Goal: Task Accomplishment & Management: Complete application form

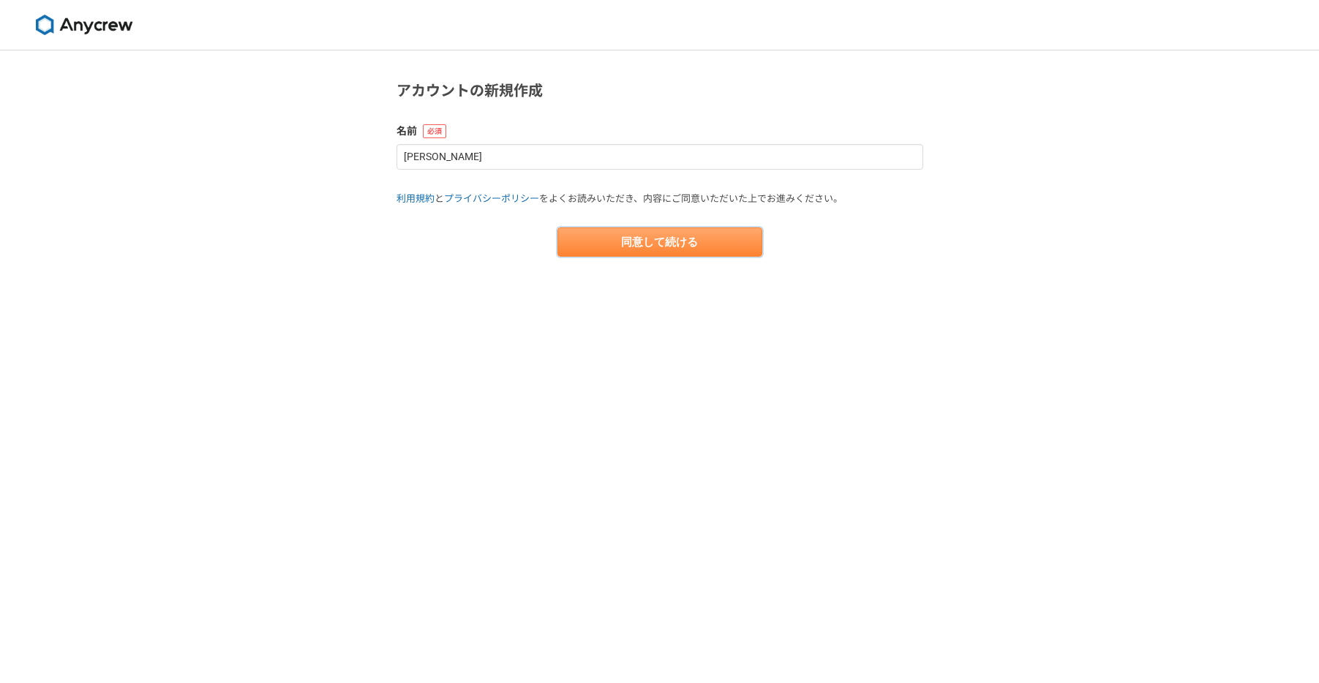
click at [635, 244] on button "同意して続ける" at bounding box center [660, 242] width 205 height 29
select select "13"
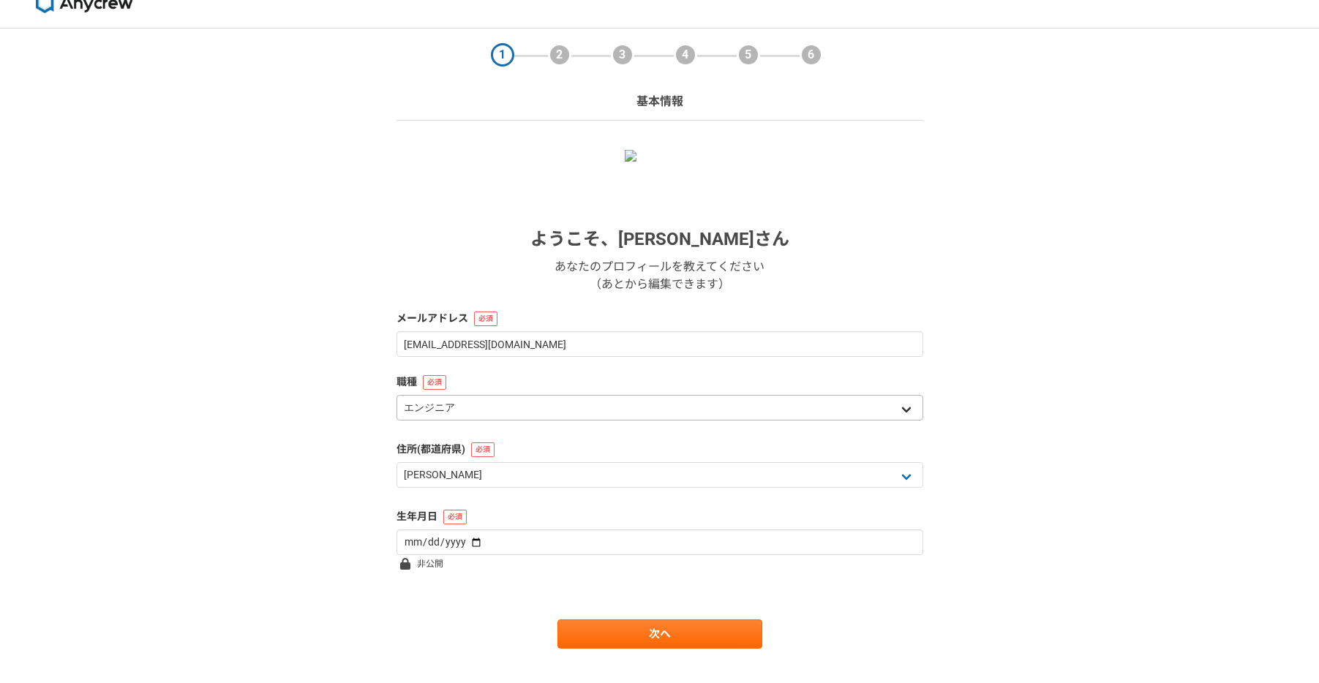
scroll to position [28, 0]
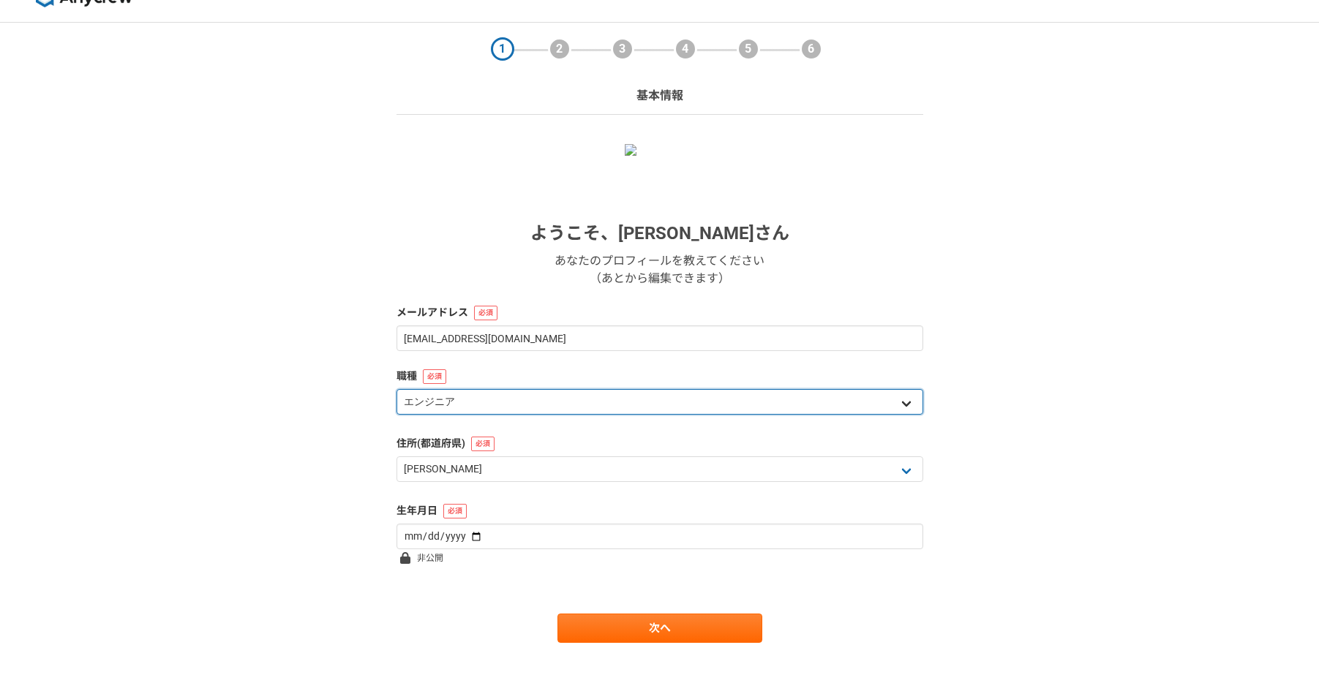
click at [596, 406] on select "エンジニア デザイナー ライター 営業 マーケティング 企画・事業開発 バックオフィス その他" at bounding box center [660, 402] width 527 height 26
select select "6"
click at [397, 389] on select "エンジニア デザイナー ライター 営業 マーケティング 企画・事業開発 バックオフィス その他" at bounding box center [660, 402] width 527 height 26
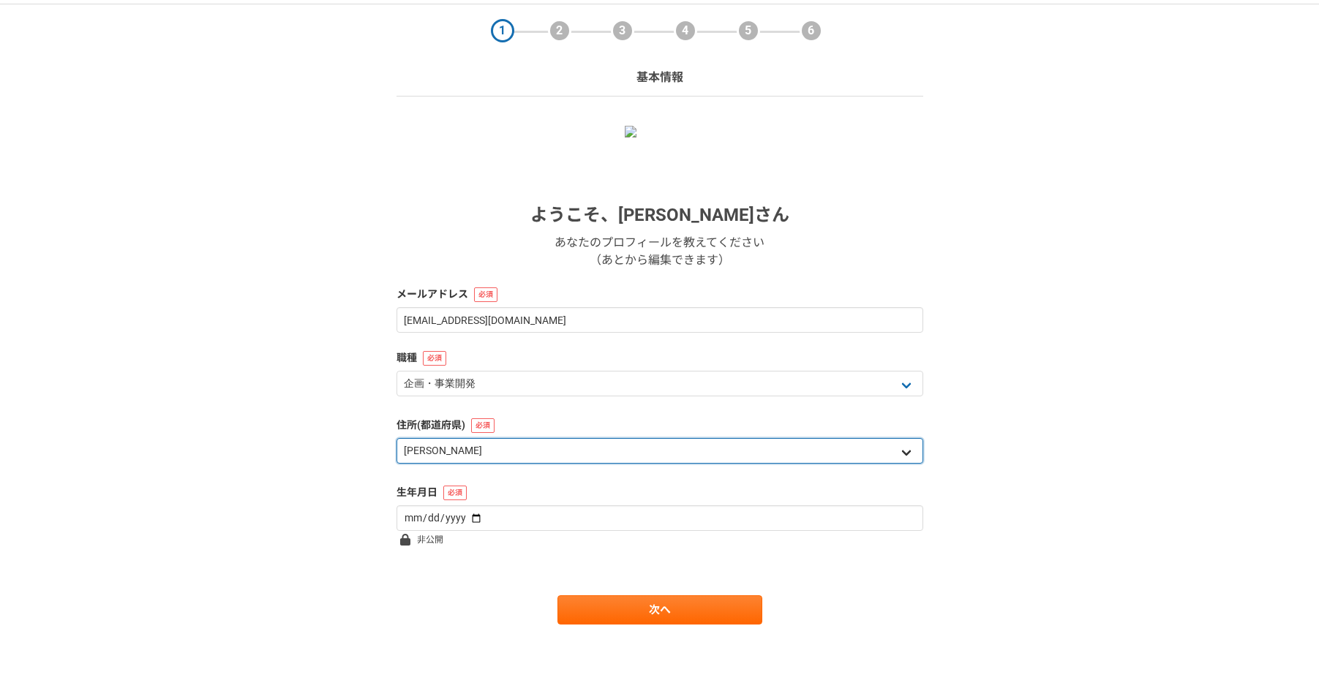
click at [601, 453] on select "北海道 青森県 岩手県 宮城県 秋田県 山形県 福島県 茨城県 栃木県 群馬県 埼玉県 千葉県 東京都 神奈川県 新潟県 富山県 石川県 福井県 山梨県 長野…" at bounding box center [660, 451] width 527 height 26
select select "11"
click at [397, 438] on select "北海道 青森県 岩手県 宮城県 秋田県 山形県 福島県 茨城県 栃木県 群馬県 埼玉県 千葉県 東京都 神奈川県 新潟県 富山県 石川県 福井県 山梨県 長野…" at bounding box center [660, 451] width 527 height 26
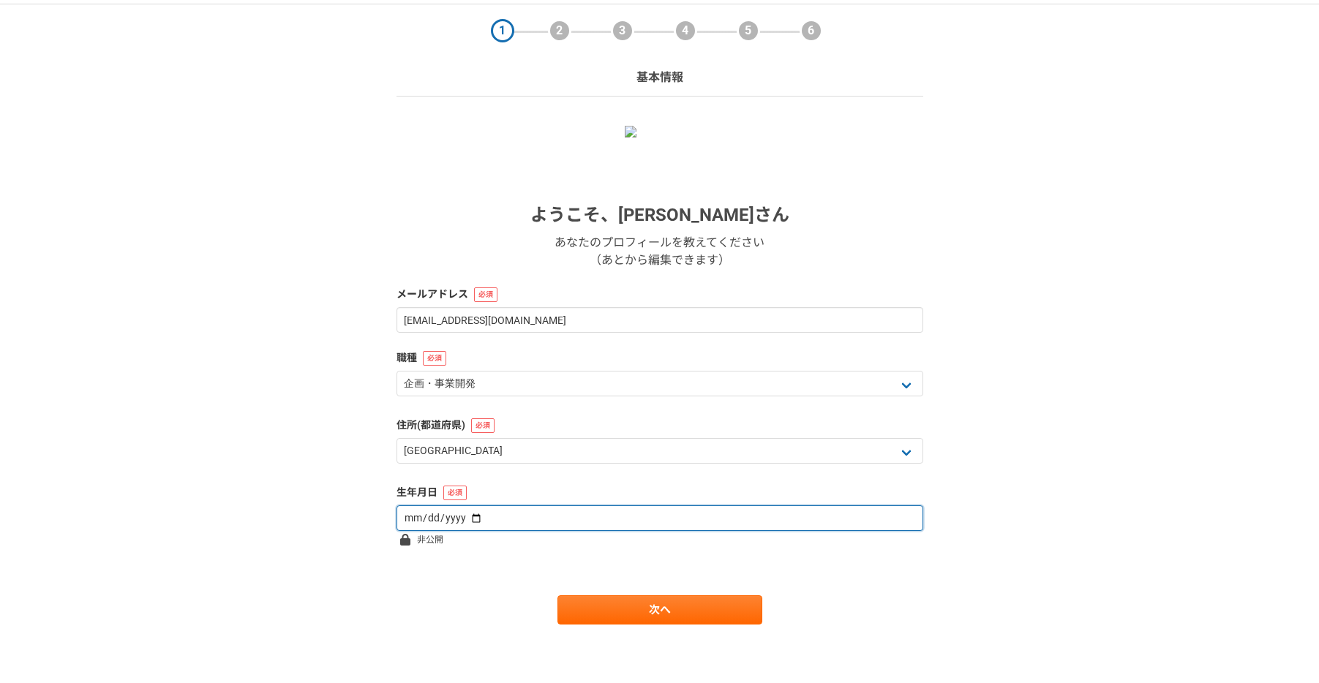
click at [562, 520] on input "date" at bounding box center [660, 519] width 527 height 26
click at [562, 522] on input "date" at bounding box center [660, 519] width 527 height 26
type input "1984-12-09"
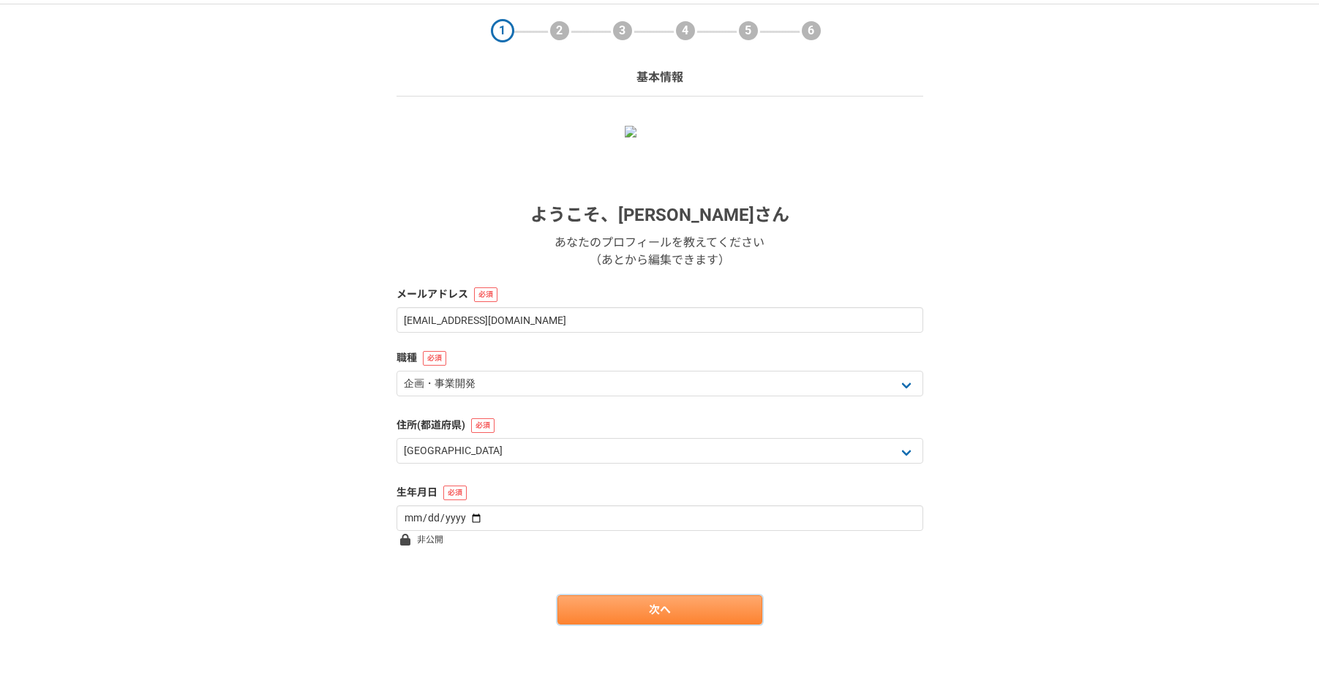
click at [638, 601] on link "次へ" at bounding box center [660, 610] width 205 height 29
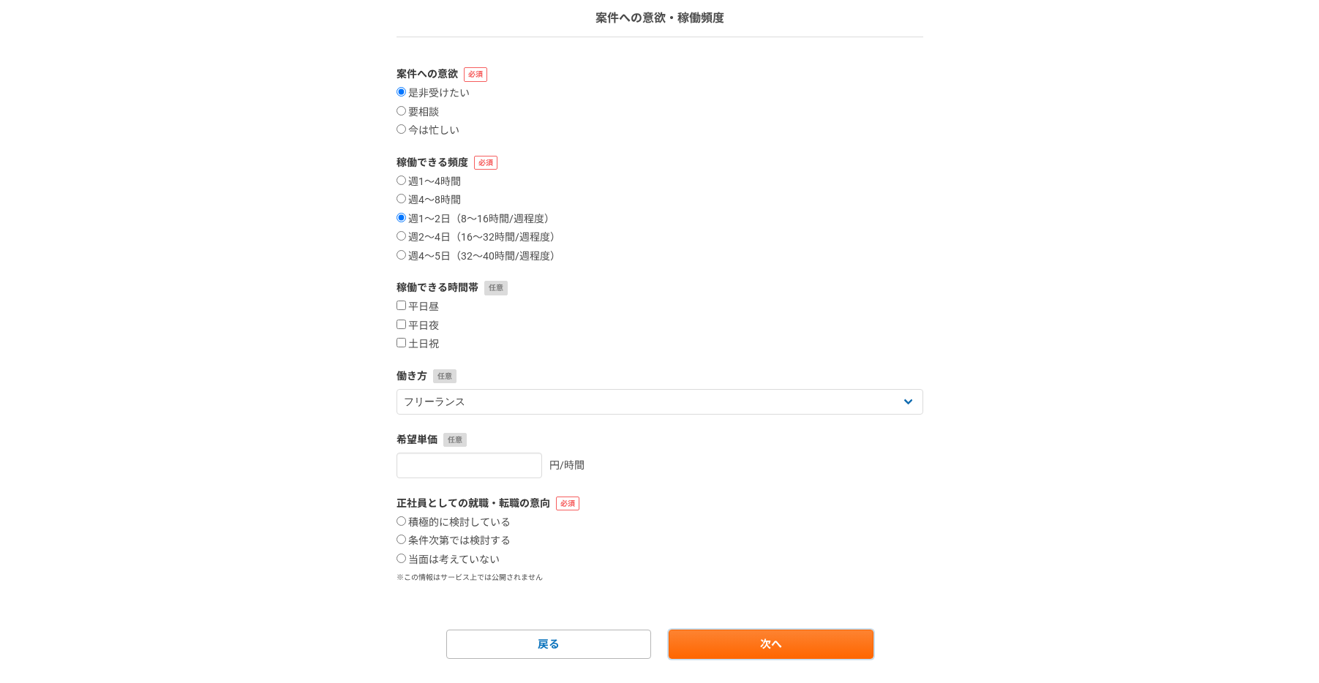
scroll to position [108, 0]
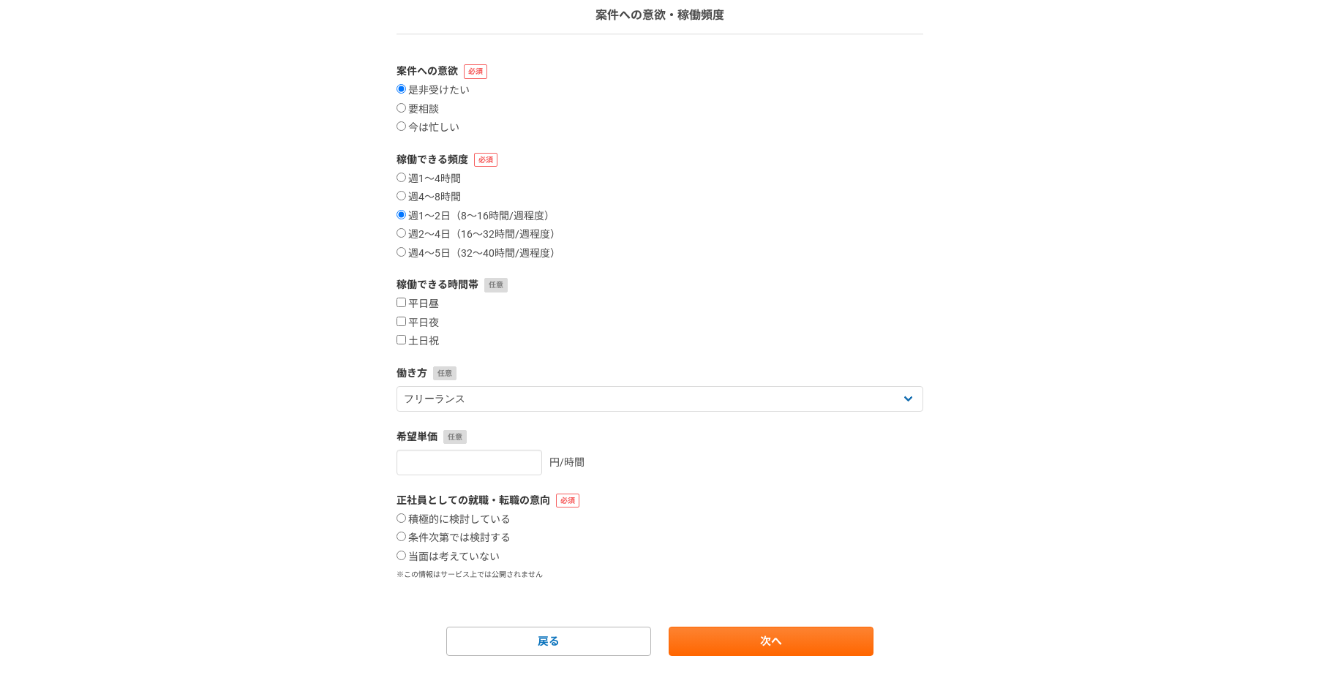
click at [402, 300] on input "平日昼" at bounding box center [402, 303] width 10 height 10
checkbox input "true"
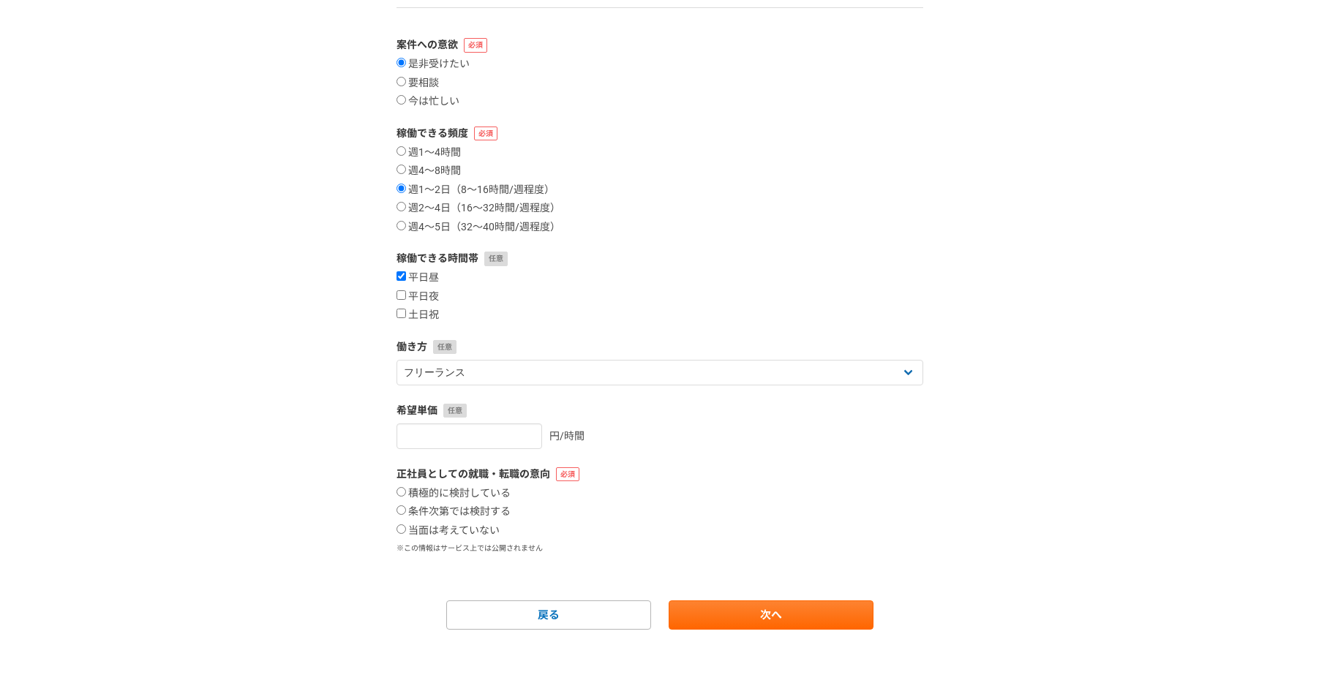
scroll to position [140, 0]
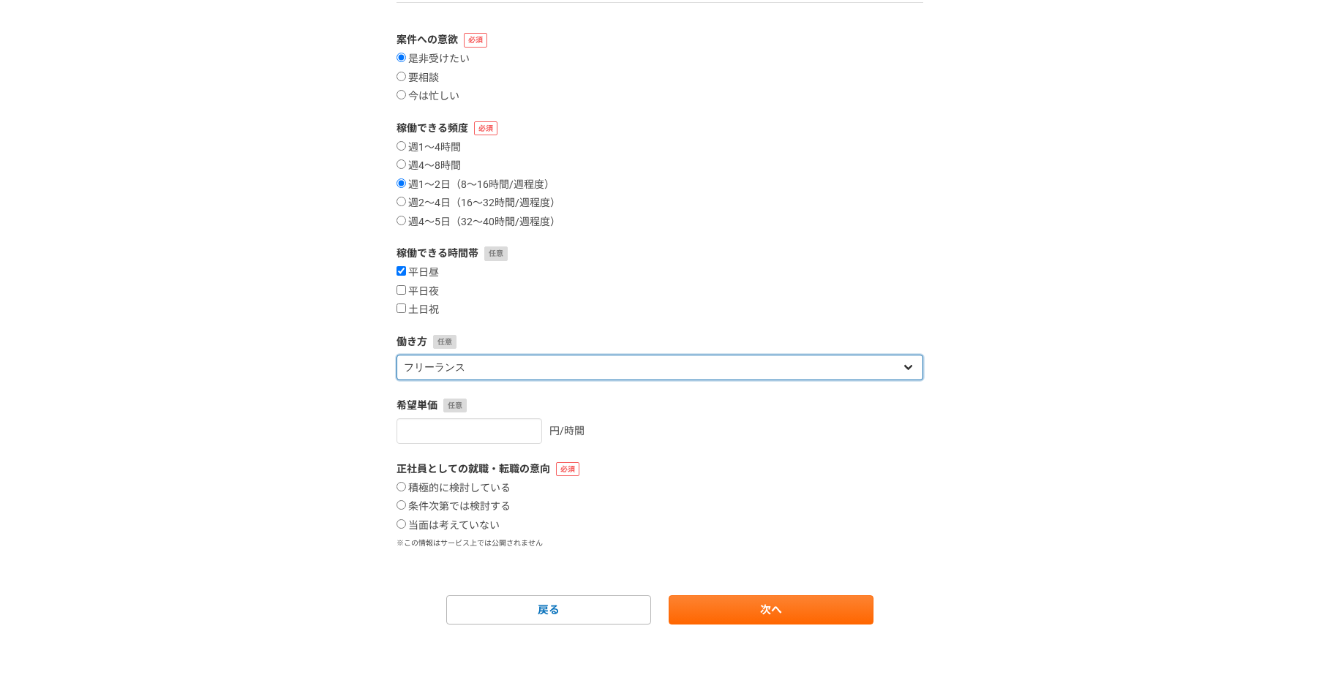
click at [526, 370] on select "フリーランス 副業 その他" at bounding box center [660, 368] width 527 height 26
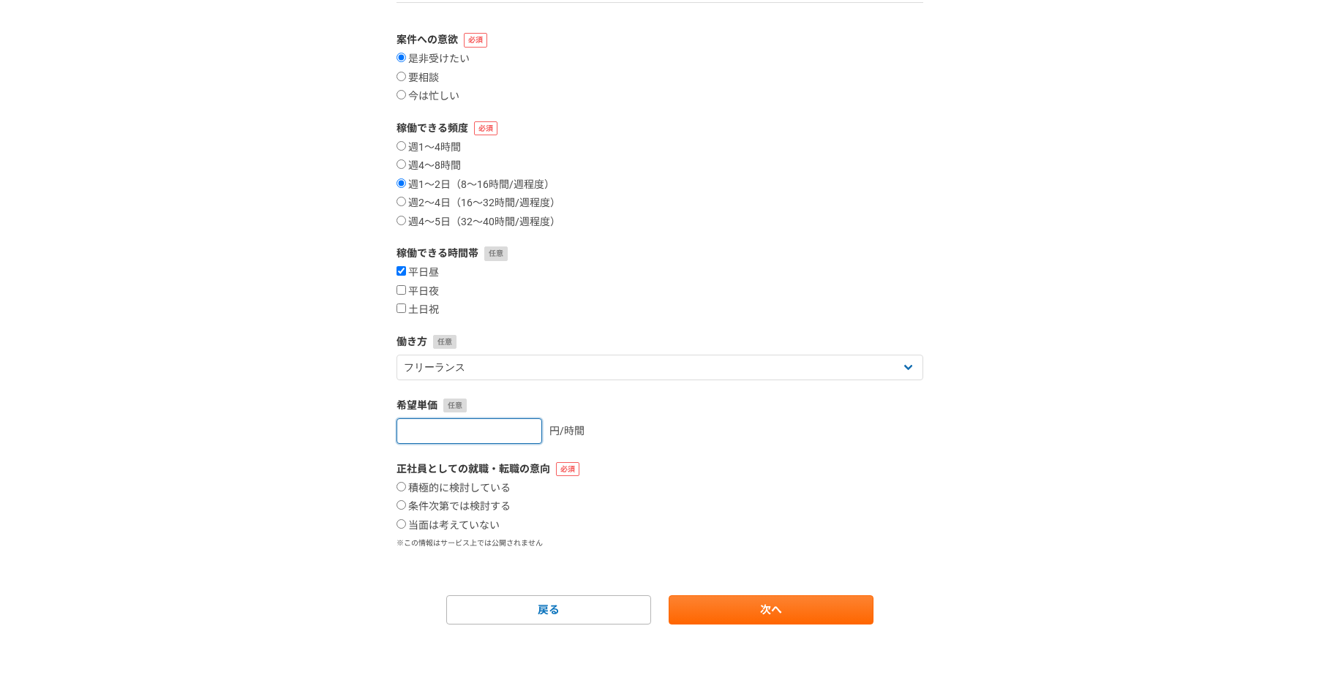
click at [498, 439] on input "number" at bounding box center [470, 432] width 146 height 26
click at [509, 424] on input "number" at bounding box center [470, 432] width 146 height 26
type input "1"
click at [513, 424] on input "1" at bounding box center [470, 432] width 146 height 26
click at [574, 430] on div "1 円/時間" at bounding box center [660, 432] width 527 height 26
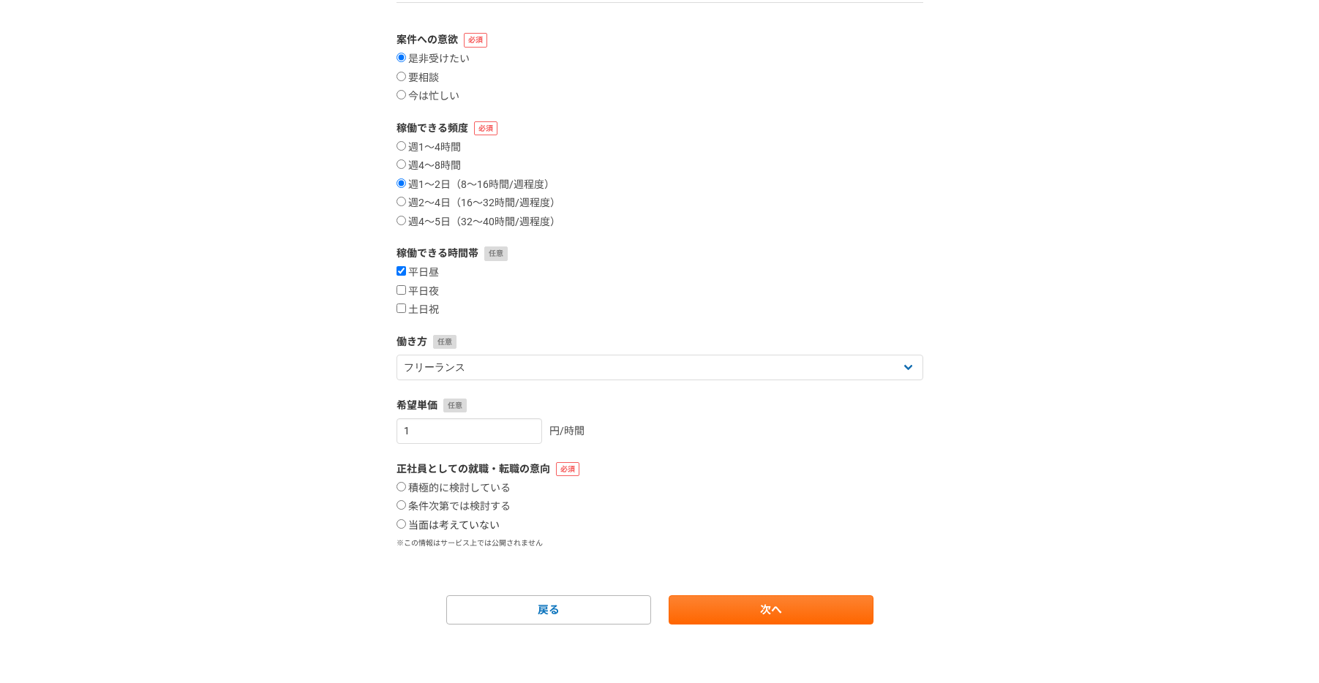
click at [445, 529] on label "当面は考えていない" at bounding box center [448, 526] width 103 height 13
click at [406, 529] on input "当面は考えていない" at bounding box center [402, 525] width 10 height 10
radio input "true"
click at [461, 438] on input "1" at bounding box center [470, 432] width 146 height 26
drag, startPoint x: 456, startPoint y: 431, endPoint x: 385, endPoint y: 429, distance: 71.0
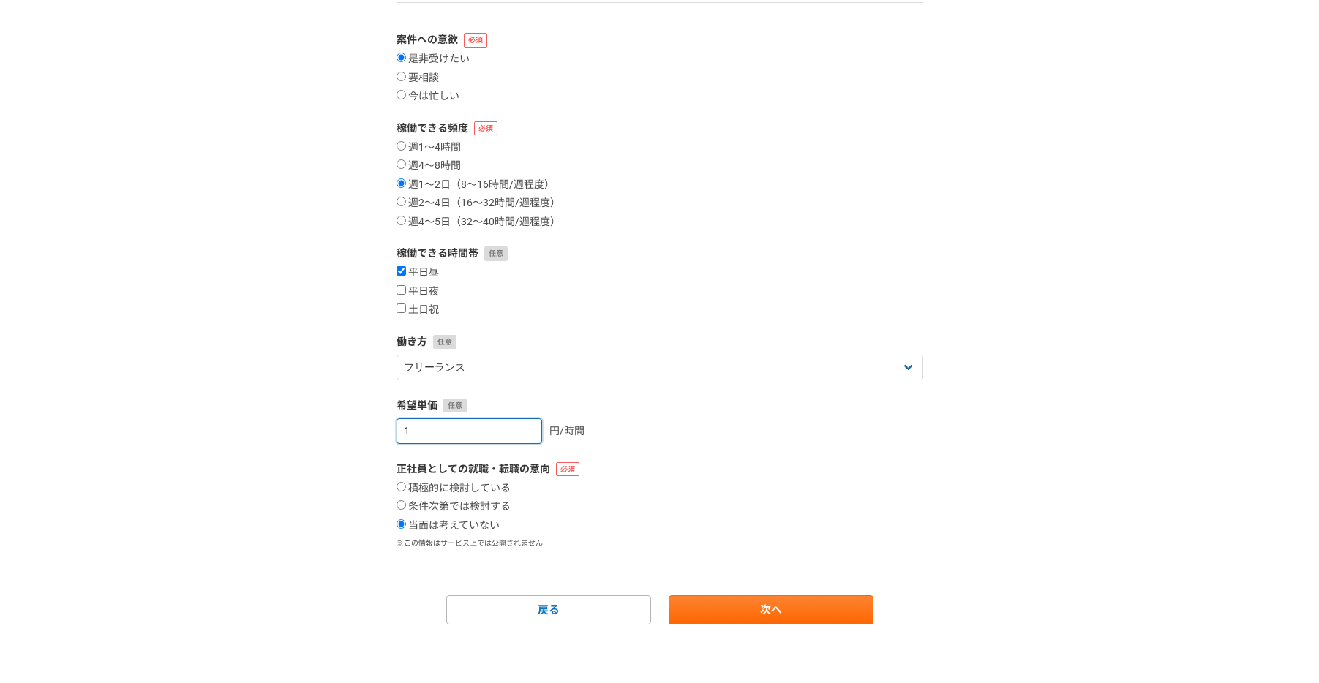
click at [385, 429] on section "1 2 3 4 5 6 案件への意欲・稼働頻度 案件への意欲 是非受けたい 要相談 今は忙しい 稼働できる頻度 週1〜4時間 週4〜8時間 週1〜2日（8〜1…" at bounding box center [660, 268] width 556 height 714
type input "2"
click at [693, 430] on div "円/時間" at bounding box center [660, 432] width 527 height 26
click at [799, 640] on main "1 2 3 4 5 6 案件への意欲・稼働頻度 案件への意欲 是非受けたい 要相談 今は忙しい 稼働できる頻度 週1〜4時間 週4〜8時間 週1〜2日（8〜1…" at bounding box center [660, 297] width 556 height 773
click at [799, 619] on link "次へ" at bounding box center [771, 610] width 205 height 29
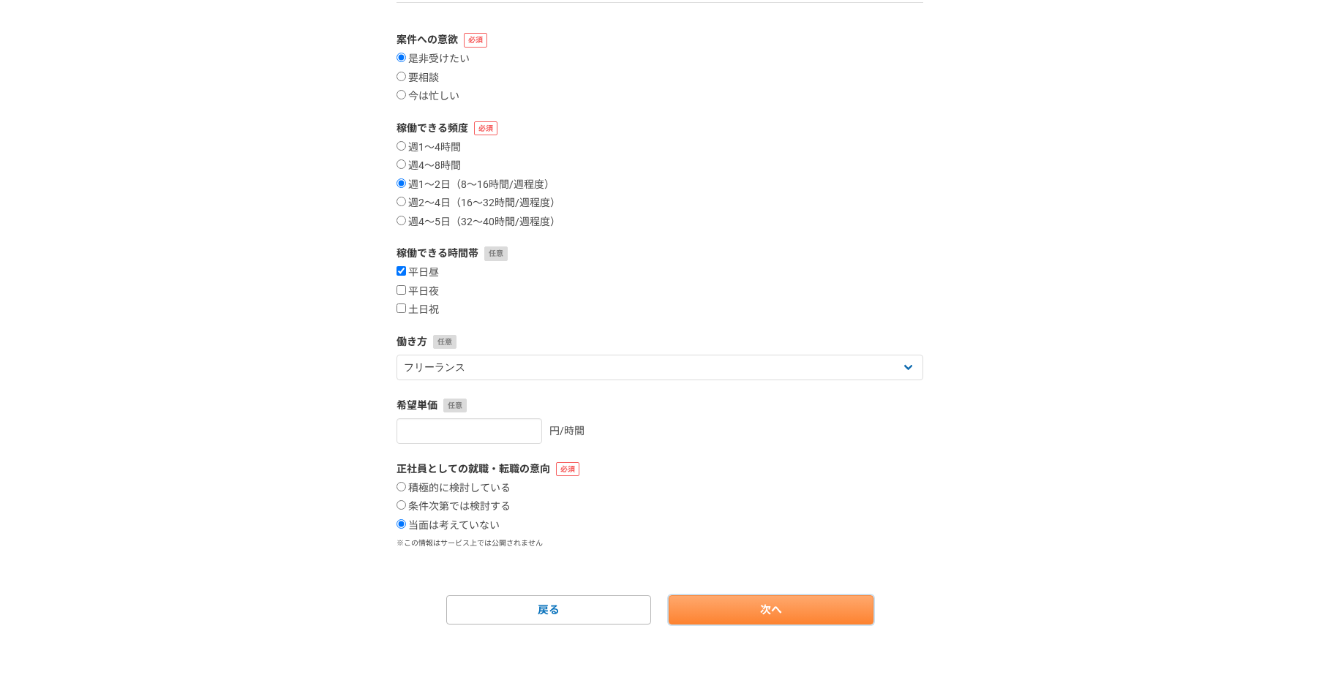
select select
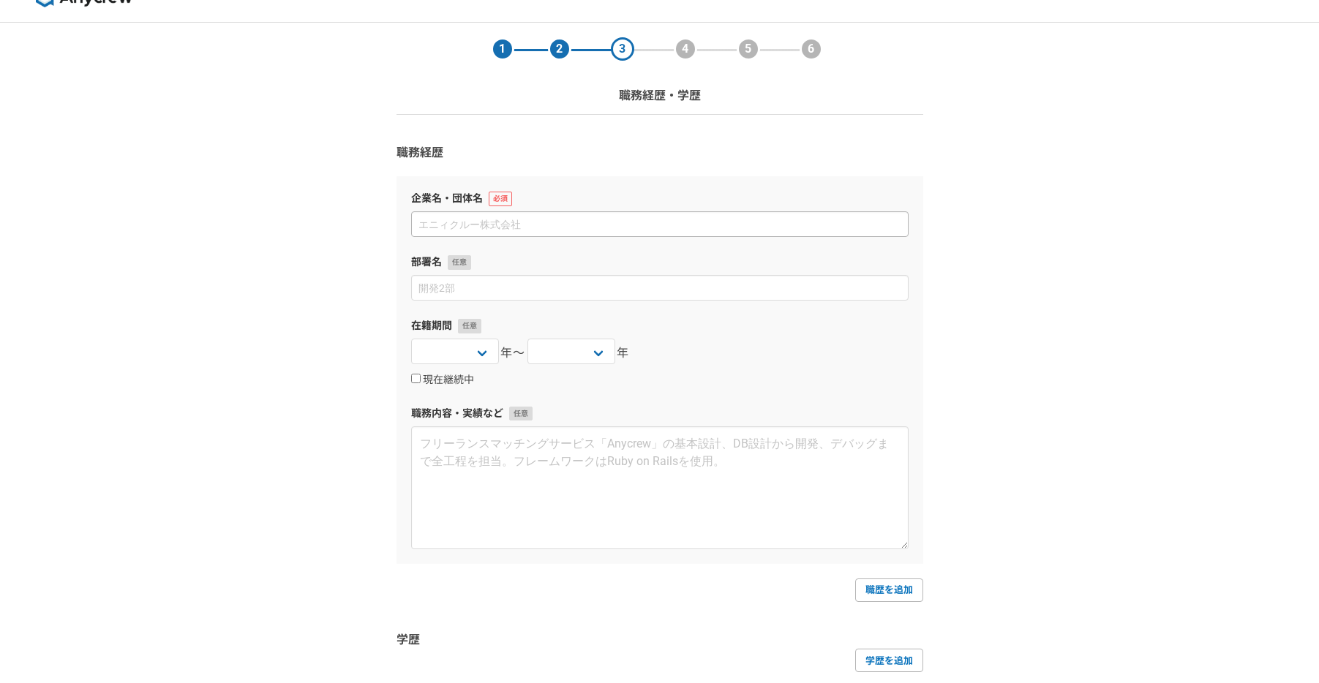
scroll to position [30, 0]
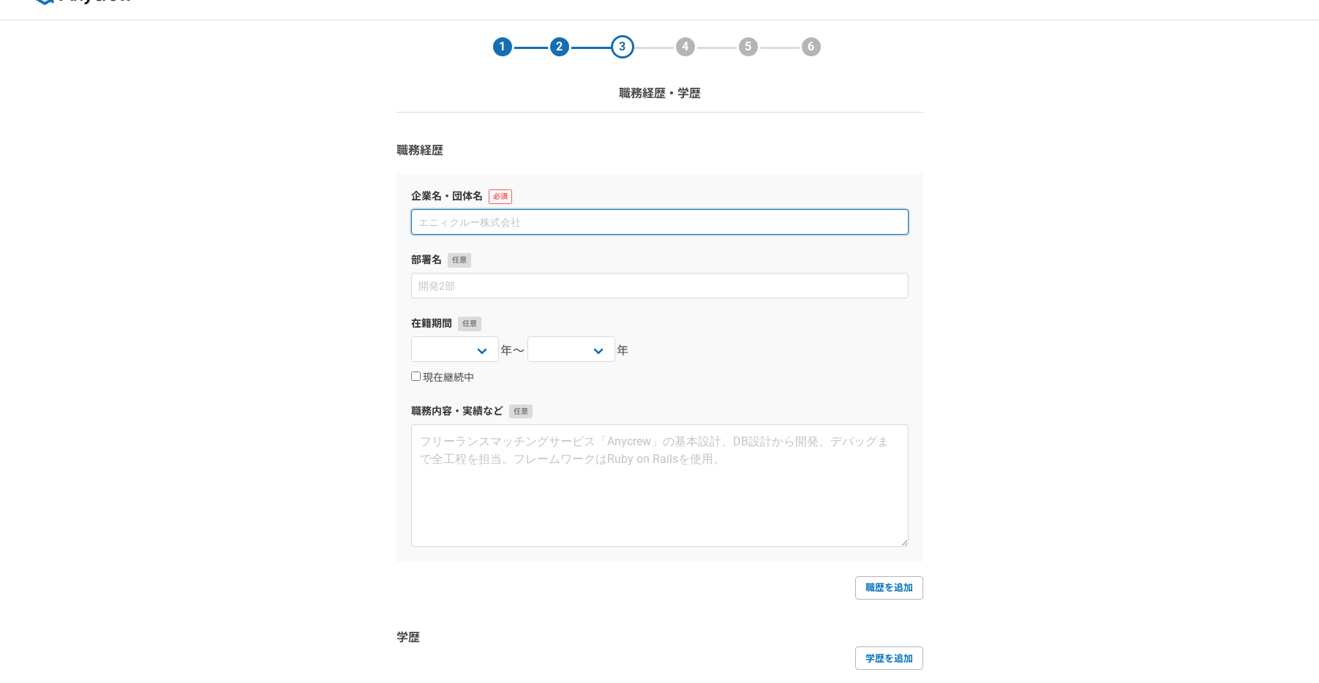
click at [570, 224] on input at bounding box center [660, 222] width 498 height 26
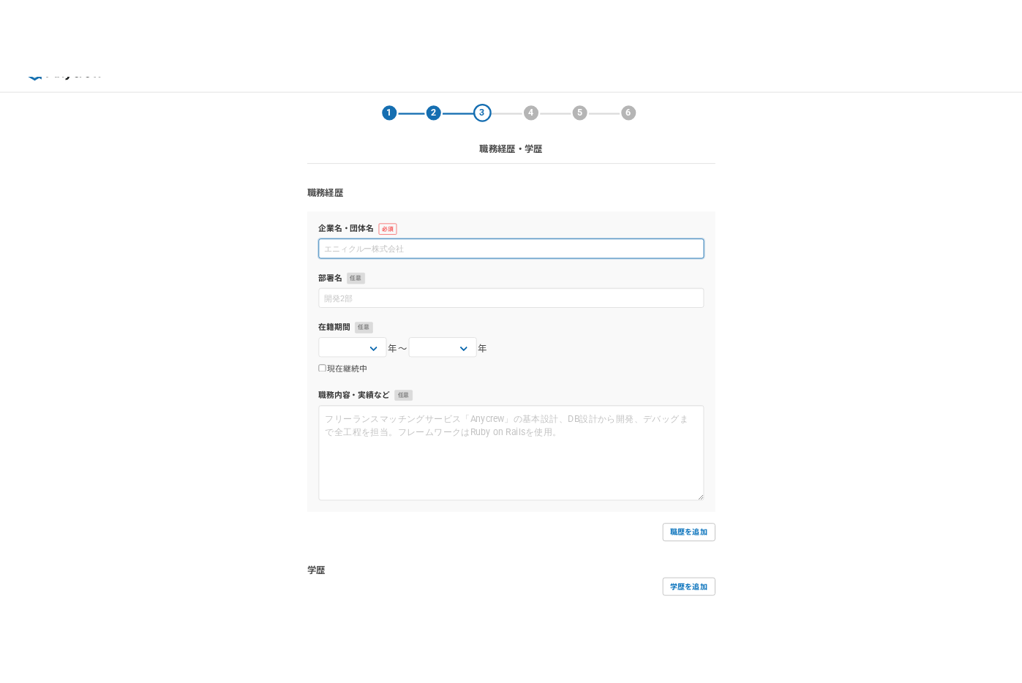
scroll to position [151, 0]
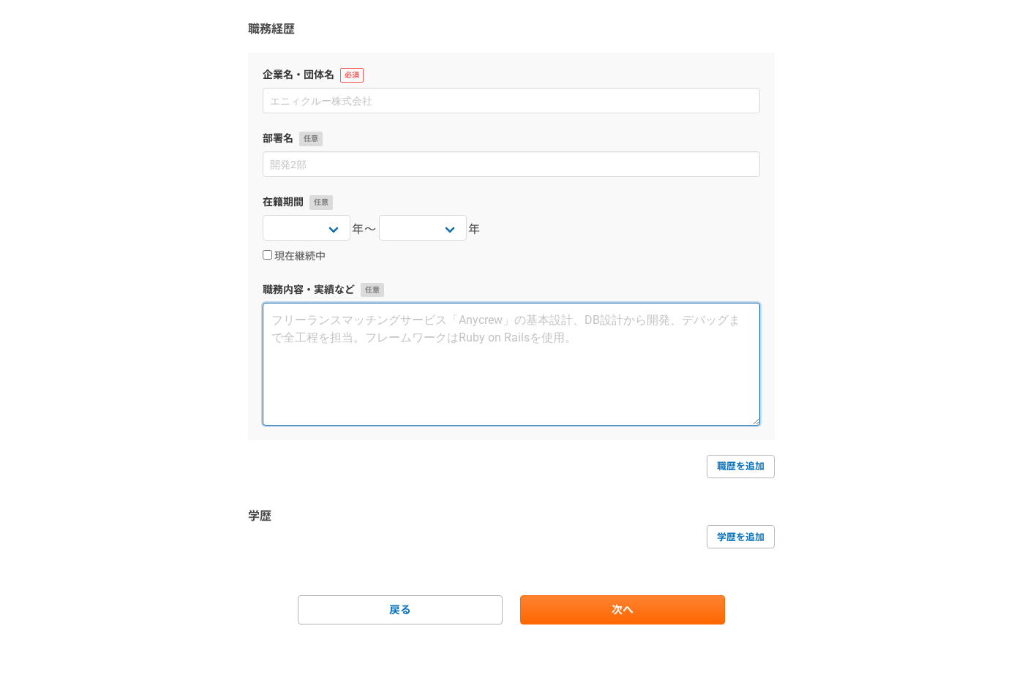
click at [475, 339] on textarea at bounding box center [512, 364] width 498 height 123
paste textarea "事業内容：中小企業に対するマーケティング戦略企画及びコンサルティング業務 クライアント：株式会社JTB、TBCグループ株式会社、西川株式会社など 大手企業や中…"
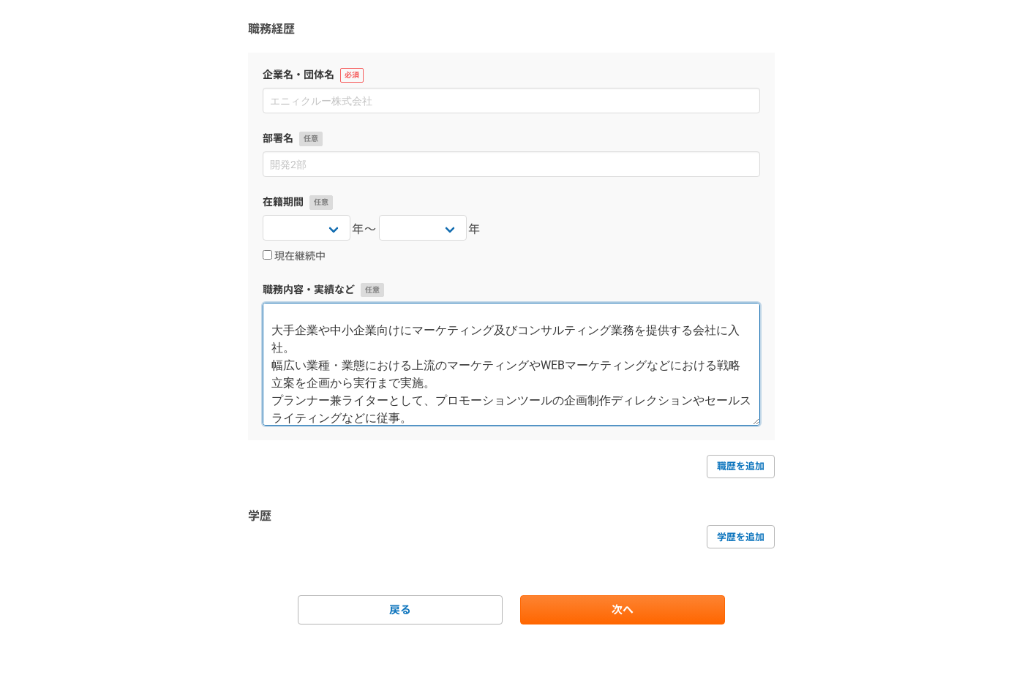
scroll to position [0, 0]
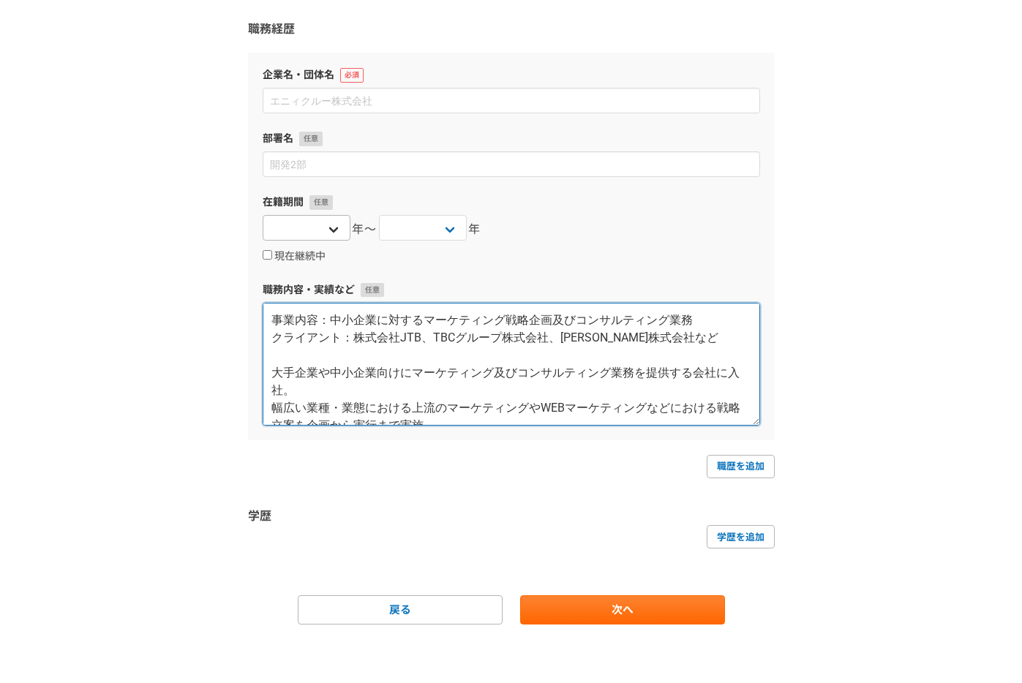
type textarea "事業内容：中小企業に対するマーケティング戦略企画及びコンサルティング業務 クライアント：株式会社JTB、TBCグループ株式会社、西川株式会社など 大手企業や中…"
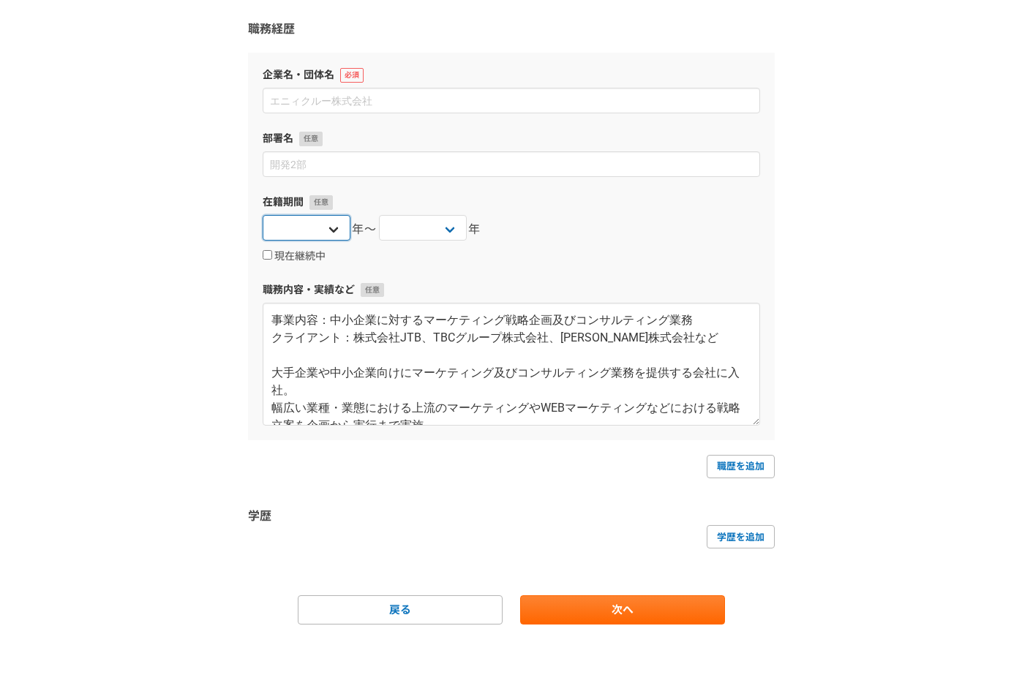
click at [323, 228] on select "2025 2024 2023 2022 2021 2020 2019 2018 2017 2016 2015 2014 2013 2012 2011 2010…" at bounding box center [307, 228] width 88 height 26
select select "2007"
click at [263, 215] on select "2025 2024 2023 2022 2021 2020 2019 2018 2017 2016 2015 2014 2013 2012 2011 2010…" at bounding box center [307, 228] width 88 height 26
click at [421, 221] on select "2025 2024 2023 2022 2021 2020 2019 2018 2017 2016 2015 2014 2013 2012 2011 2010…" at bounding box center [423, 228] width 88 height 26
select select "2018"
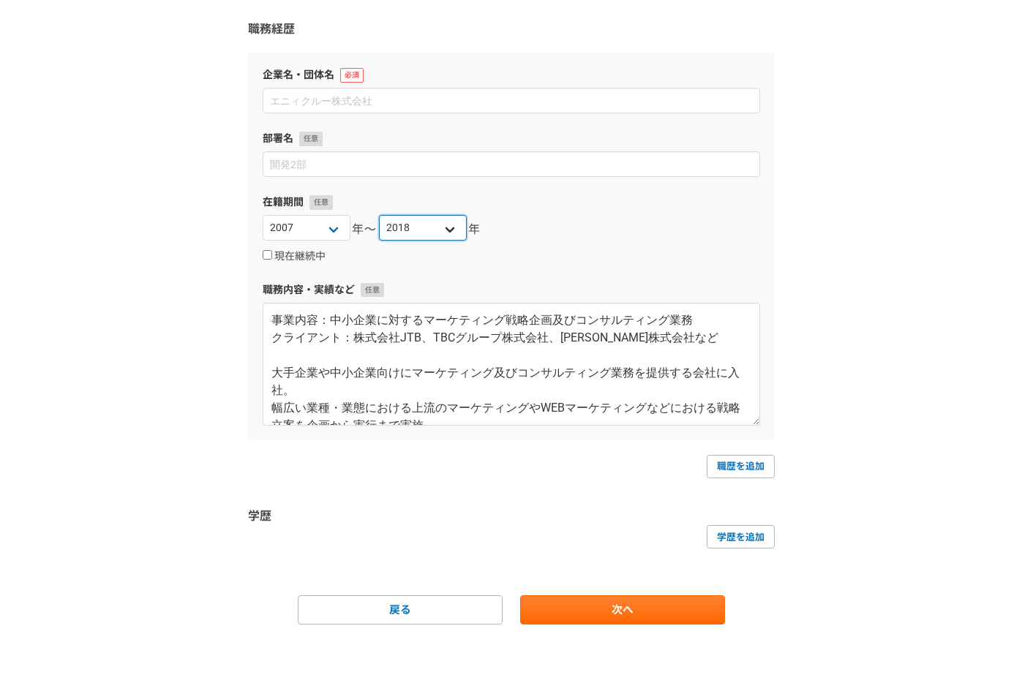
click at [379, 215] on select "2025 2024 2023 2022 2021 2020 2019 2018 2017 2016 2015 2014 2013 2012 2011 2010…" at bounding box center [423, 228] width 88 height 26
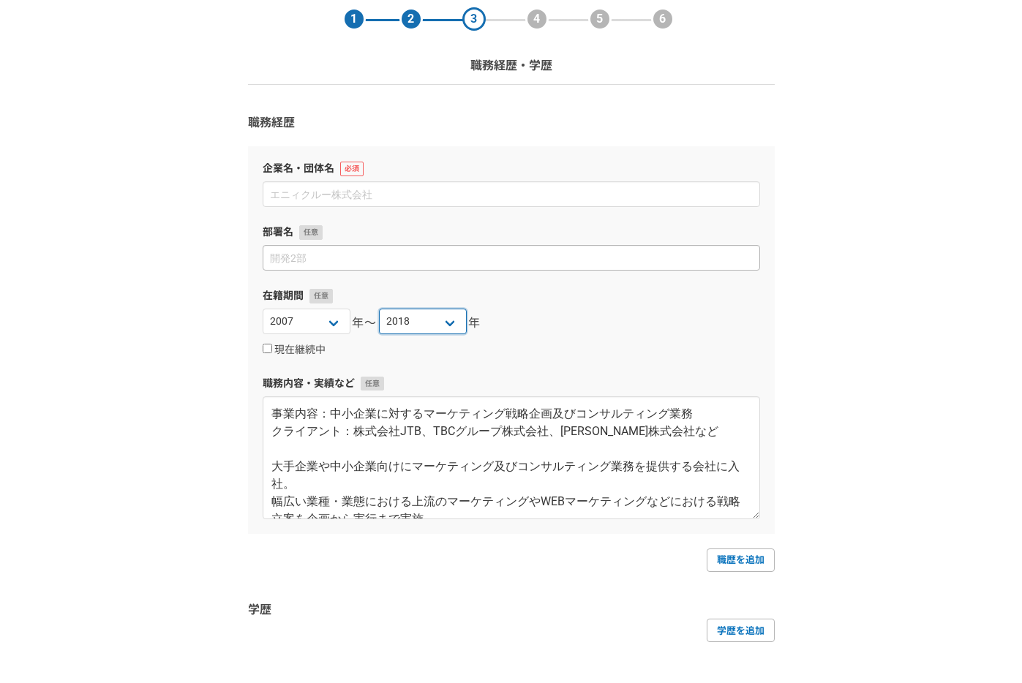
scroll to position [50, 0]
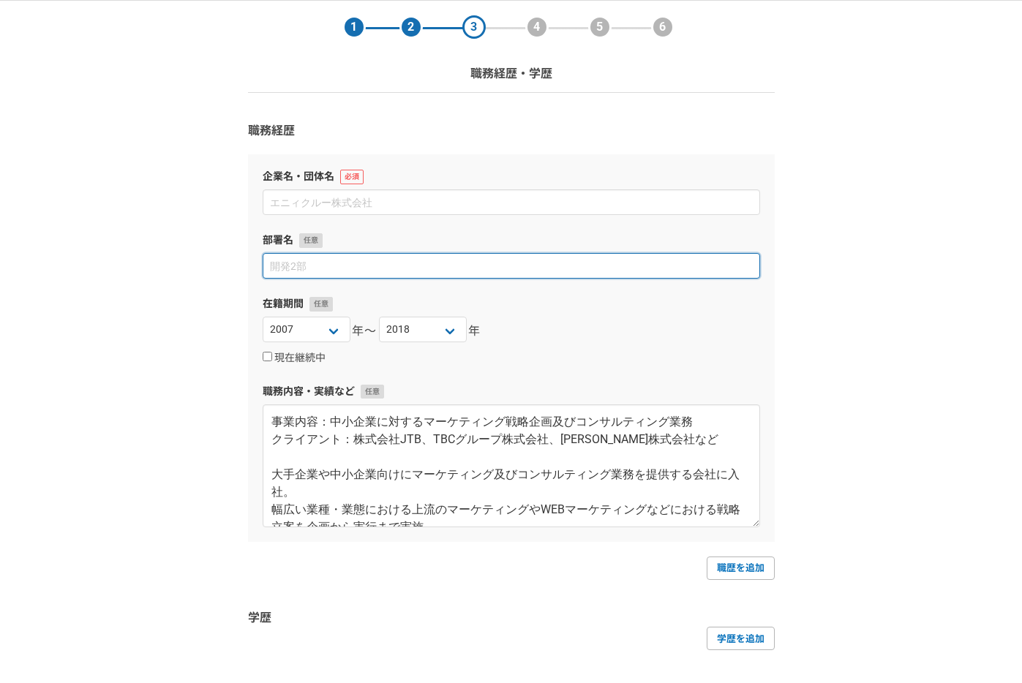
click at [341, 271] on input at bounding box center [512, 266] width 498 height 26
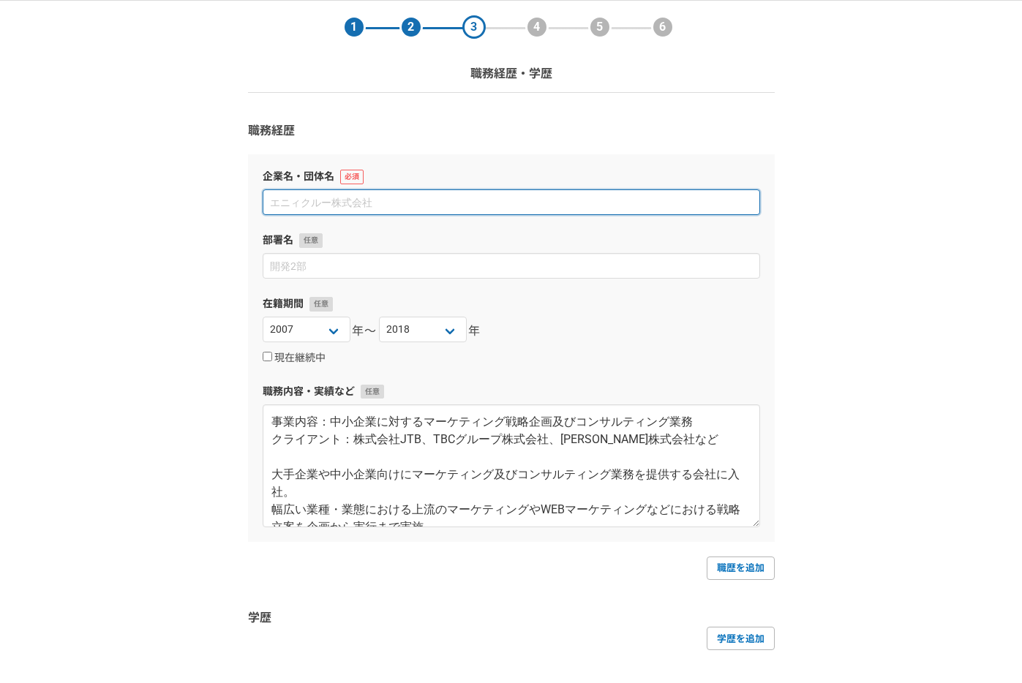
click at [419, 205] on input at bounding box center [512, 203] width 498 height 26
paste input "株式会社バスコス"
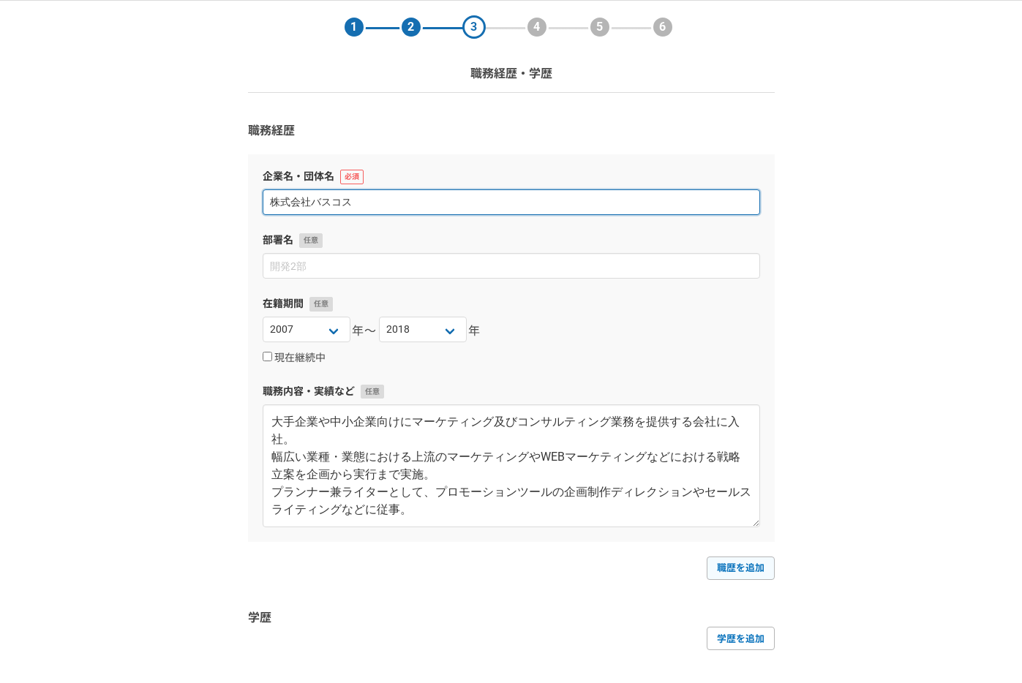
type input "株式会社バスコス"
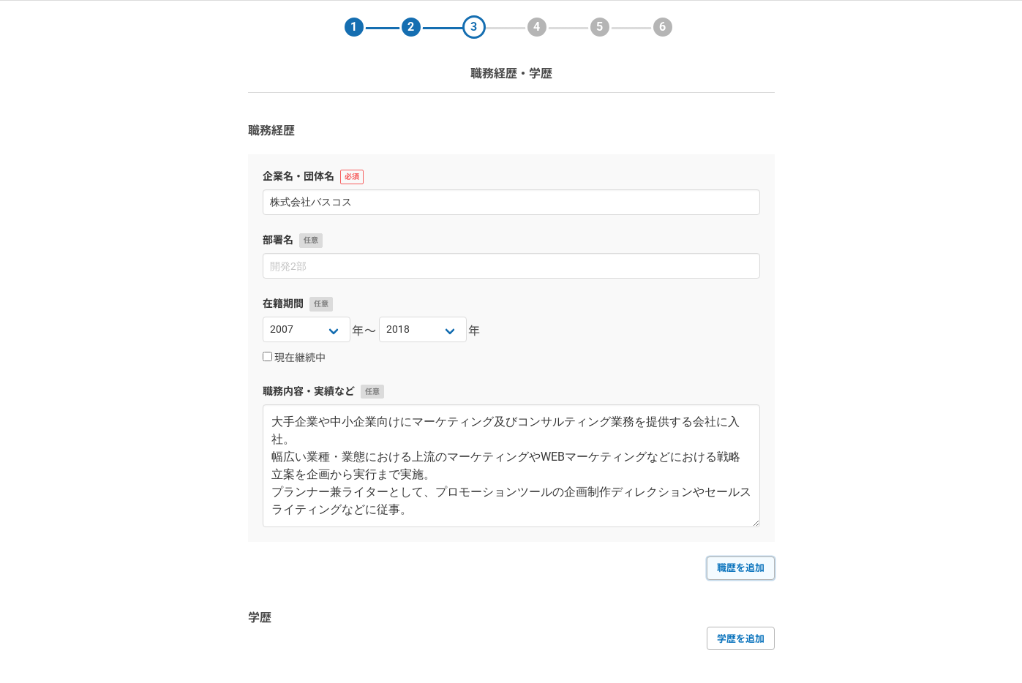
click at [761, 562] on link "職歴を追加" at bounding box center [741, 568] width 68 height 23
select select
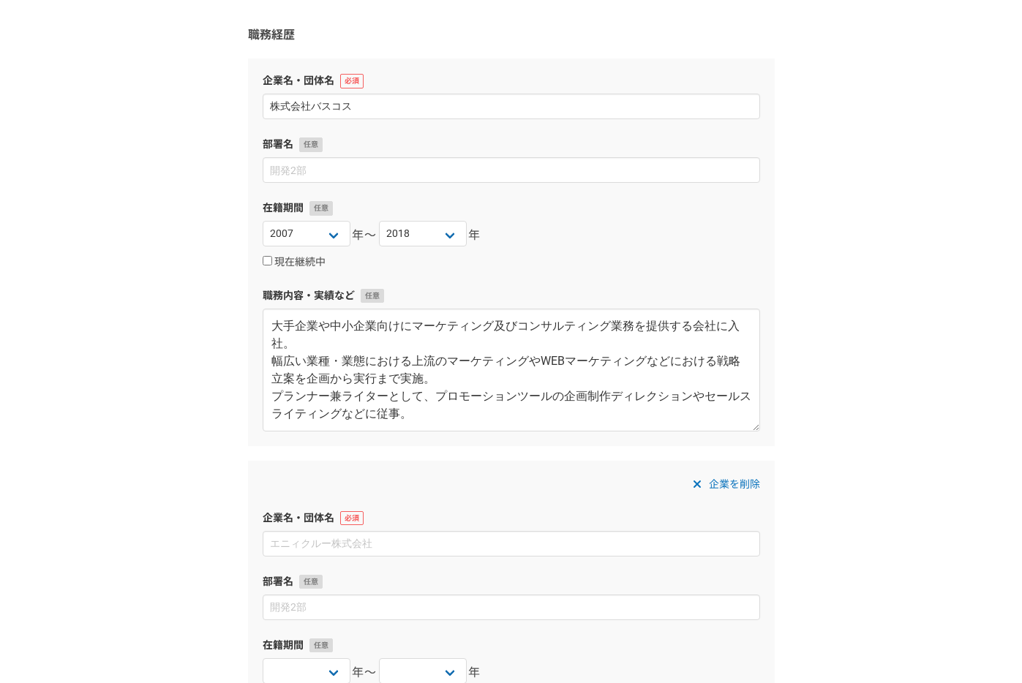
scroll to position [233, 0]
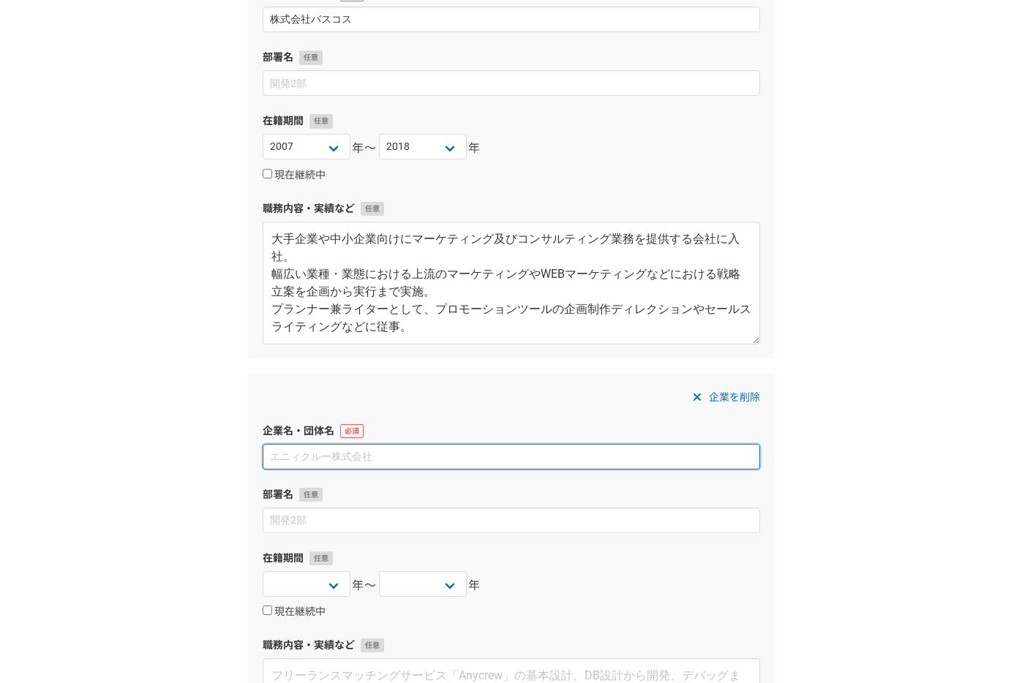
click at [405, 457] on input at bounding box center [512, 457] width 498 height 26
paste input "株式会社ライベックス"
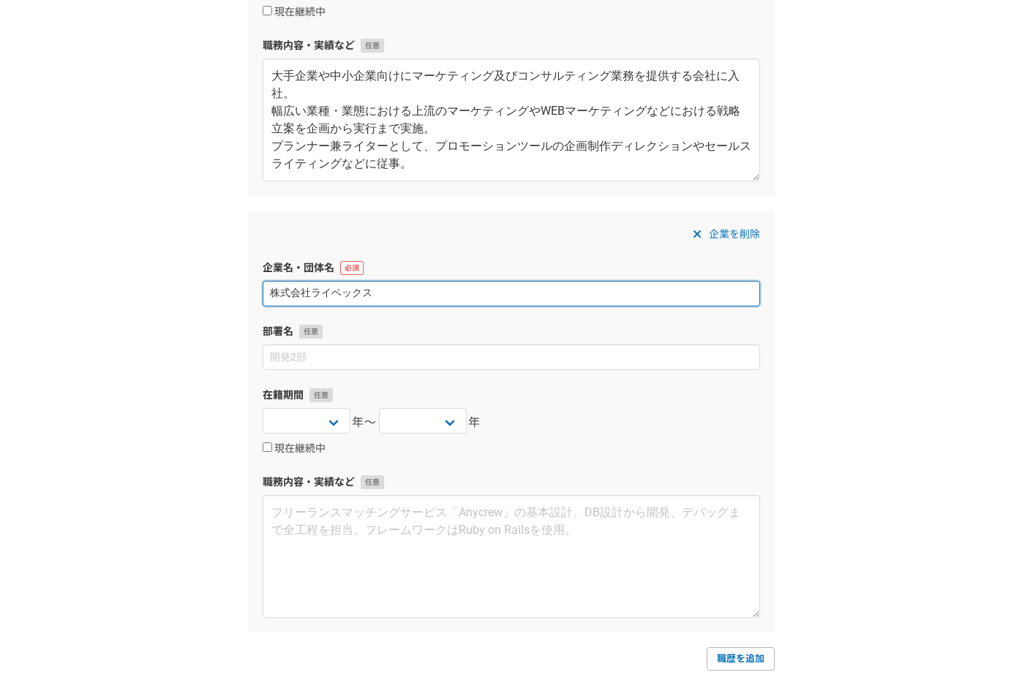
scroll to position [402, 0]
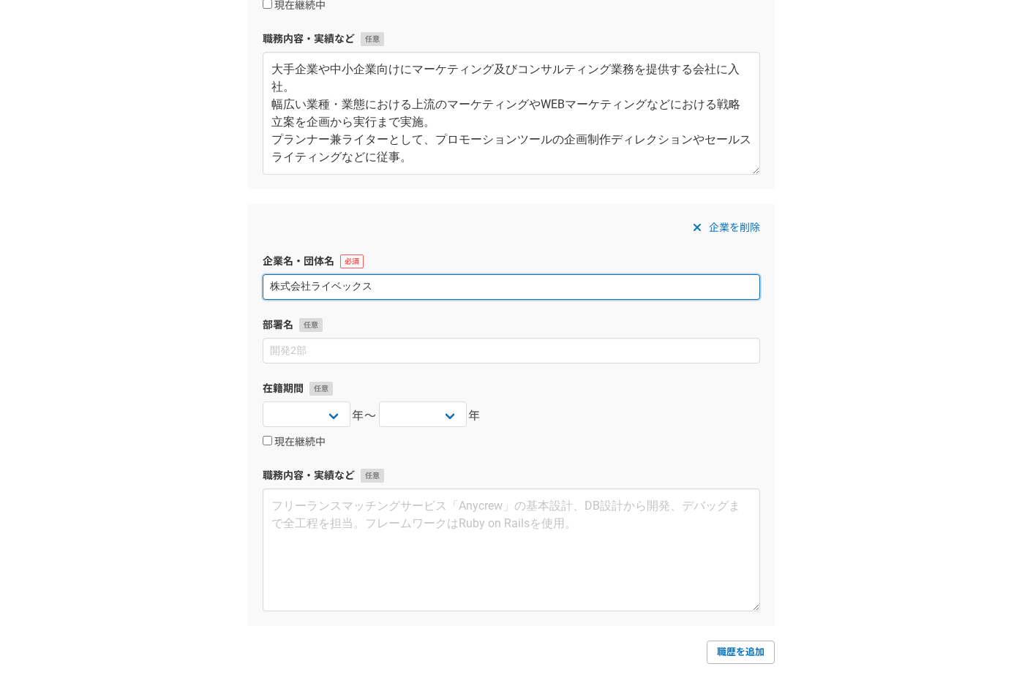
type input "株式会社ライベックス"
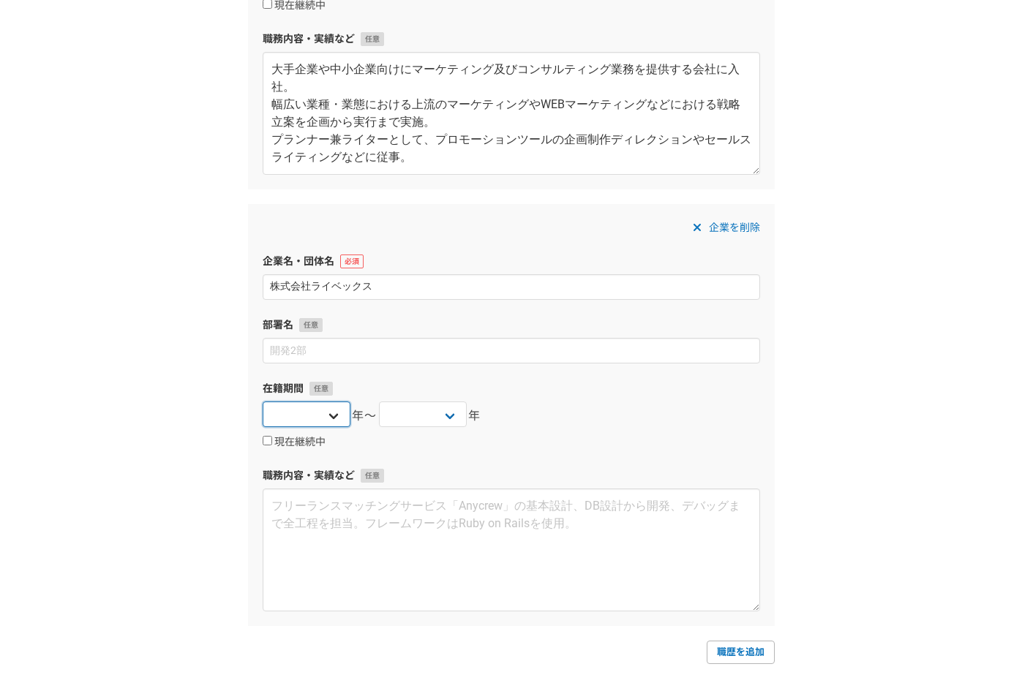
click at [316, 418] on select "2025 2024 2023 2022 2021 2020 2019 2018 2017 2016 2015 2014 2013 2012 2011 2010…" at bounding box center [307, 415] width 88 height 26
select select "2018"
click at [263, 402] on select "2025 2024 2023 2022 2021 2020 2019 2018 2017 2016 2015 2014 2013 2012 2011 2010…" at bounding box center [307, 415] width 88 height 26
click at [454, 412] on select "2025 2024 2023 2022 2021 2020 2019 2018 2017 2016 2015 2014 2013 2012 2011 2010…" at bounding box center [423, 415] width 88 height 26
select select "2023"
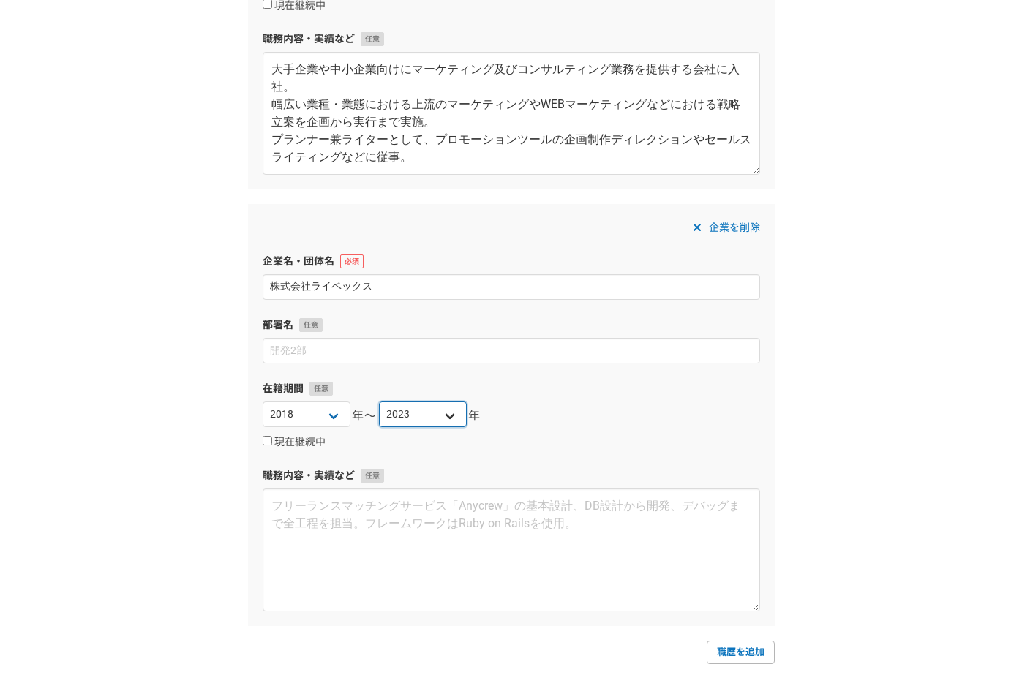
click at [379, 402] on select "2025 2024 2023 2022 2021 2020 2019 2018 2017 2016 2015 2014 2013 2012 2011 2010…" at bounding box center [423, 415] width 88 height 26
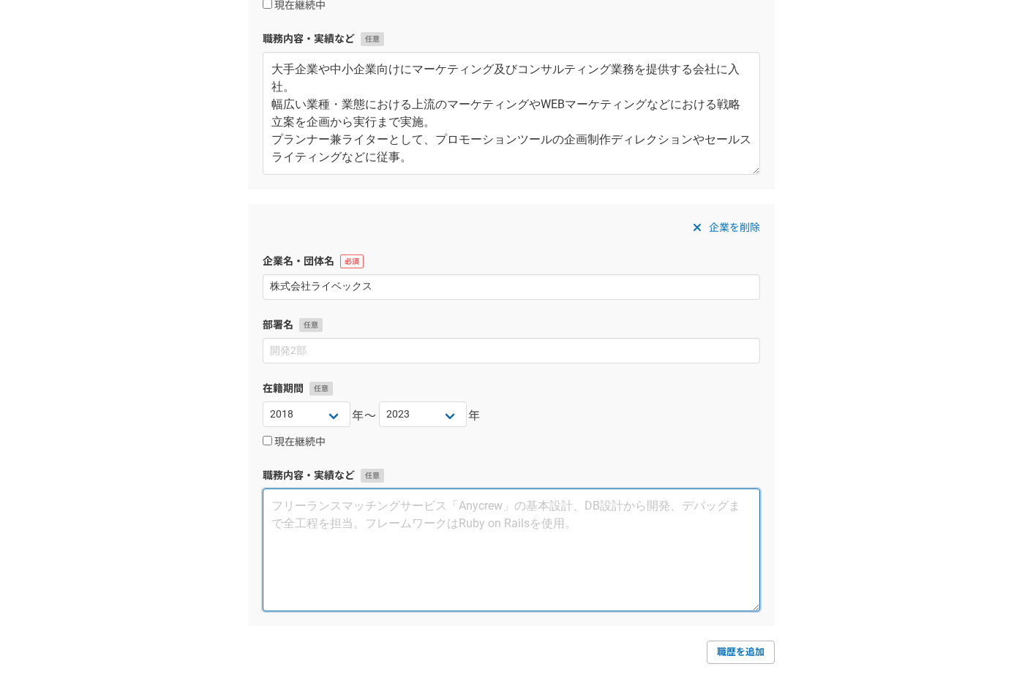
click at [467, 552] on textarea at bounding box center [512, 550] width 498 height 123
paste textarea "事業内容：マーケティングコンサルティング・デザイン制作など 主な顧客：西川株式会社、シャープ株式会社、新田ゼラチン株式会社など マーケティング及びデザインを提…"
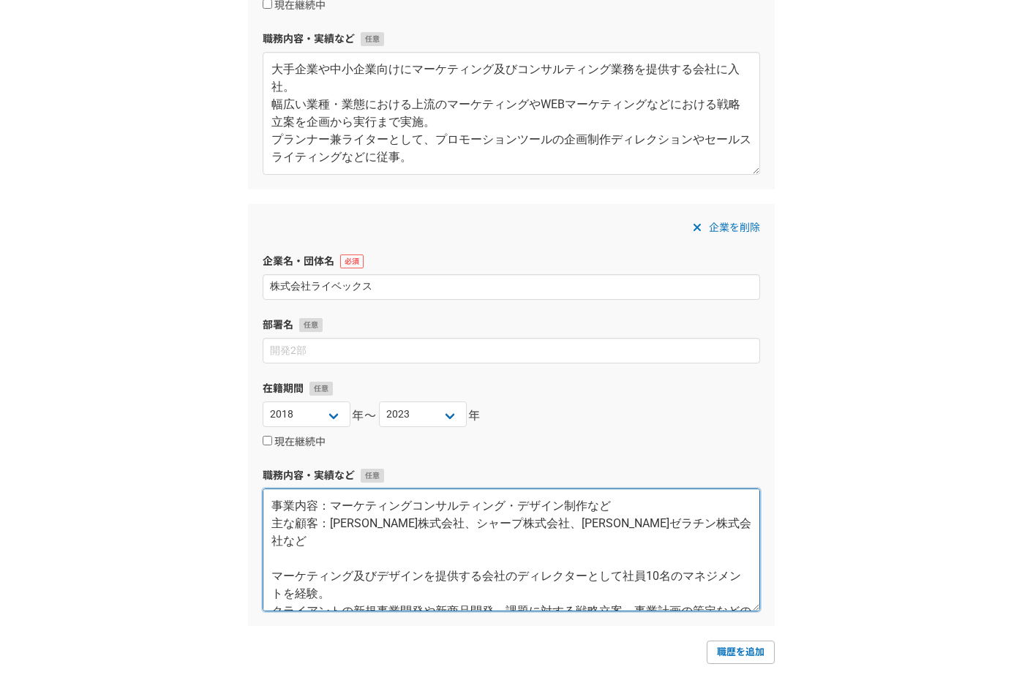
scroll to position [42, 0]
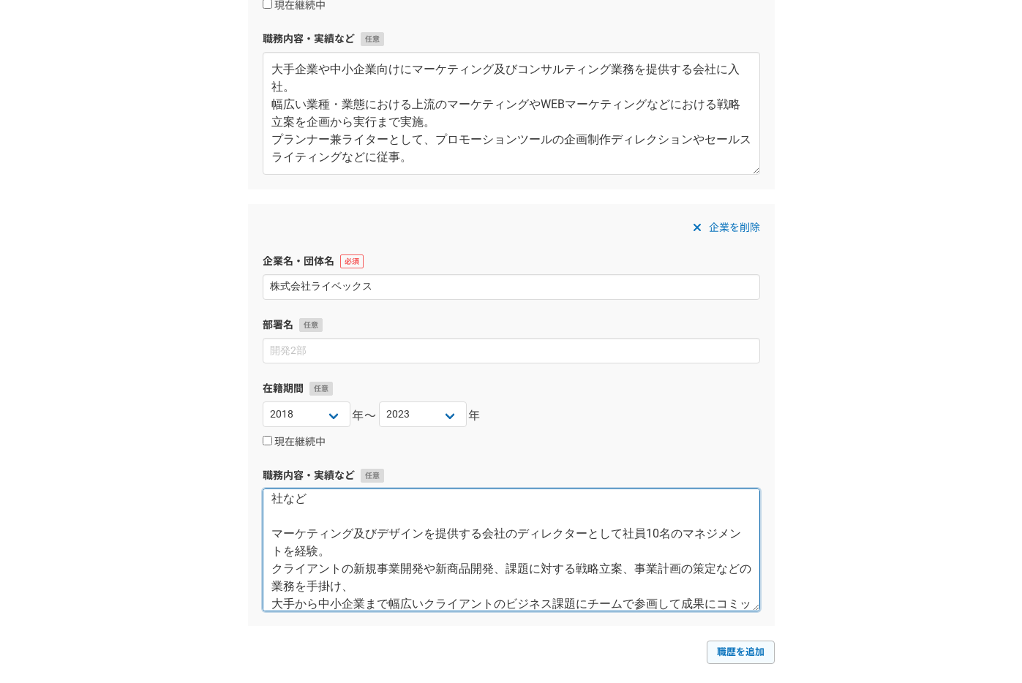
type textarea "事業内容：マーケティングコンサルティング・デザイン制作など 主な顧客：西川株式会社、シャープ株式会社、新田ゼラチン株式会社など マーケティング及びデザインを提…"
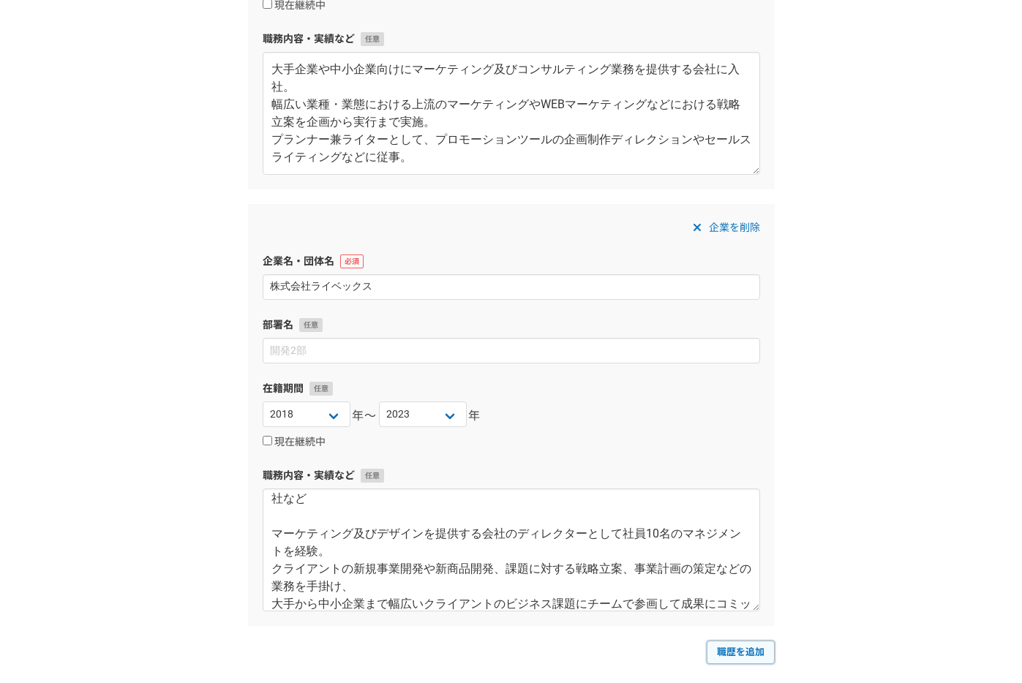
click at [759, 642] on link "職歴を追加" at bounding box center [741, 652] width 68 height 23
select select
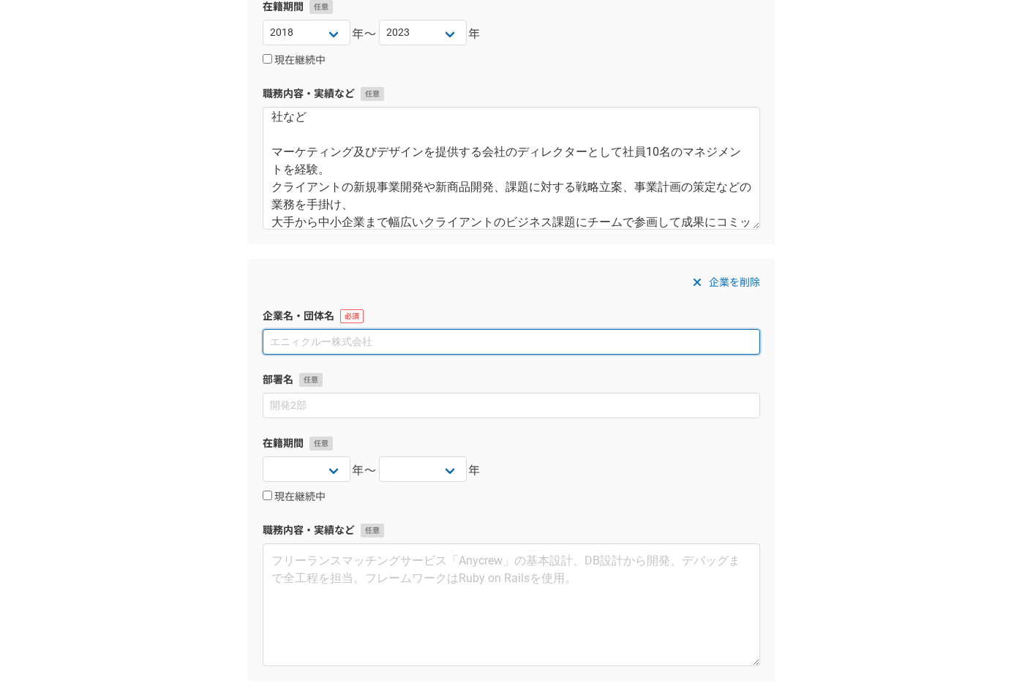
click at [379, 334] on input at bounding box center [512, 342] width 498 height 26
paste input "STAGE株式会社"
type input "STAGE株式会社"
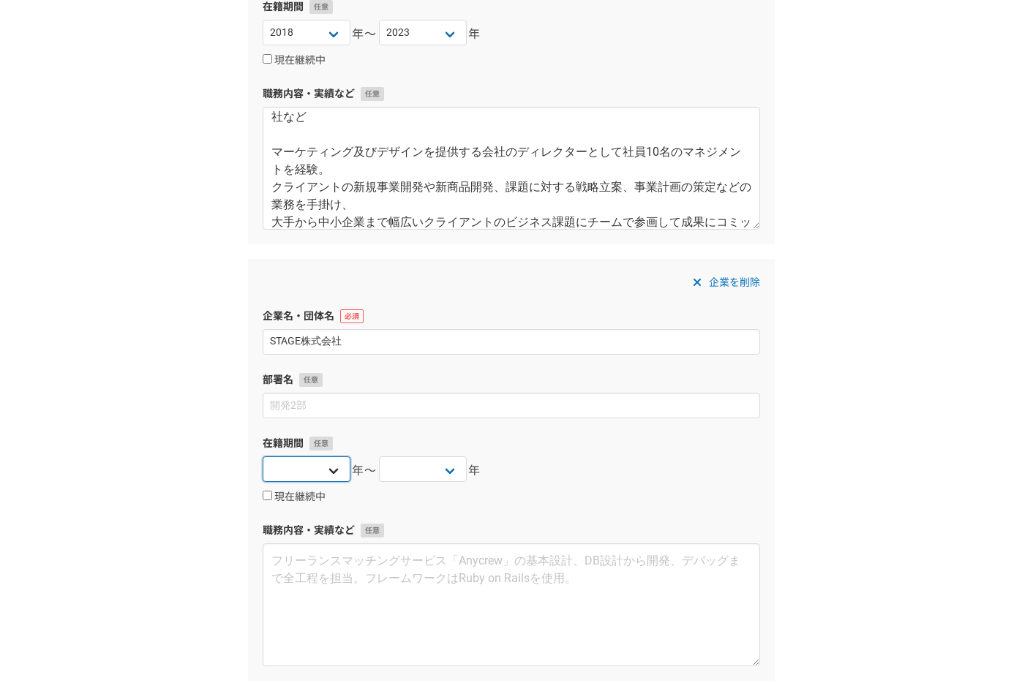
click at [323, 465] on select "2025 2024 2023 2022 2021 2020 2019 2018 2017 2016 2015 2014 2013 2012 2011 2010…" at bounding box center [307, 470] width 88 height 26
select select "2019"
click at [263, 457] on select "2025 2024 2023 2022 2021 2020 2019 2018 2017 2016 2015 2014 2013 2012 2011 2010…" at bounding box center [307, 470] width 88 height 26
click at [456, 468] on select "2025 2024 2023 2022 2021 2020 2019 2018 2017 2016 2015 2014 2013 2012 2011 2010…" at bounding box center [423, 470] width 88 height 26
click at [379, 457] on select "2025 2024 2023 2022 2021 2020 2019 2018 2017 2016 2015 2014 2013 2012 2011 2010…" at bounding box center [423, 470] width 88 height 26
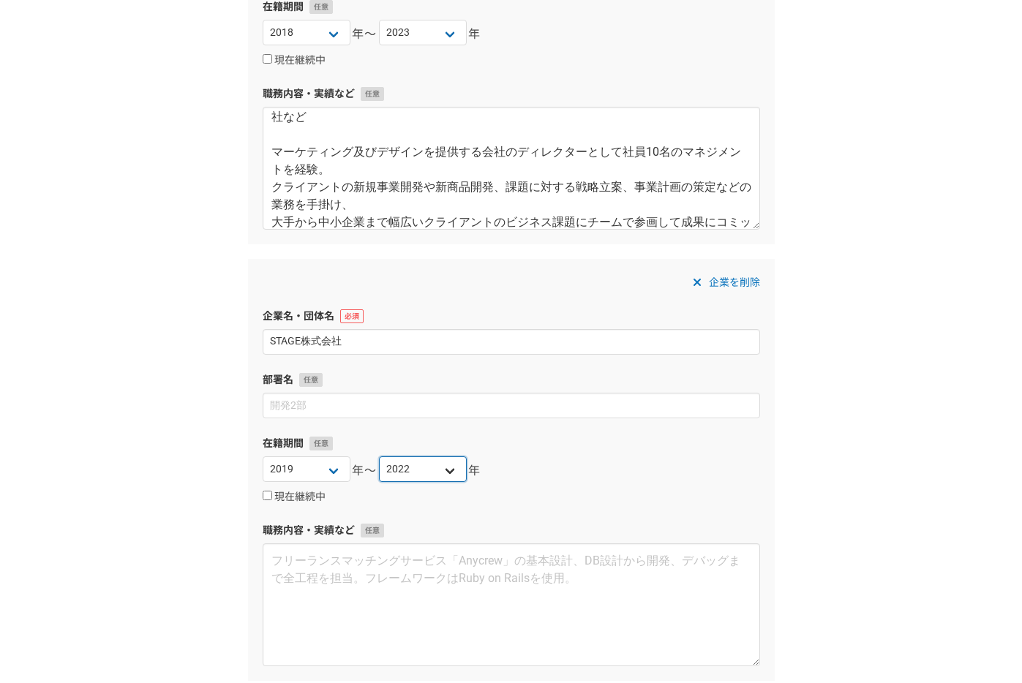
click at [436, 463] on select "2025 2024 2023 2022 2021 2020 2019 2018 2017 2016 2015 2014 2013 2012 2011 2010…" at bounding box center [423, 470] width 88 height 26
select select "2023"
click at [379, 457] on select "2025 2024 2023 2022 2021 2020 2019 2018 2017 2016 2015 2014 2013 2012 2011 2010…" at bounding box center [423, 470] width 88 height 26
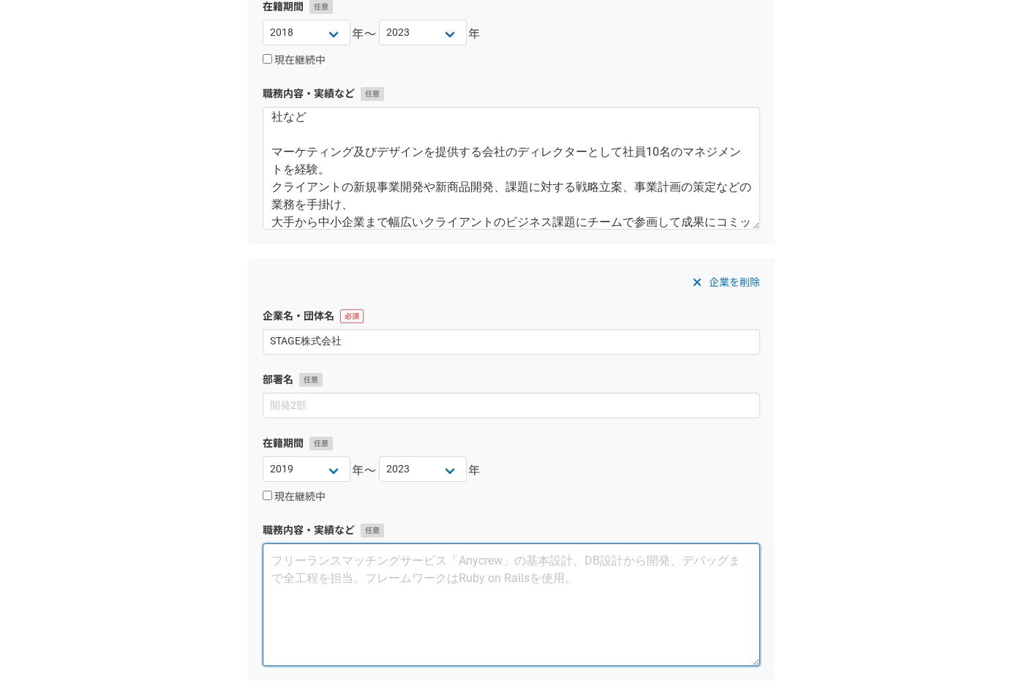
click at [523, 612] on textarea at bounding box center [512, 605] width 498 height 123
paste textarea "事業内容：Fintechサービス・ライブ配信サービスの提供、国内大手クライアントへのITシステム受託開発・SES事業 主な顧客：ビックカメラ株式会社、ソフマッ…"
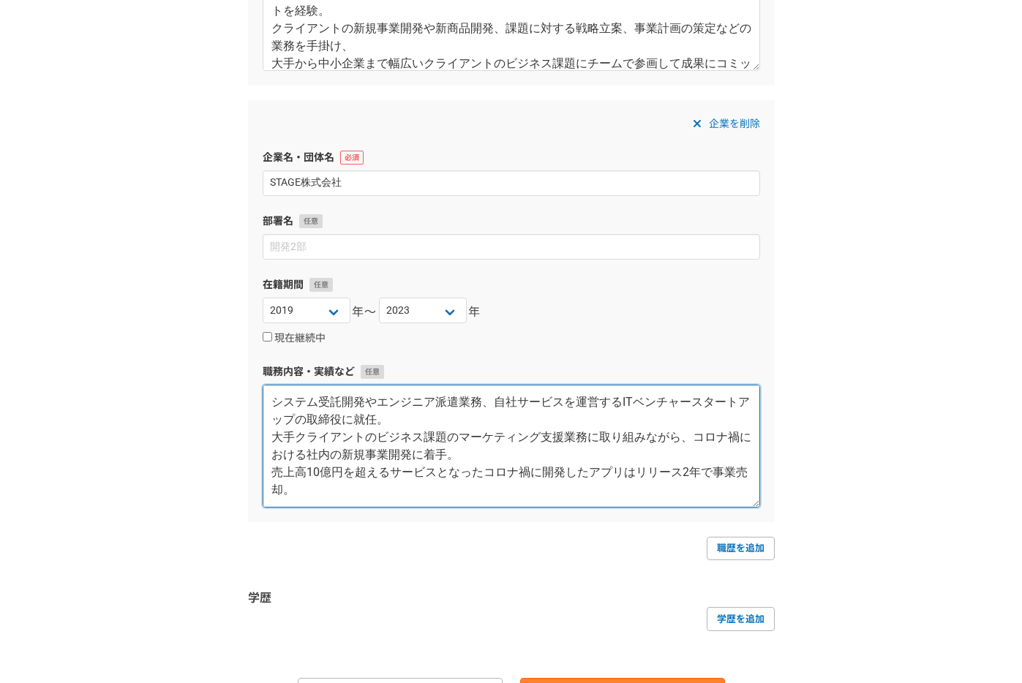
scroll to position [1026, 0]
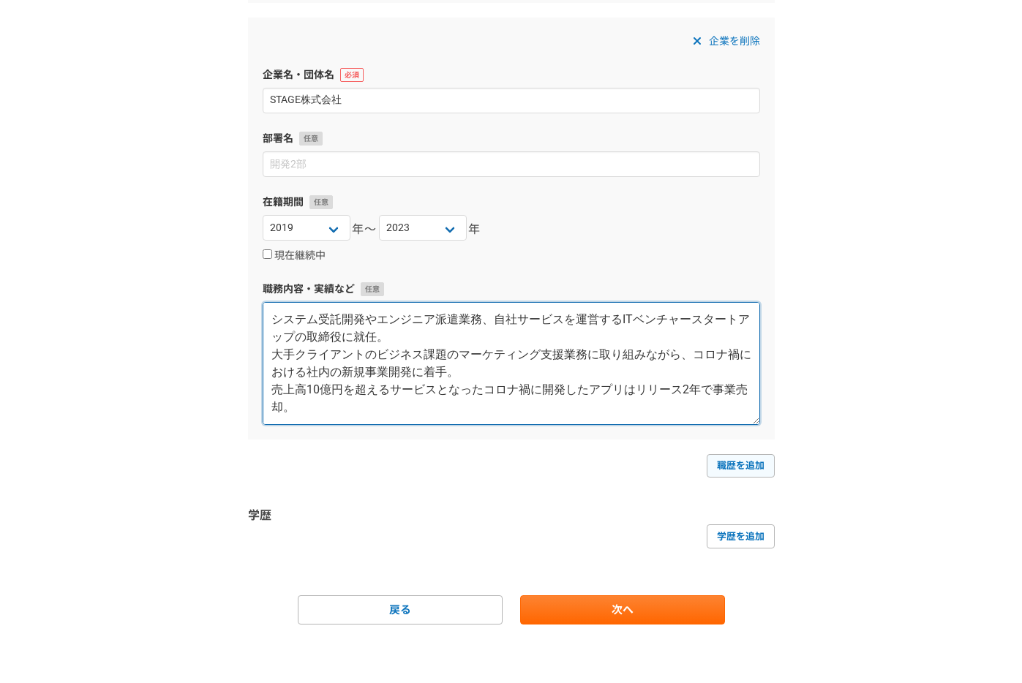
type textarea "事業内容：Fintechサービス・ライブ配信サービスの提供、国内大手クライアントへのITシステム受託開発・SES事業 主な顧客：ビックカメラ株式会社、ソフマッ…"
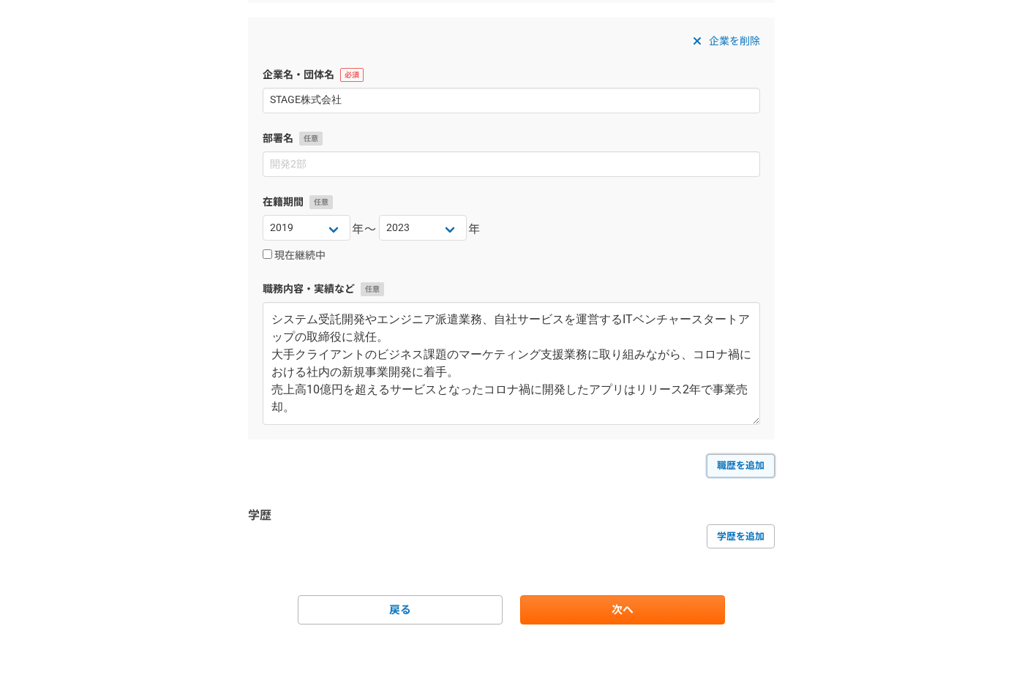
click at [764, 462] on link "職歴を追加" at bounding box center [741, 465] width 68 height 23
select select
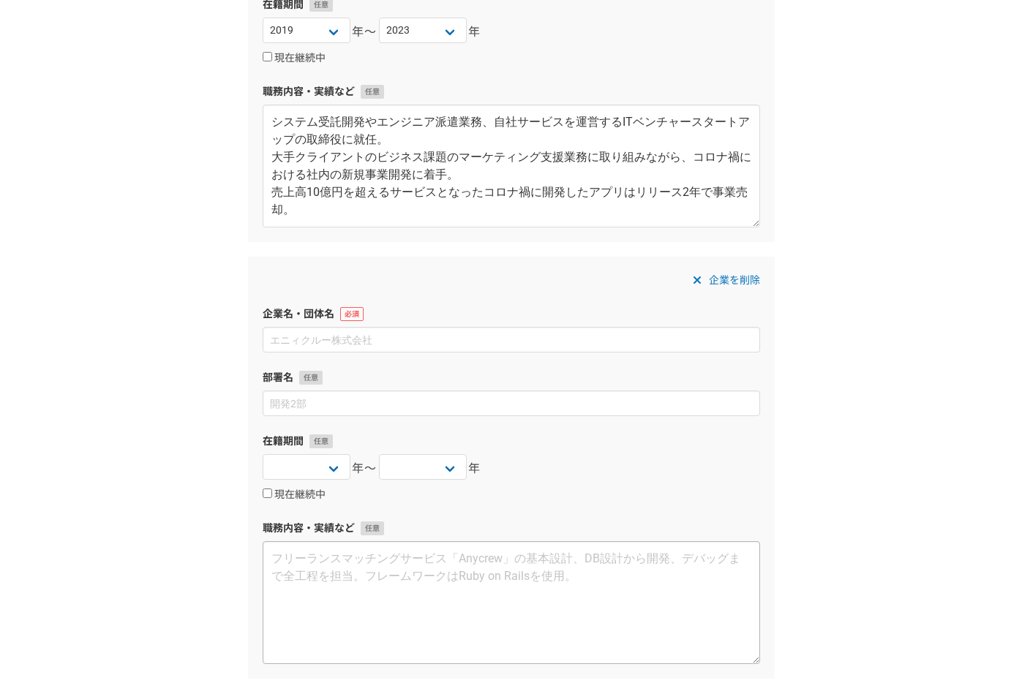
scroll to position [1225, 0]
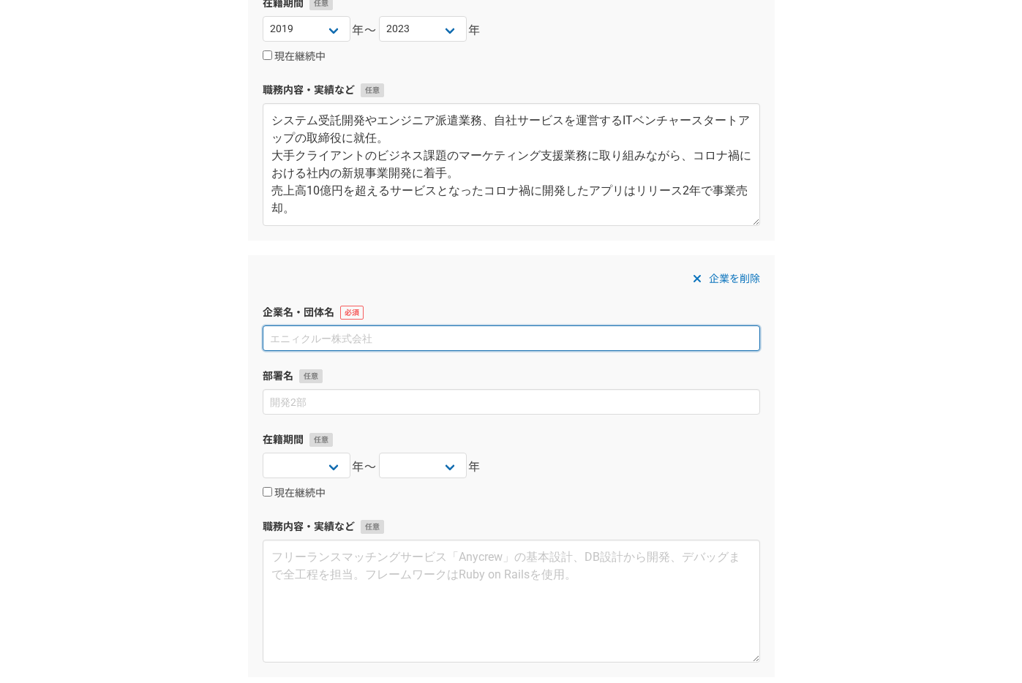
click at [374, 331] on input at bounding box center [512, 339] width 498 height 26
paste input "株式会社BALC"
type input "株式会社BALC"
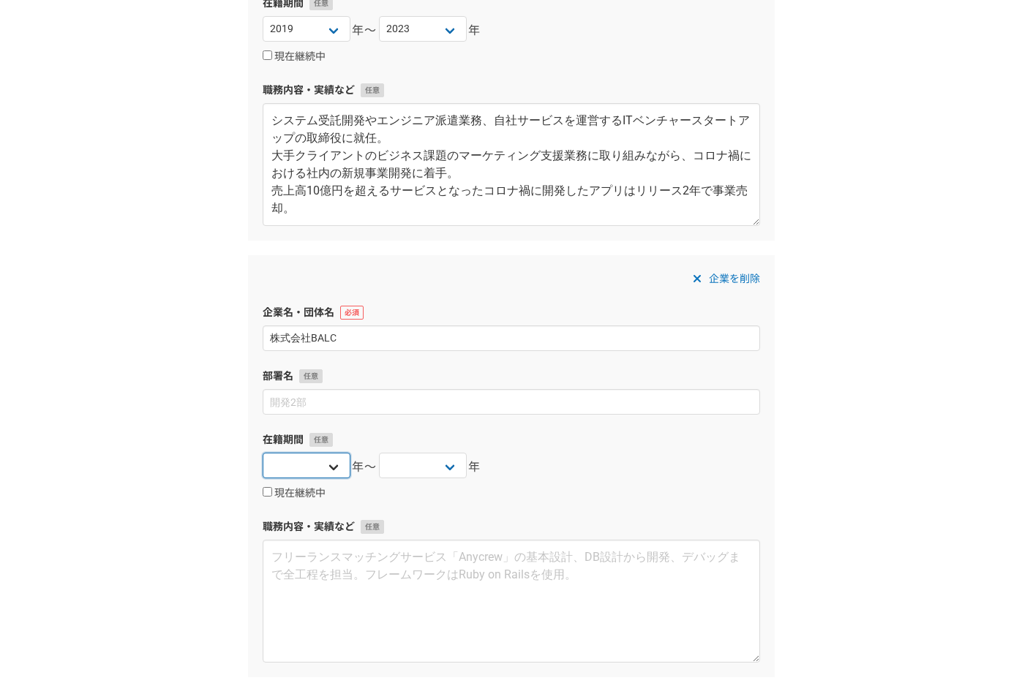
click at [320, 463] on select "2025 2024 2023 2022 2021 2020 2019 2018 2017 2016 2015 2014 2013 2012 2011 2010…" at bounding box center [307, 466] width 88 height 26
select select "2023"
click at [263, 453] on select "2025 2024 2023 2022 2021 2020 2019 2018 2017 2016 2015 2014 2013 2012 2011 2010…" at bounding box center [307, 466] width 88 height 26
click at [290, 491] on label "現在継続中" at bounding box center [294, 493] width 63 height 13
click at [272, 491] on input "現在継続中" at bounding box center [268, 492] width 10 height 10
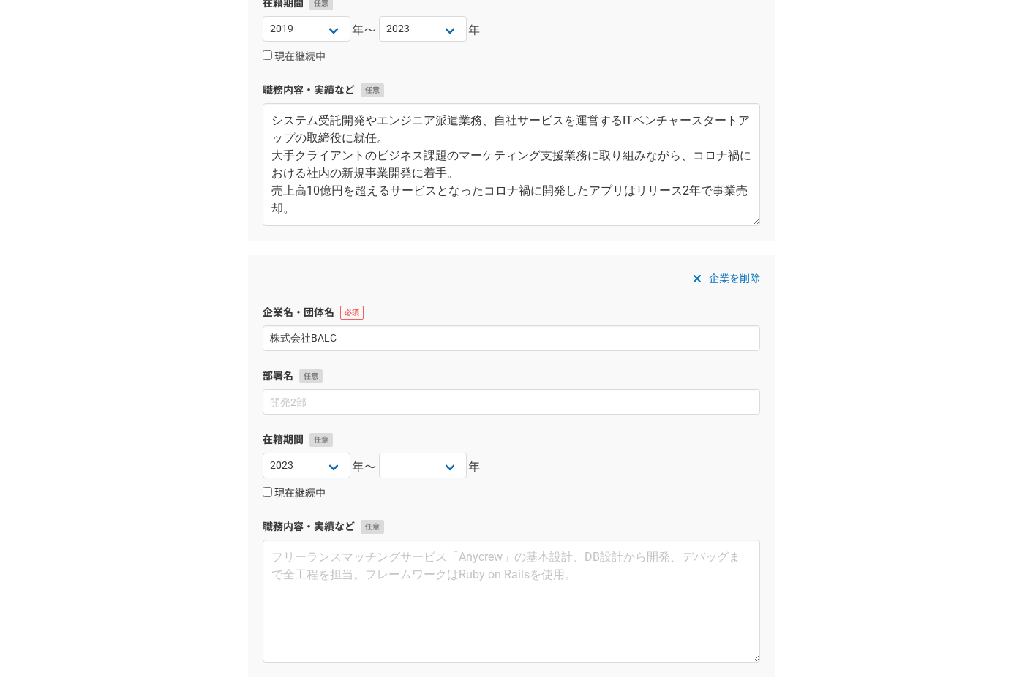
checkbox input "true"
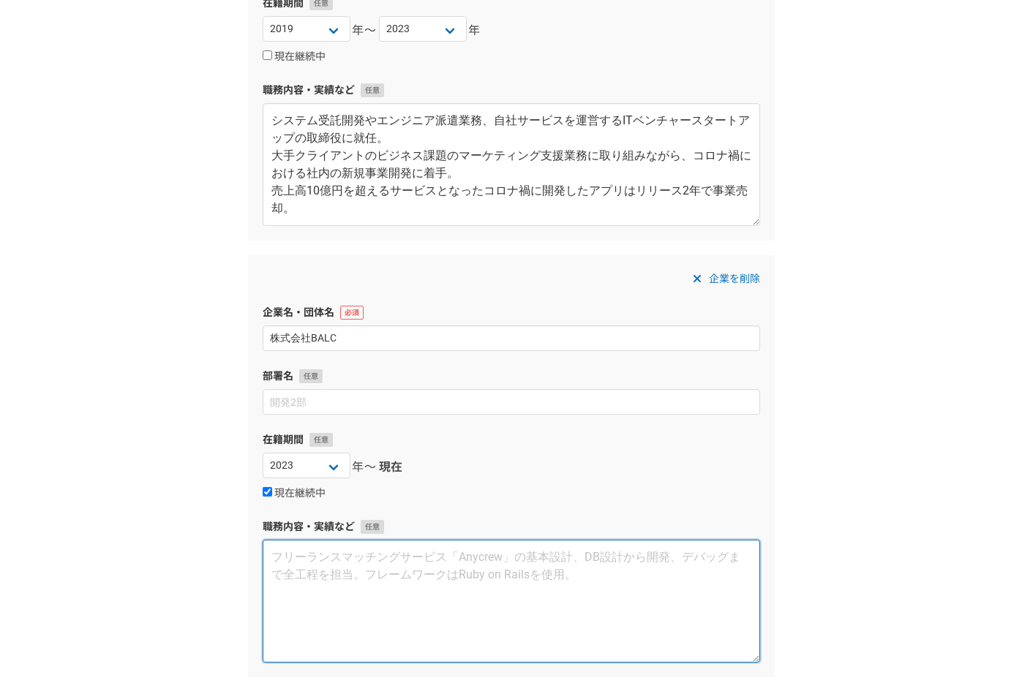
click at [511, 584] on textarea at bounding box center [512, 601] width 498 height 123
paste textarea "事業内容：マーケティング企画・WEBマーケティング・EC物販 主な顧客：日本BS放送株式会社、TBグループ株式会社、アマゾンジャパン合同会社、楽天株式会社など…"
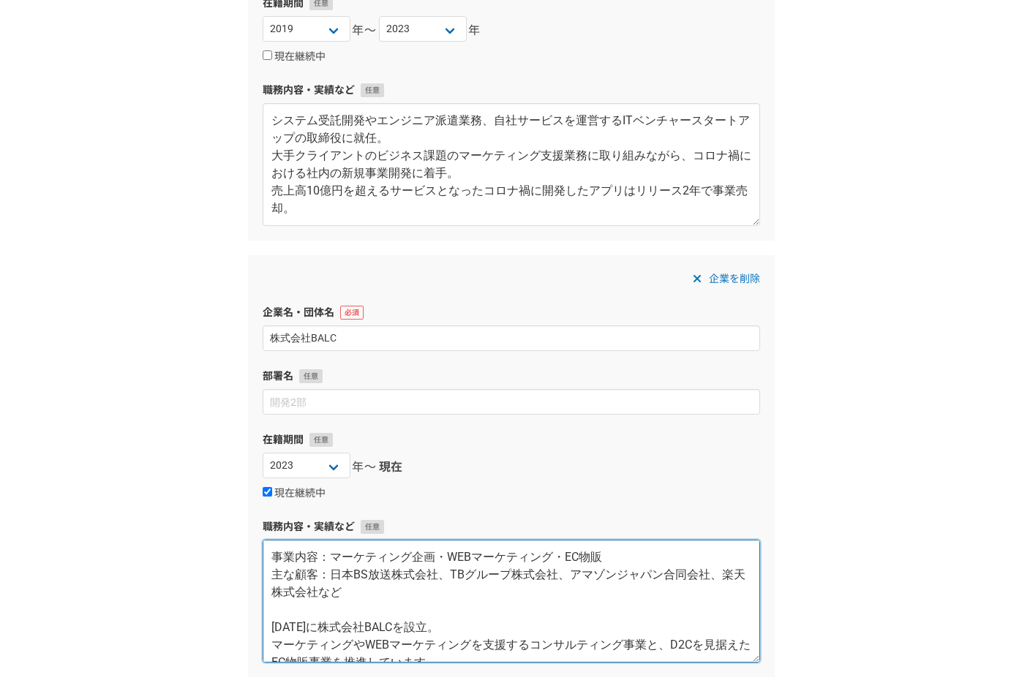
scroll to position [43, 0]
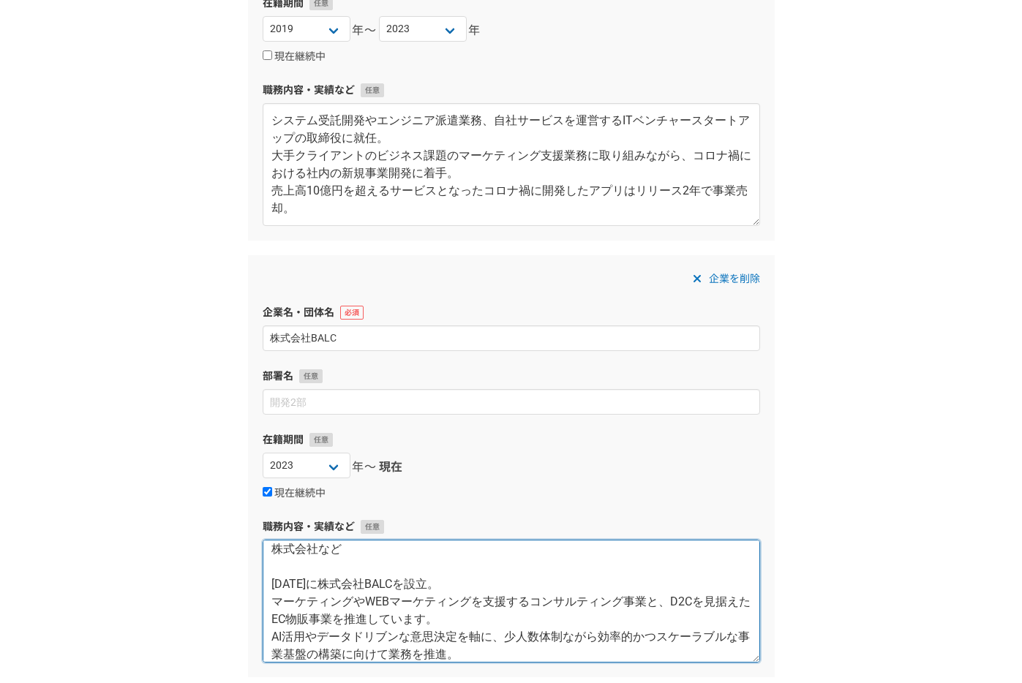
type textarea "事業内容：マーケティング企画・WEBマーケティング・EC物販 主な顧客：日本BS放送株式会社、TBグループ株式会社、アマゾンジャパン合同会社、楽天株式会社など…"
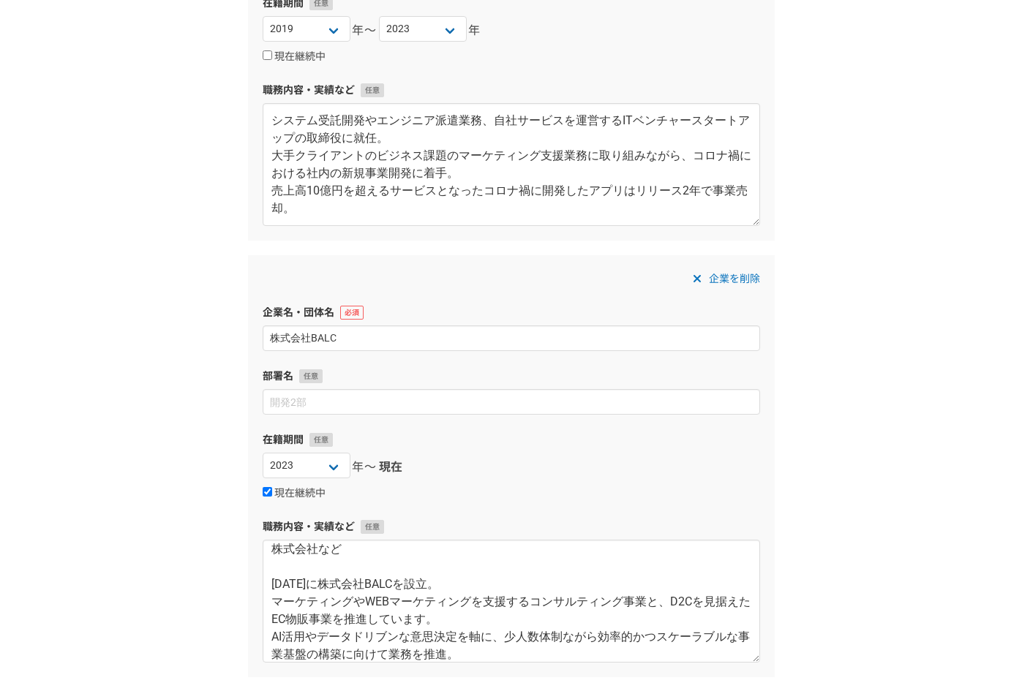
click at [572, 495] on div "現在継続中" at bounding box center [512, 493] width 498 height 18
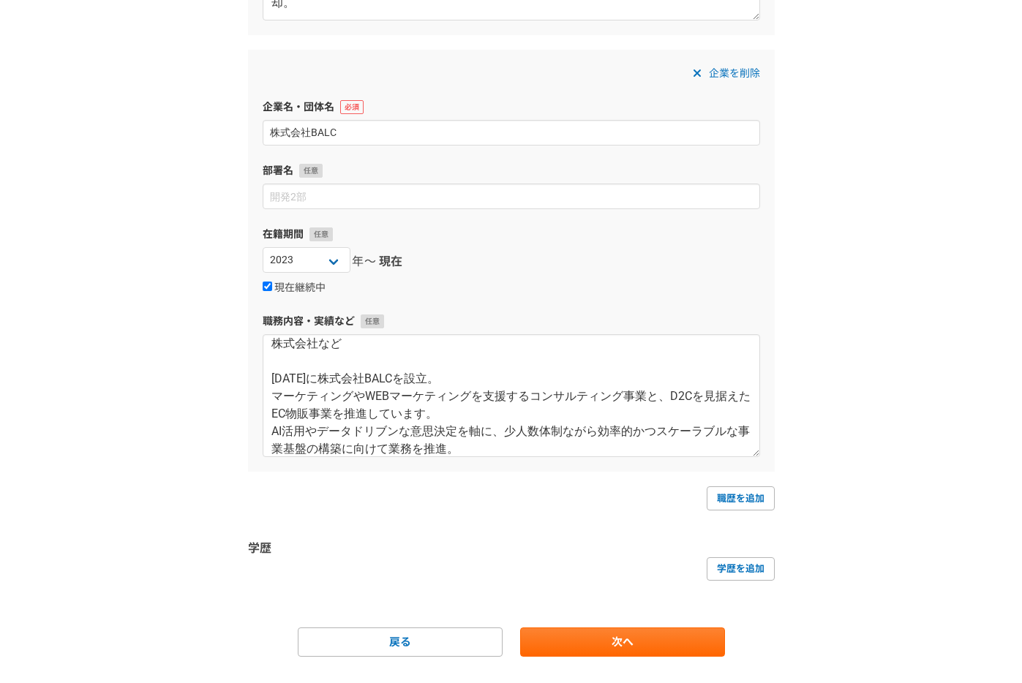
scroll to position [1463, 0]
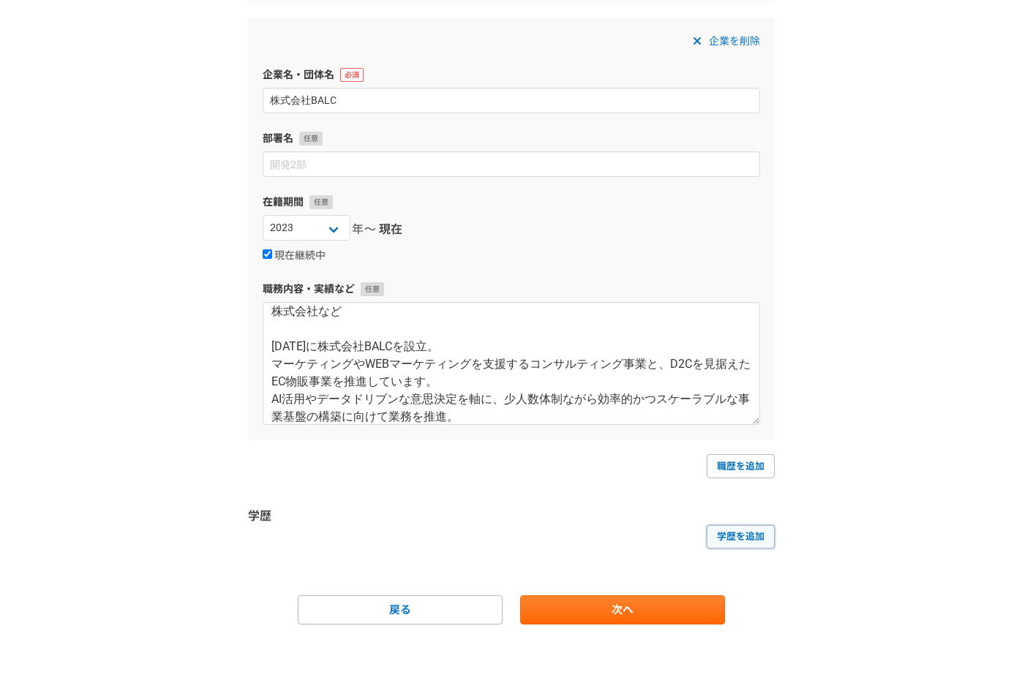
click at [733, 534] on link "学歴を追加" at bounding box center [741, 536] width 68 height 23
select select
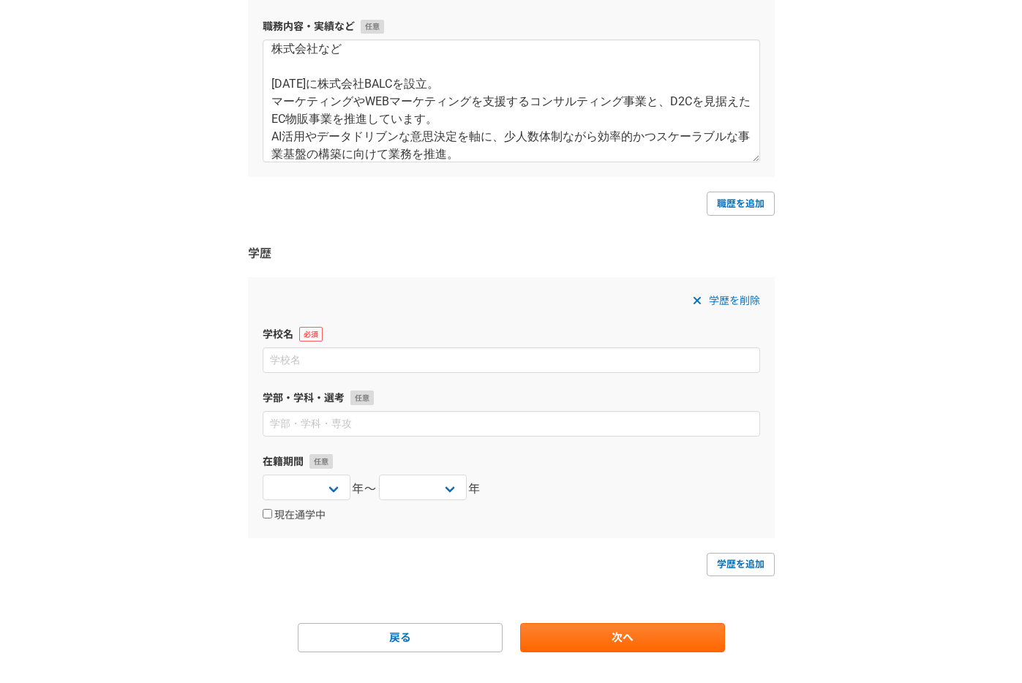
scroll to position [1753, 0]
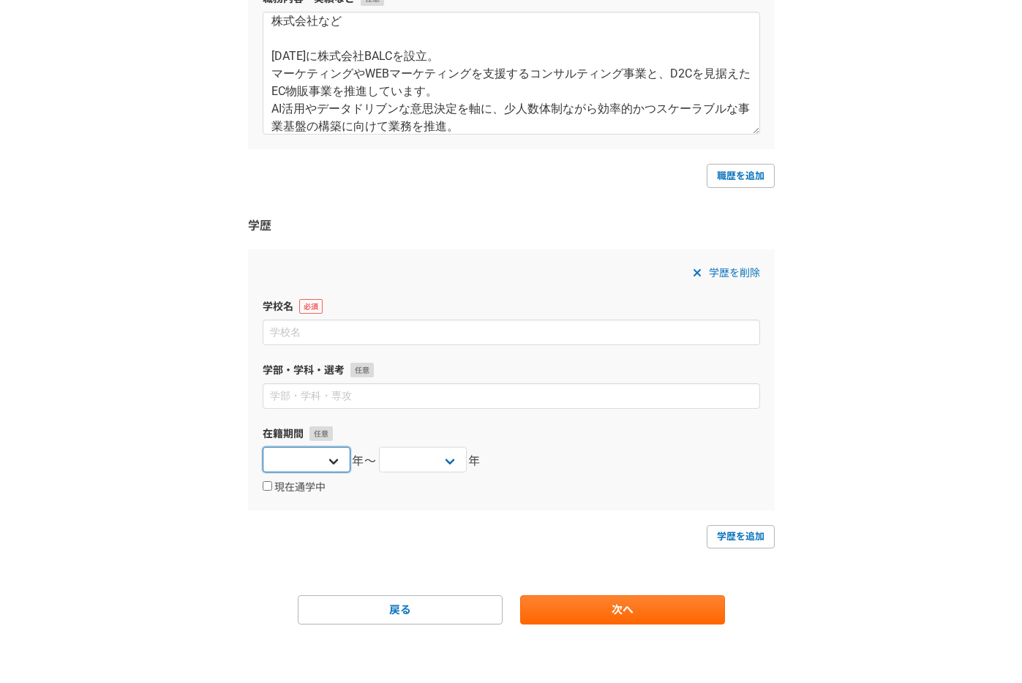
click at [323, 460] on select "2025 2024 2023 2022 2021 2020 2019 2018 2017 2016 2015 2014 2013 2012 2011 2010…" at bounding box center [307, 460] width 88 height 26
select select "2005"
click at [263, 447] on select "2025 2024 2023 2022 2021 2020 2019 2018 2017 2016 2015 2014 2013 2012 2011 2010…" at bounding box center [307, 460] width 88 height 26
click at [440, 460] on select "2025 2024 2023 2022 2021 2020 2019 2018 2017 2016 2015 2014 2013 2012 2011 2010…" at bounding box center [423, 460] width 88 height 26
select select "2007"
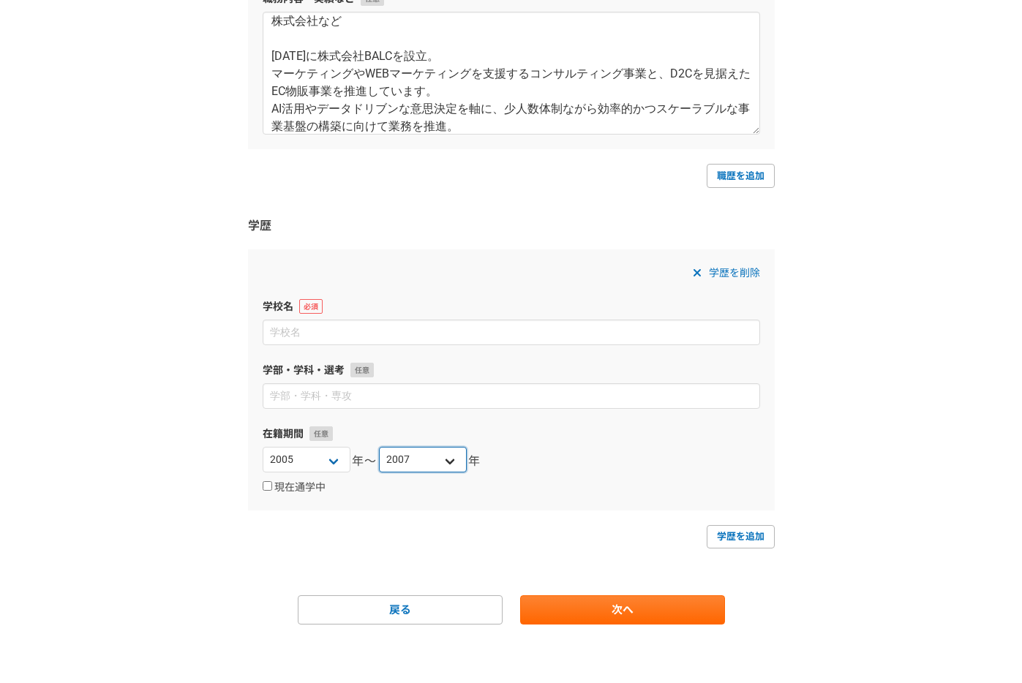
click at [379, 447] on select "2025 2024 2023 2022 2021 2020 2019 2018 2017 2016 2015 2014 2013 2012 2011 2010…" at bounding box center [423, 460] width 88 height 26
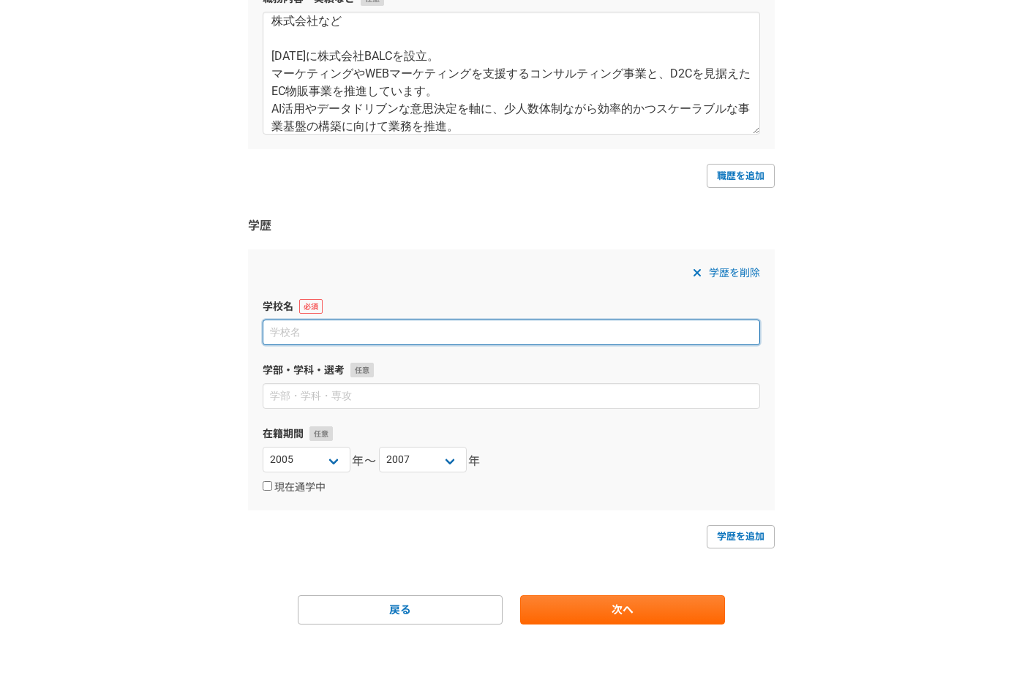
click at [429, 329] on input at bounding box center [512, 333] width 498 height 26
paste input "University of Californica, Santa Barbara 経営経済学部卒業"
click at [461, 334] on input "University of Californica, Santa Barbara 経営経済学部卒業" at bounding box center [512, 333] width 498 height 26
type input "University of Californica, Santa Barbara"
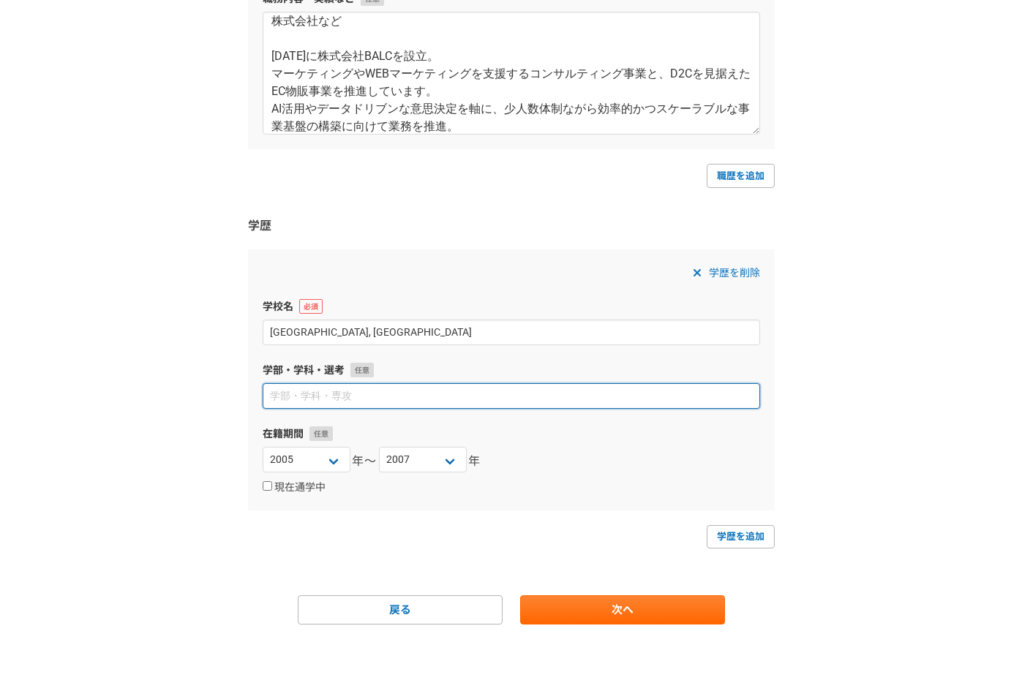
click at [391, 394] on input at bounding box center [512, 396] width 498 height 26
paste input "経営経済学部卒業"
type input "経営経済学部卒業"
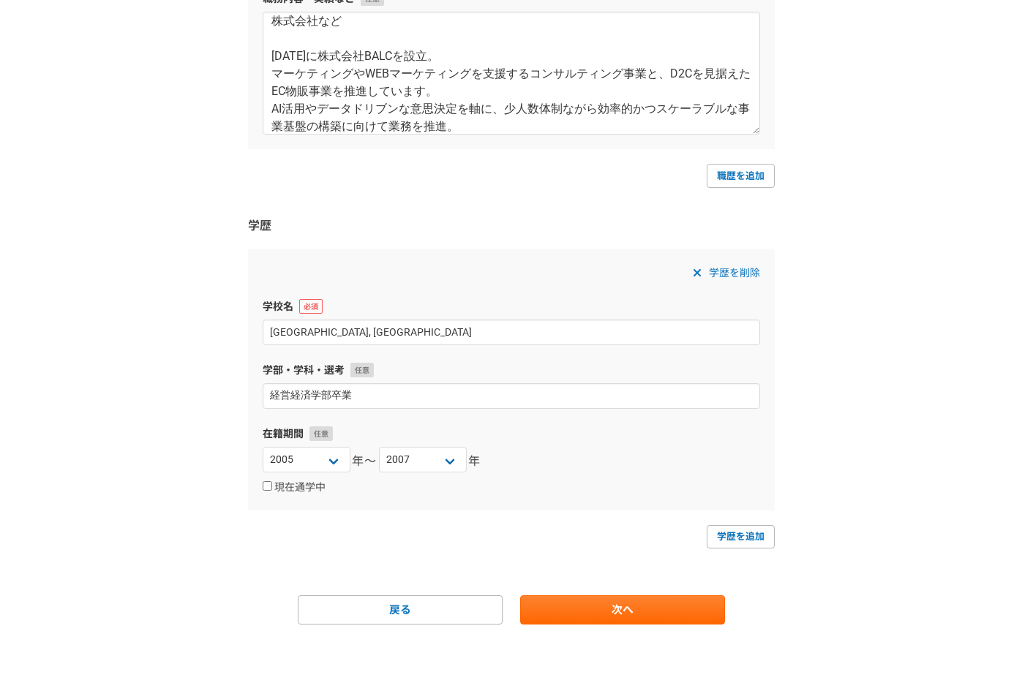
click at [531, 457] on div "2025 2024 2023 2022 2021 2020 2019 2018 2017 2016 2015 2014 2013 2012 2011 2010…" at bounding box center [512, 461] width 498 height 29
click at [733, 536] on link "学歴を追加" at bounding box center [741, 536] width 68 height 23
select select
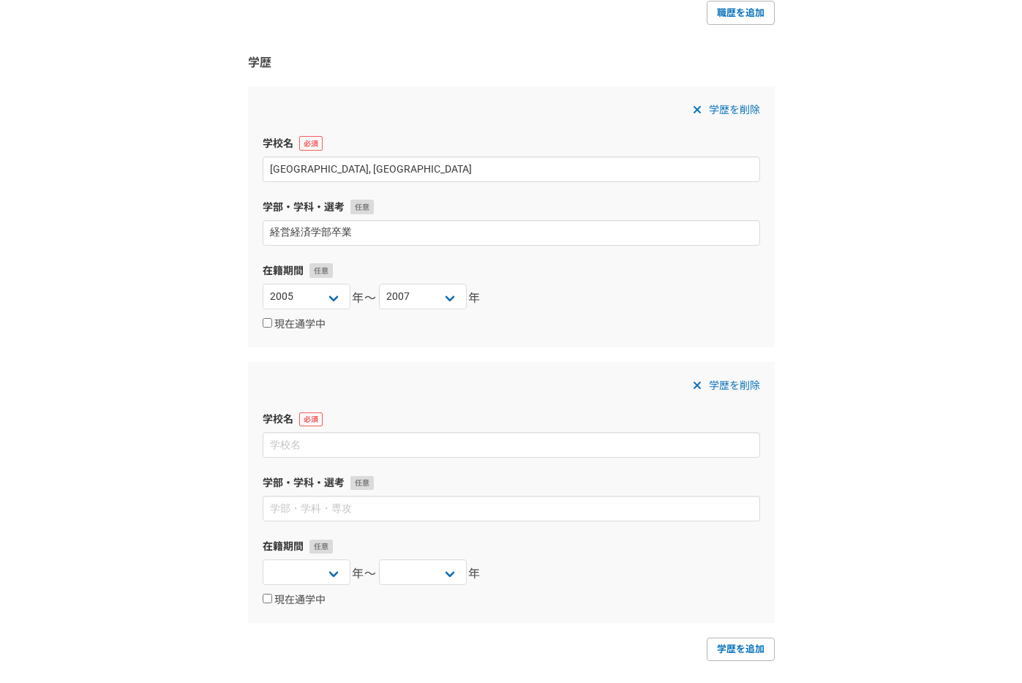
scroll to position [1931, 0]
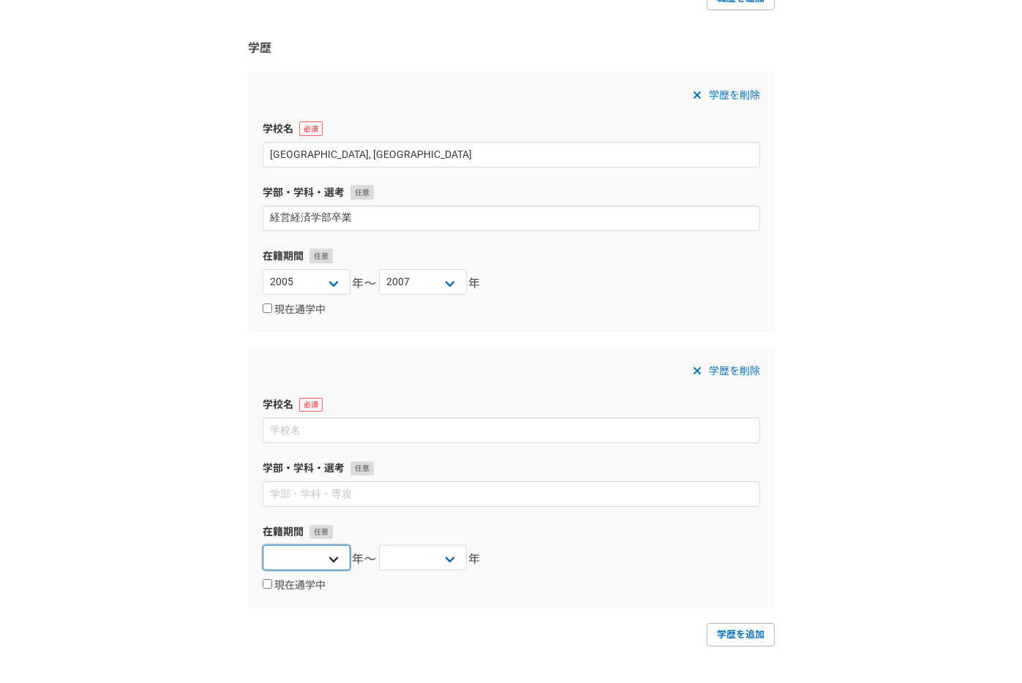
click at [329, 562] on select "2025 2024 2023 2022 2021 2020 2019 2018 2017 2016 2015 2014 2013 2012 2011 2010…" at bounding box center [307, 558] width 88 height 26
select select "2003"
click at [263, 545] on select "2025 2024 2023 2022 2021 2020 2019 2018 2017 2016 2015 2014 2013 2012 2011 2010…" at bounding box center [307, 558] width 88 height 26
click at [430, 568] on select "2025 2024 2023 2022 2021 2020 2019 2018 2017 2016 2015 2014 2013 2012 2011 2010…" at bounding box center [423, 558] width 88 height 26
select select "2005"
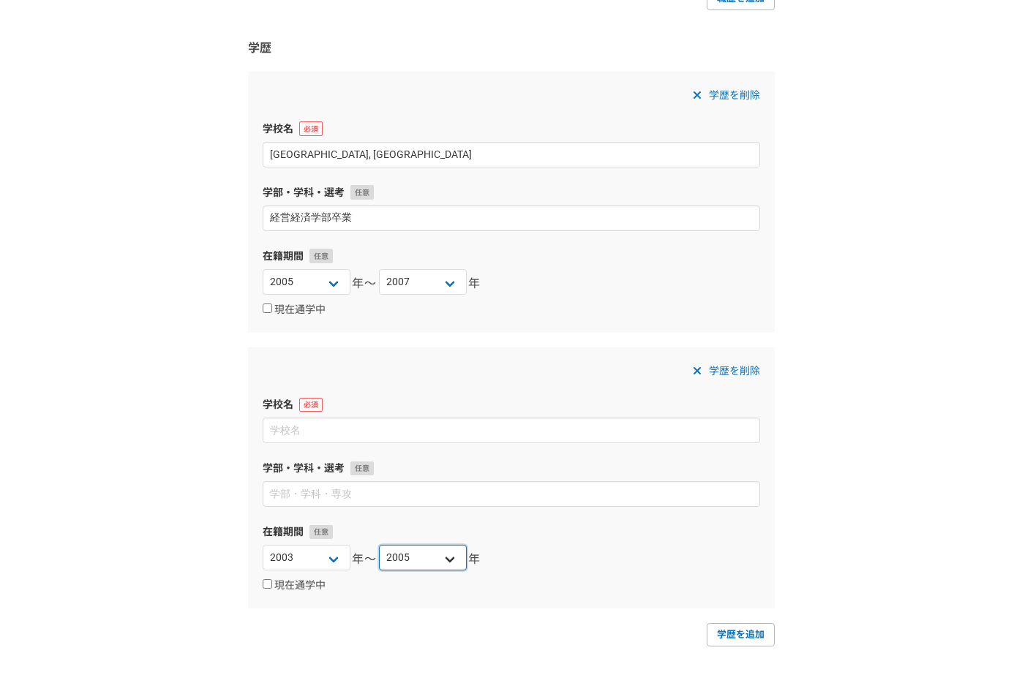
click at [379, 545] on select "2025 2024 2023 2022 2021 2020 2019 2018 2017 2016 2015 2014 2013 2012 2011 2010…" at bounding box center [423, 558] width 88 height 26
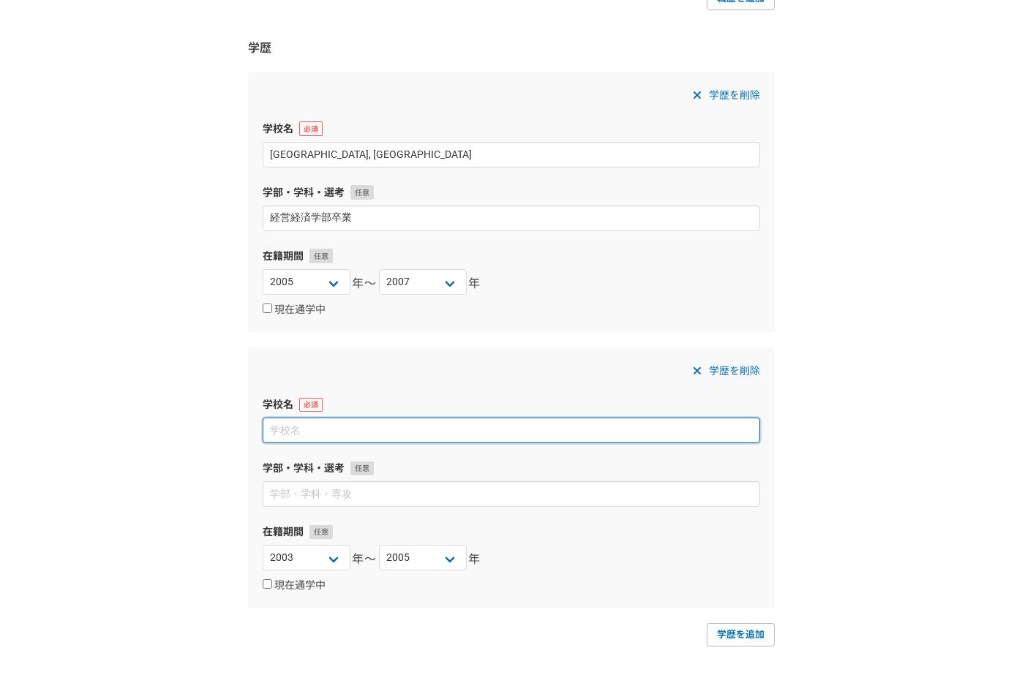
click at [355, 431] on input at bounding box center [512, 431] width 498 height 26
paste input "Pasadena City College"
type input "Pasadena City College"
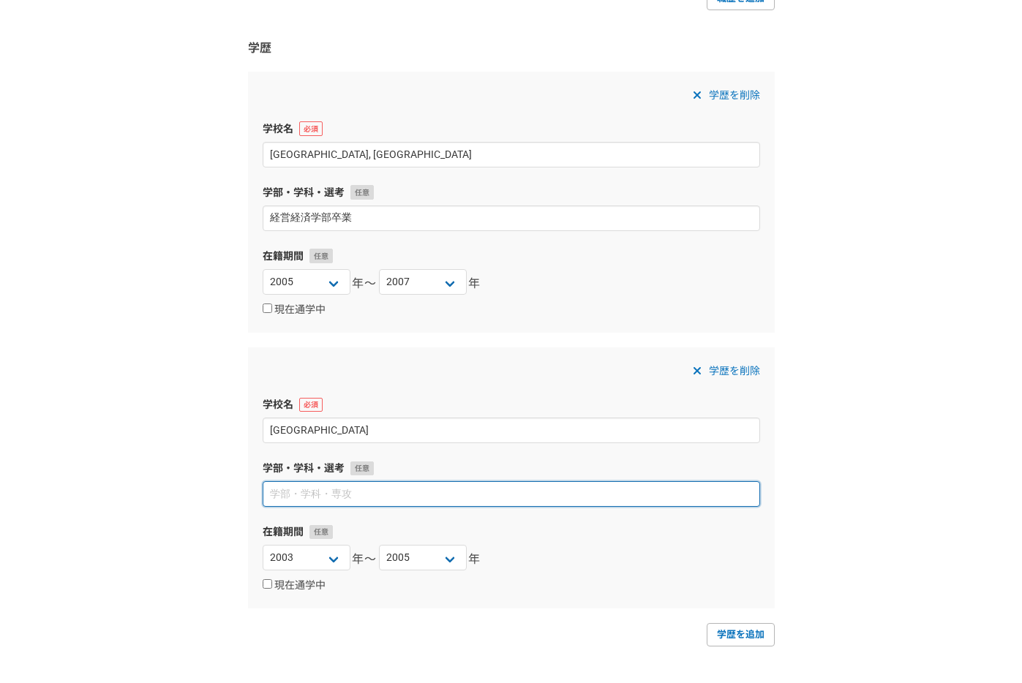
click at [345, 490] on input at bounding box center [512, 494] width 498 height 26
type input "き"
type input "経営学"
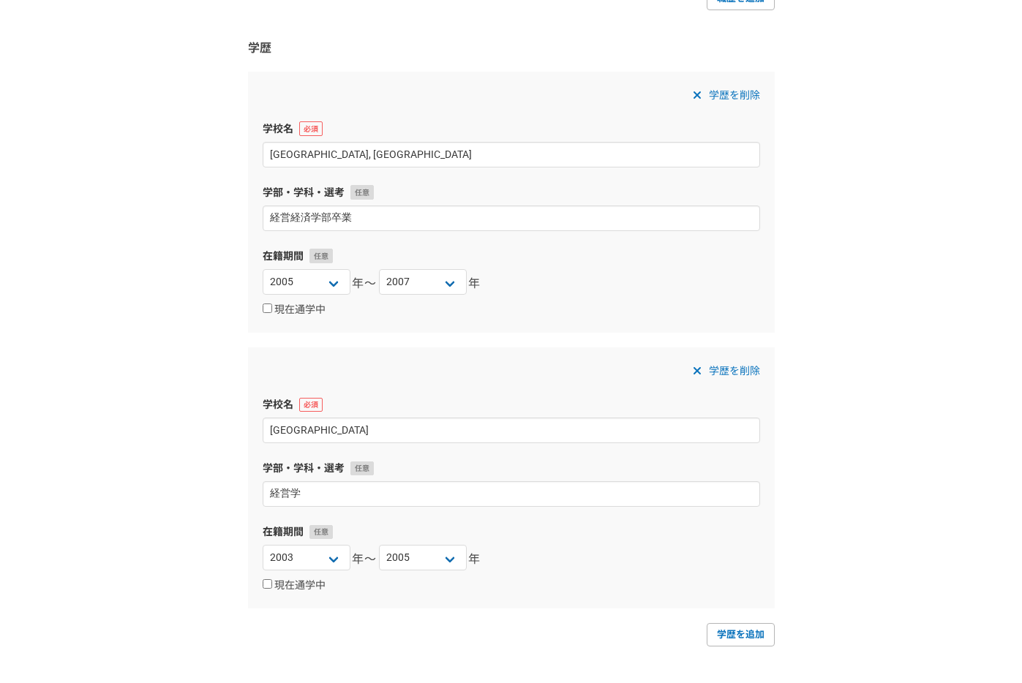
click at [559, 551] on div "2025 2024 2023 2022 2021 2020 2019 2018 2017 2016 2015 2014 2013 2012 2011 2010…" at bounding box center [512, 559] width 498 height 29
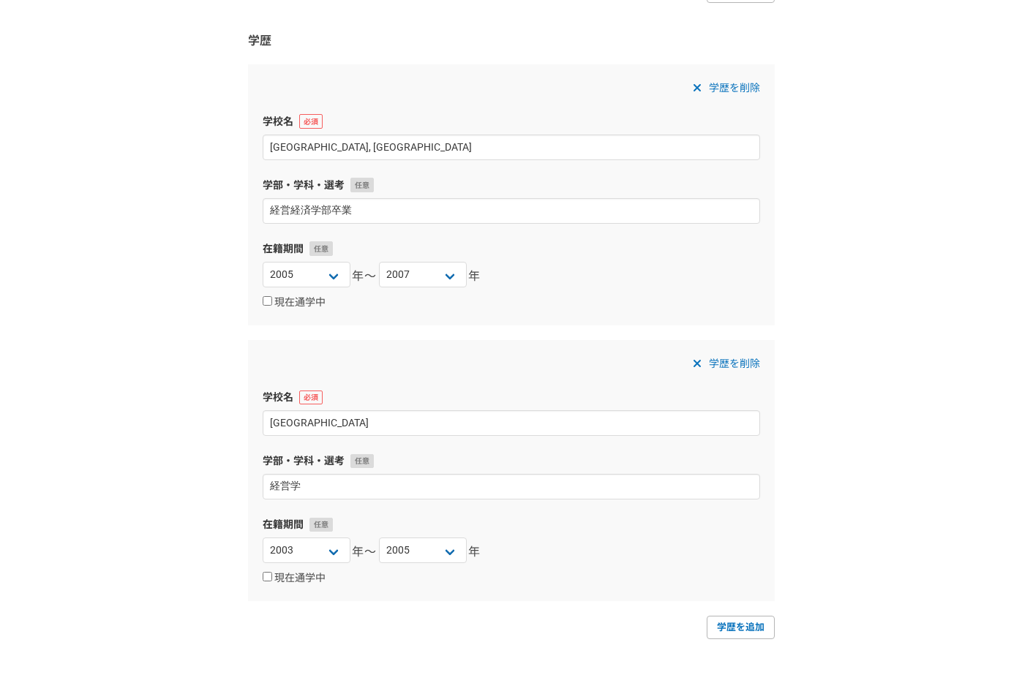
scroll to position [1982, 0]
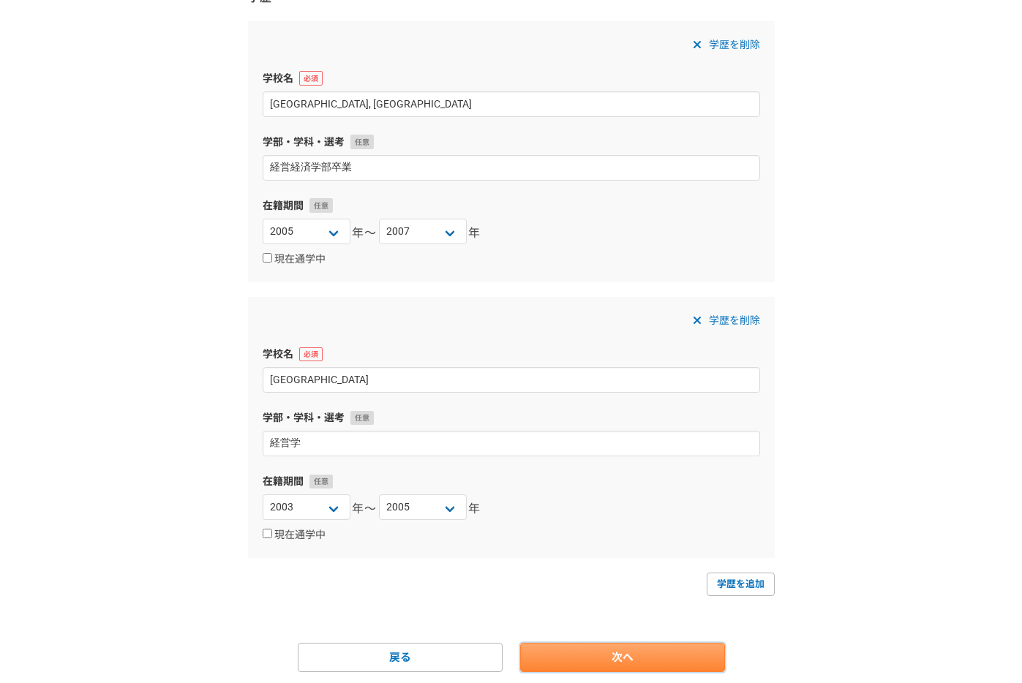
click at [632, 647] on link "次へ" at bounding box center [622, 657] width 205 height 29
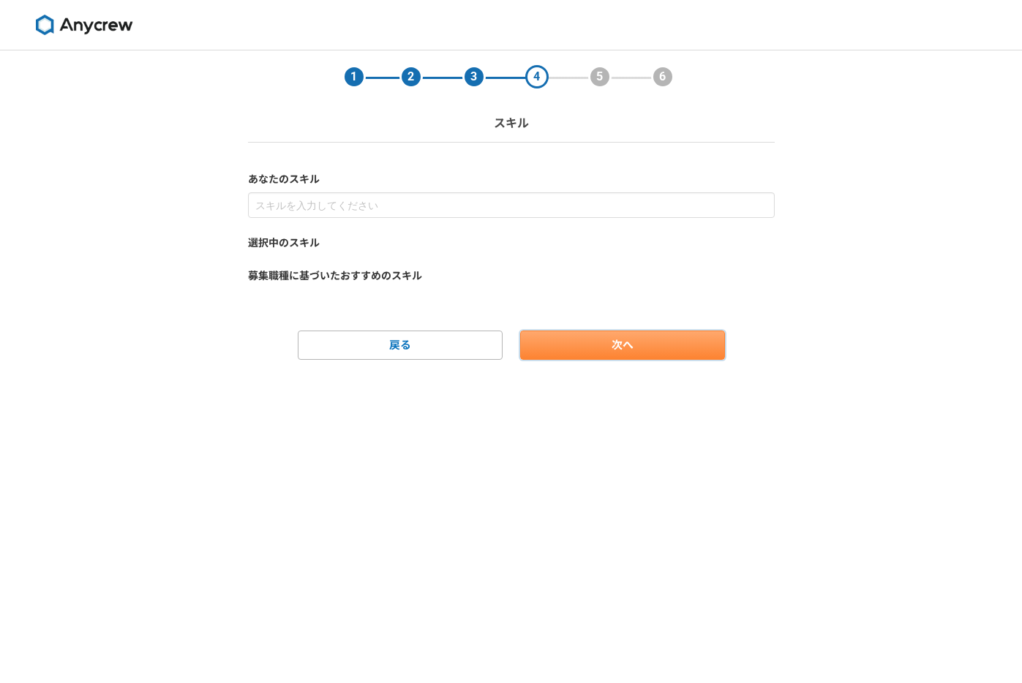
scroll to position [0, 0]
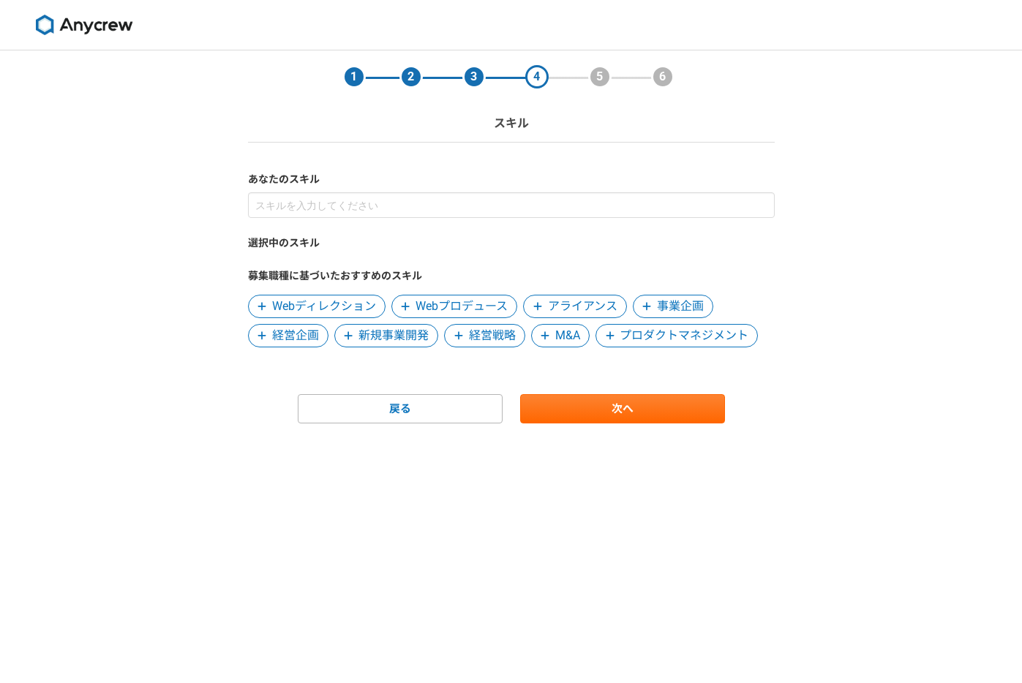
click at [277, 331] on span "経営企画" at bounding box center [295, 336] width 47 height 18
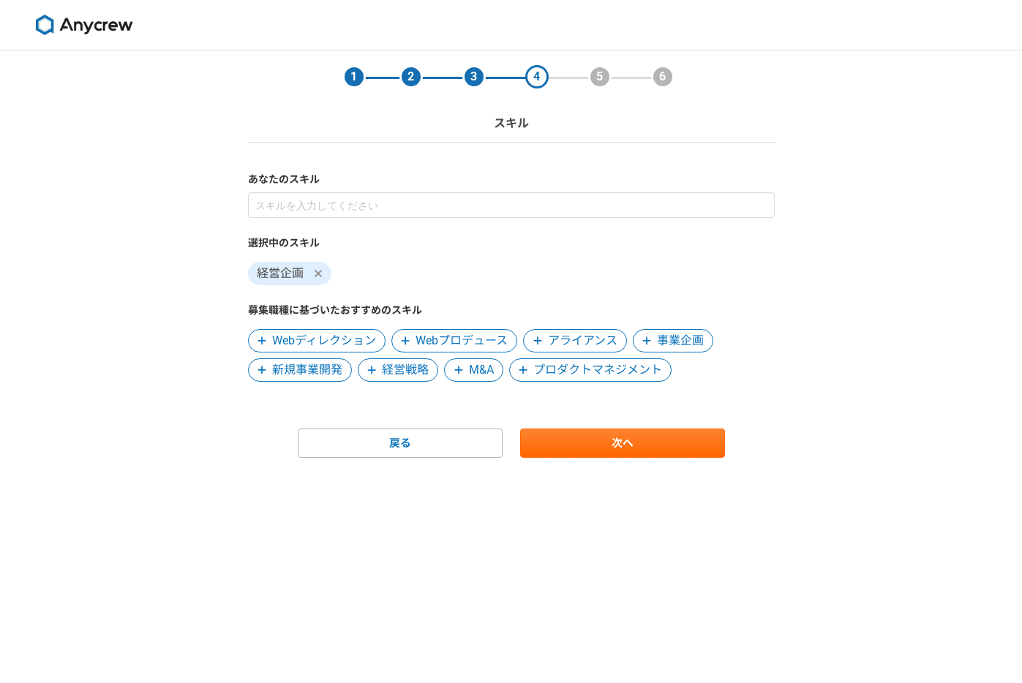
click at [331, 371] on span "新規事業開発" at bounding box center [307, 370] width 70 height 18
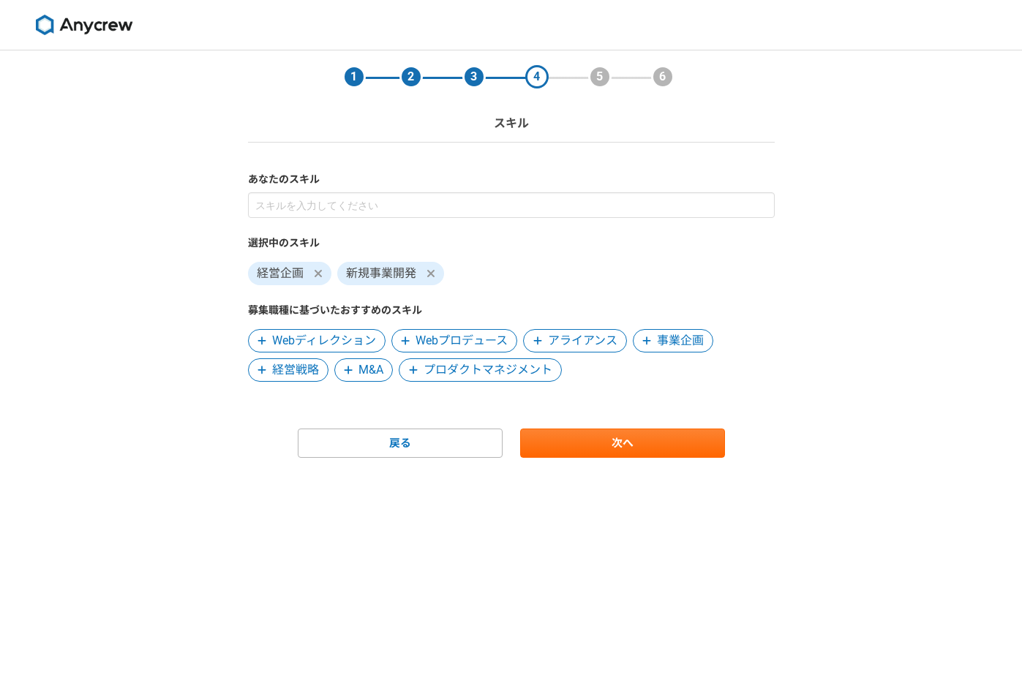
click at [683, 337] on span "事業企画" at bounding box center [680, 341] width 47 height 18
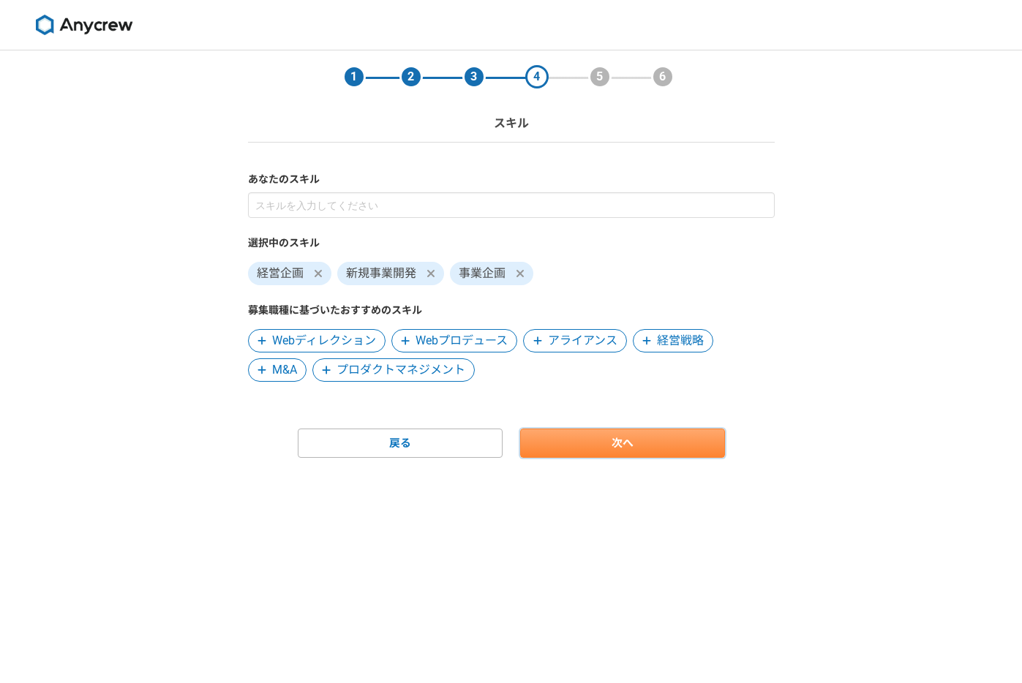
click at [604, 444] on link "次へ" at bounding box center [622, 443] width 205 height 29
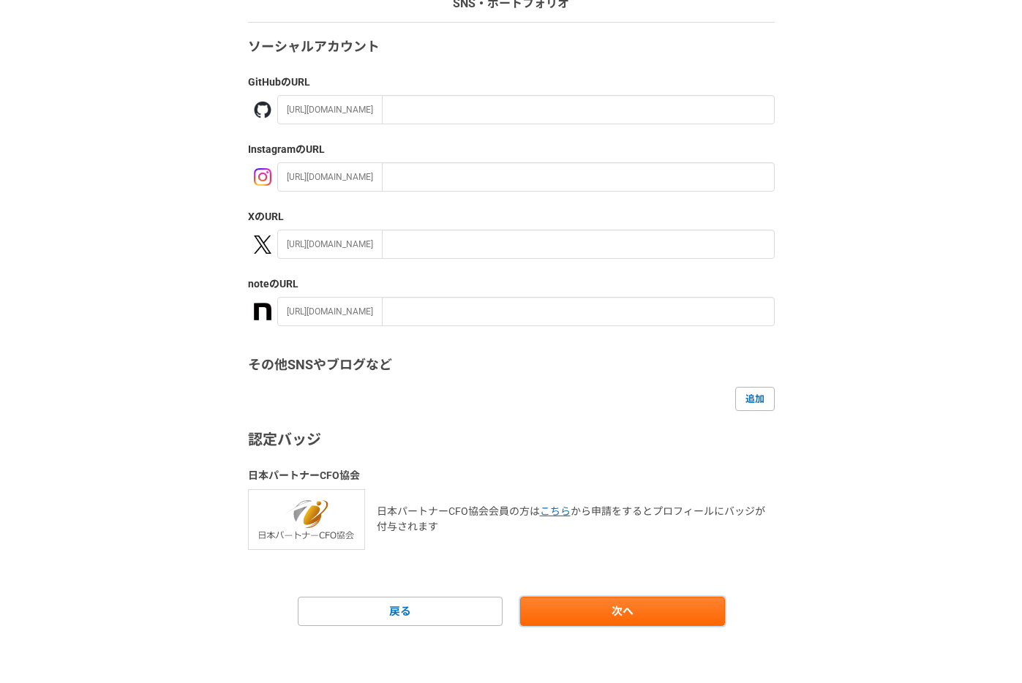
scroll to position [121, 0]
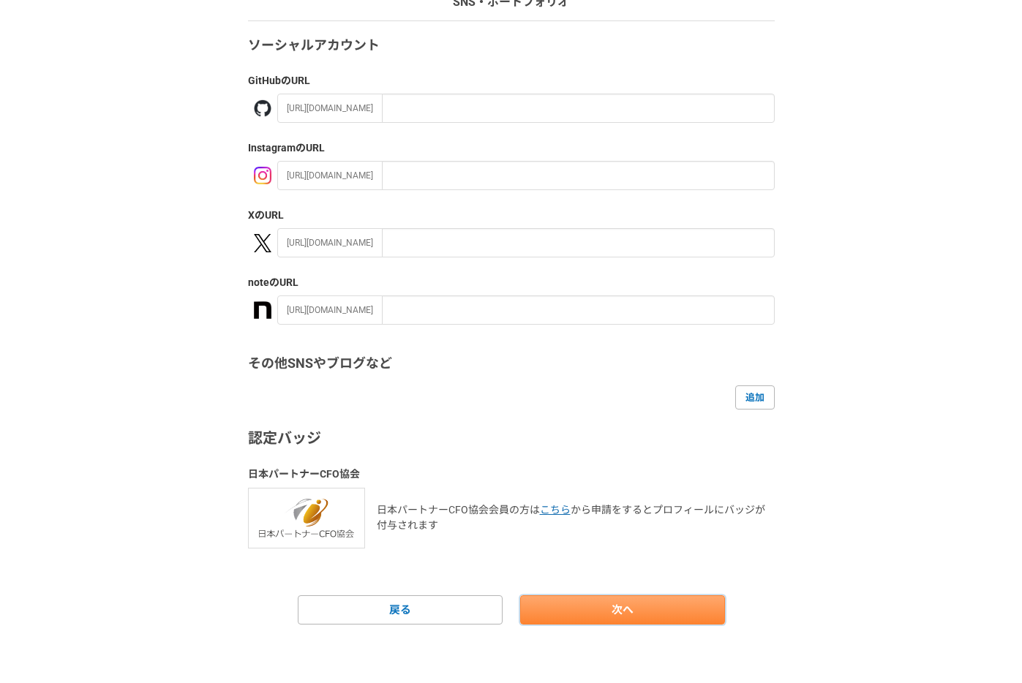
click at [599, 614] on link "次へ" at bounding box center [622, 610] width 205 height 29
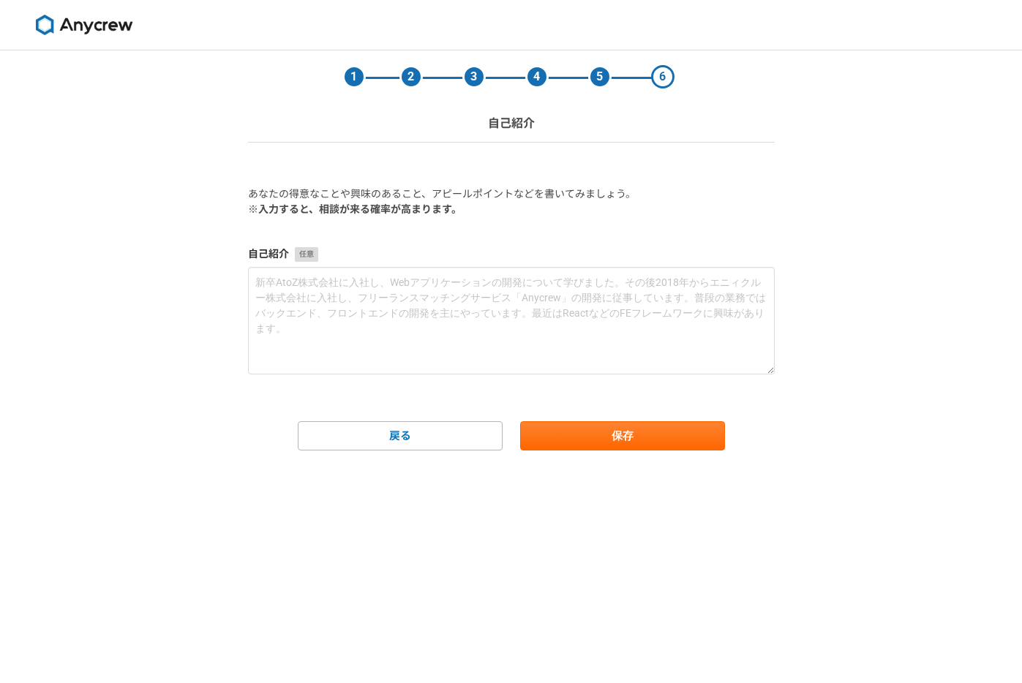
scroll to position [0, 0]
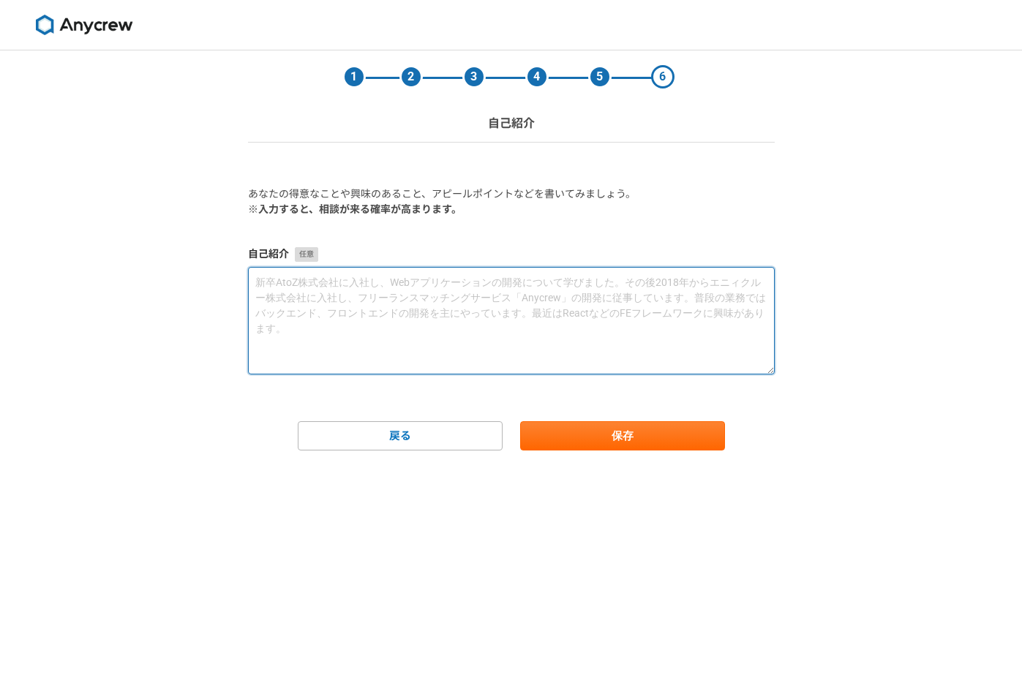
click at [655, 337] on textarea at bounding box center [511, 321] width 527 height 108
click at [474, 307] on textarea at bounding box center [511, 321] width 527 height 108
drag, startPoint x: 771, startPoint y: 372, endPoint x: 771, endPoint y: 558, distance: 186.6
click at [771, 375] on textarea at bounding box center [511, 321] width 527 height 108
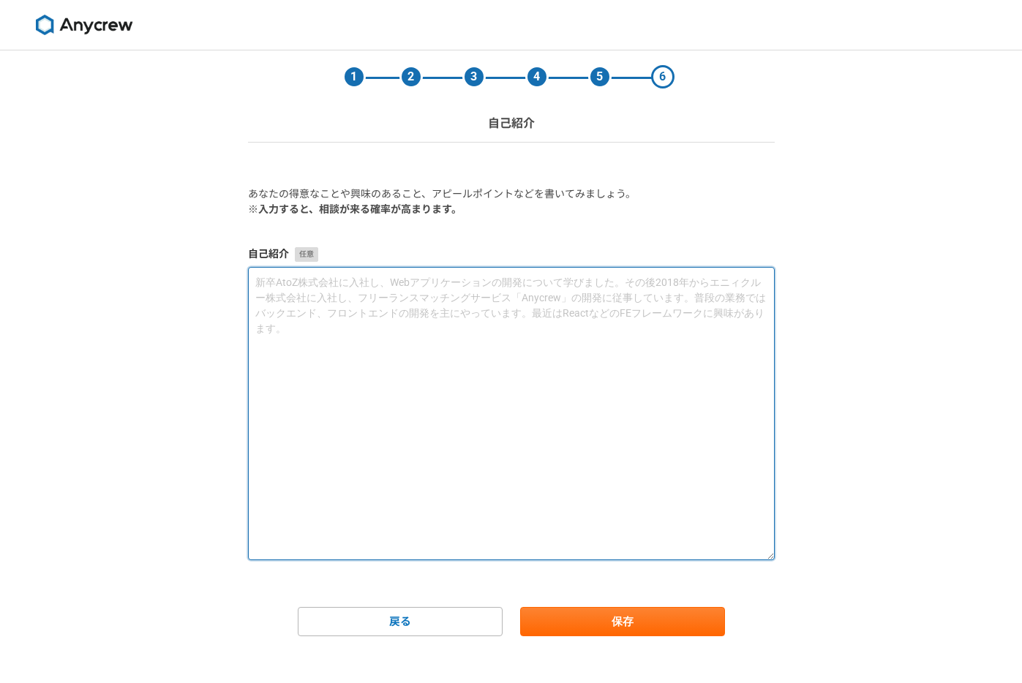
click at [633, 401] on textarea at bounding box center [511, 413] width 527 height 293
paste textarea "株式会社BALC代表の木村大志です。 マーケティング領域で17年以上の経験を持ち、戦略立案から実行、組織づくりまで一貫して取り組んできました。 これまでJTB…"
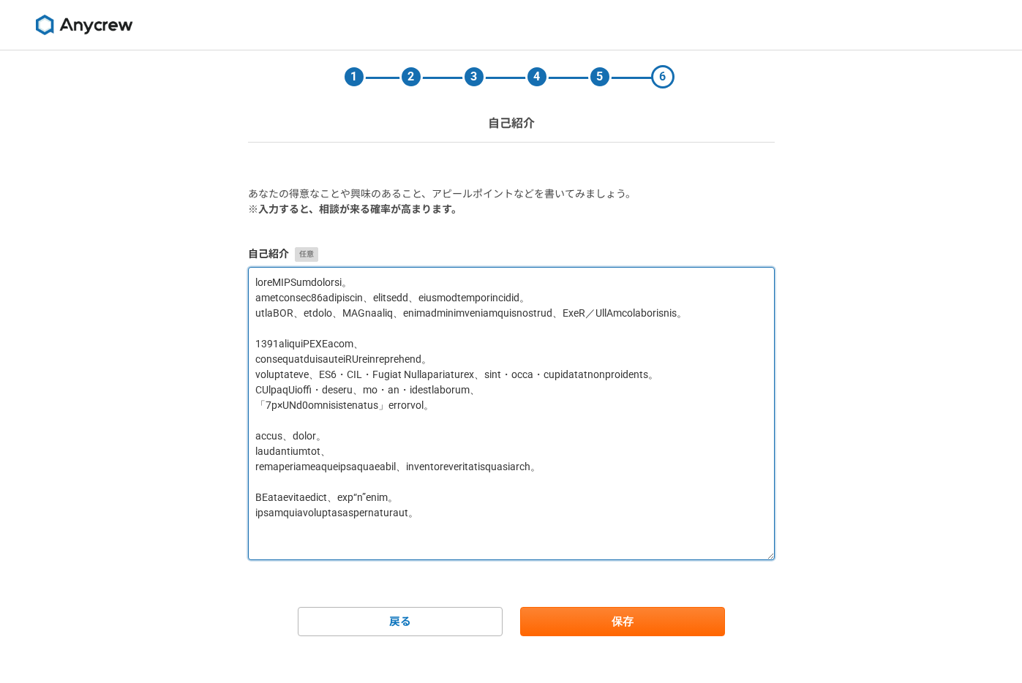
drag, startPoint x: 443, startPoint y: 280, endPoint x: 147, endPoint y: 280, distance: 295.6
click at [147, 280] on div "1 2 3 4 5 6 自己紹介 あなたの得意なことや興味のあること、アピールポイントなどを書いてみましょう。 ※入力すると、相談が来る確率が高まります。 自…" at bounding box center [511, 372] width 1022 height 645
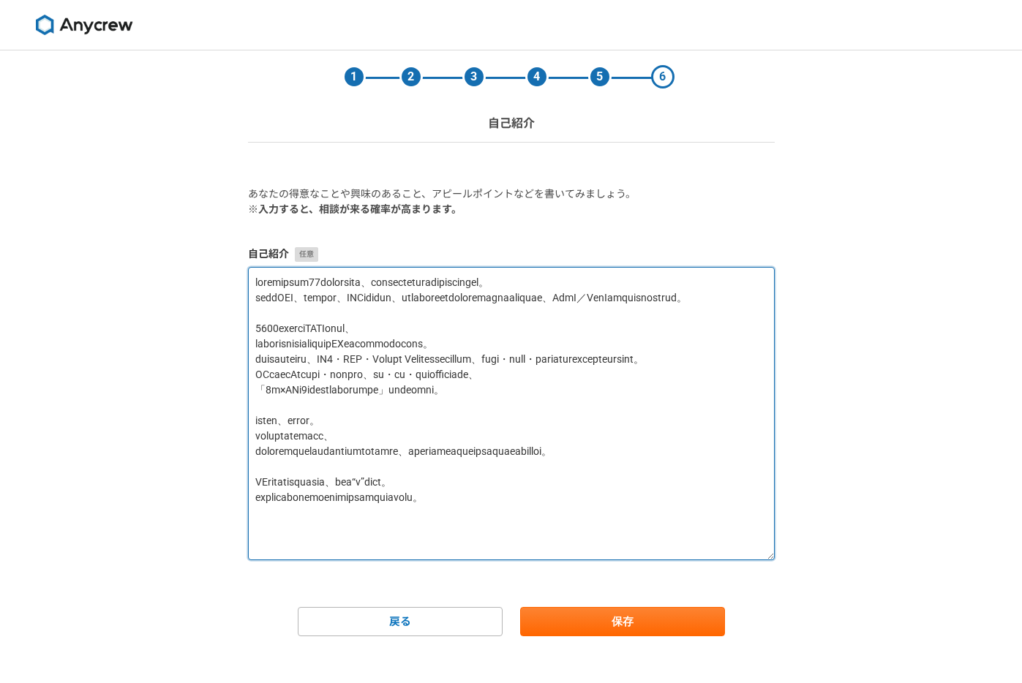
click at [310, 312] on textarea at bounding box center [511, 413] width 527 height 293
click at [421, 343] on textarea at bounding box center [511, 413] width 527 height 293
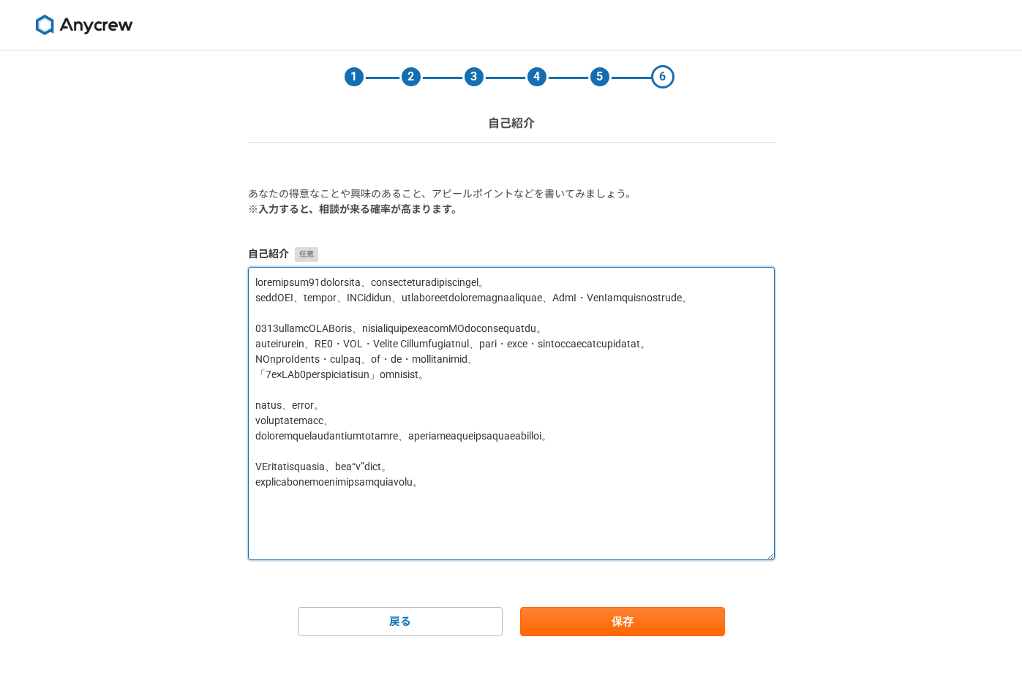
drag, startPoint x: 569, startPoint y: 340, endPoint x: 492, endPoint y: 340, distance: 76.1
click at [492, 340] on textarea at bounding box center [511, 413] width 527 height 293
click at [506, 334] on textarea at bounding box center [511, 413] width 527 height 293
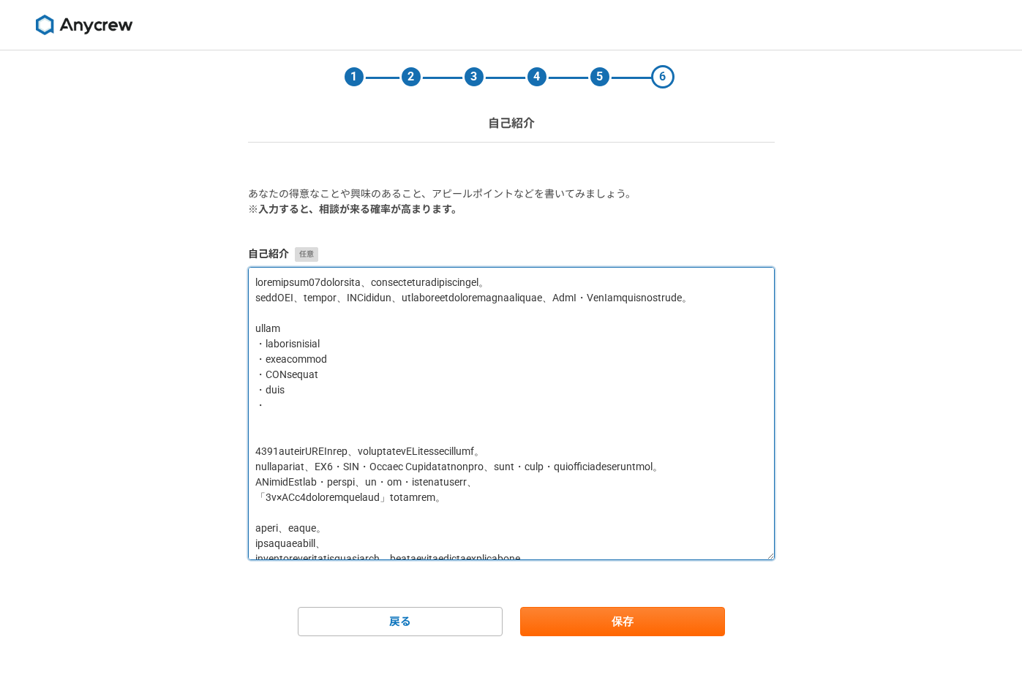
click at [736, 280] on textarea at bounding box center [511, 413] width 527 height 293
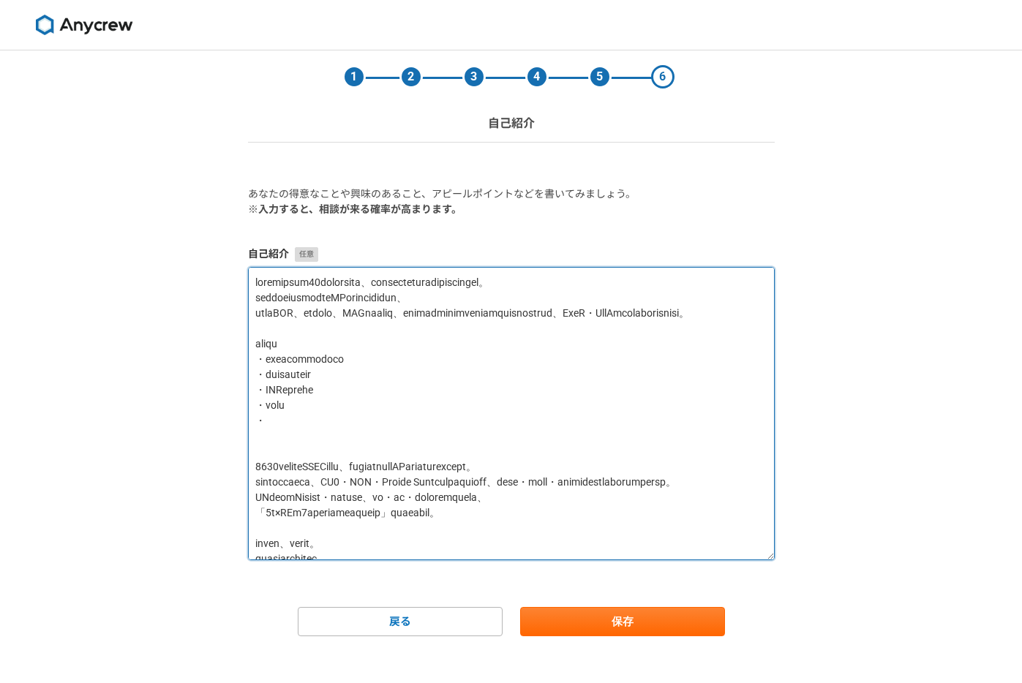
drag, startPoint x: 487, startPoint y: 312, endPoint x: 244, endPoint y: 314, distance: 242.2
click at [244, 314] on section "1 2 3 4 5 6 自己紹介 あなたの得意なことや興味のあること、アピールポイントなどを書いてみましょう。 ※入力すると、相談が来る確率が高まります。 自…" at bounding box center [511, 343] width 556 height 586
click at [330, 419] on textarea at bounding box center [511, 413] width 527 height 293
click at [389, 390] on textarea at bounding box center [511, 413] width 527 height 293
click at [381, 415] on textarea at bounding box center [511, 413] width 527 height 293
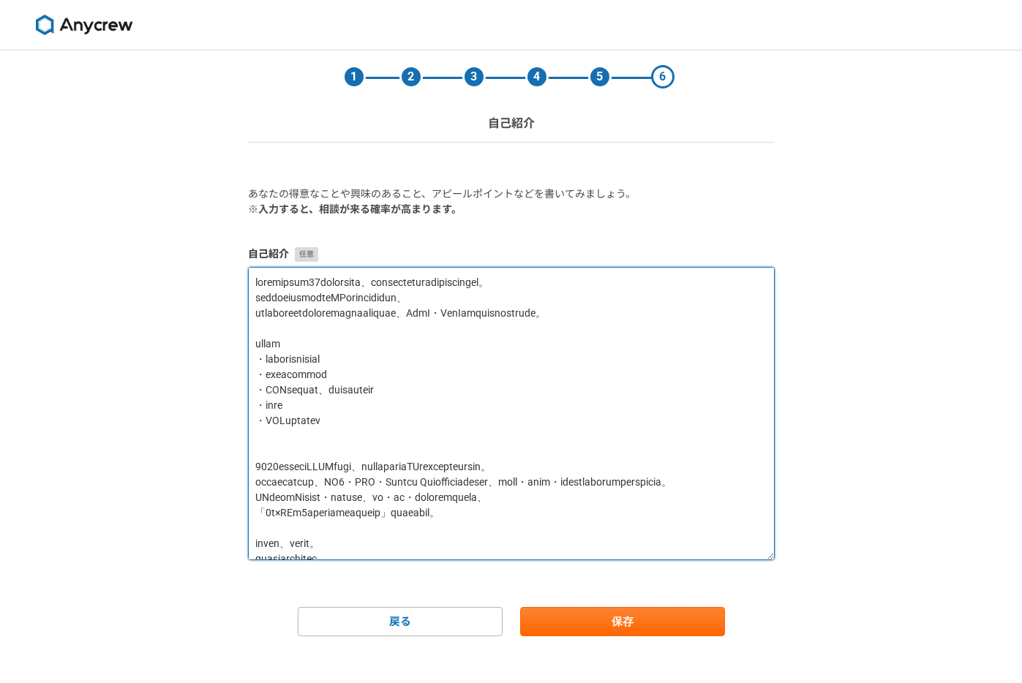
click at [381, 415] on textarea at bounding box center [511, 413] width 527 height 293
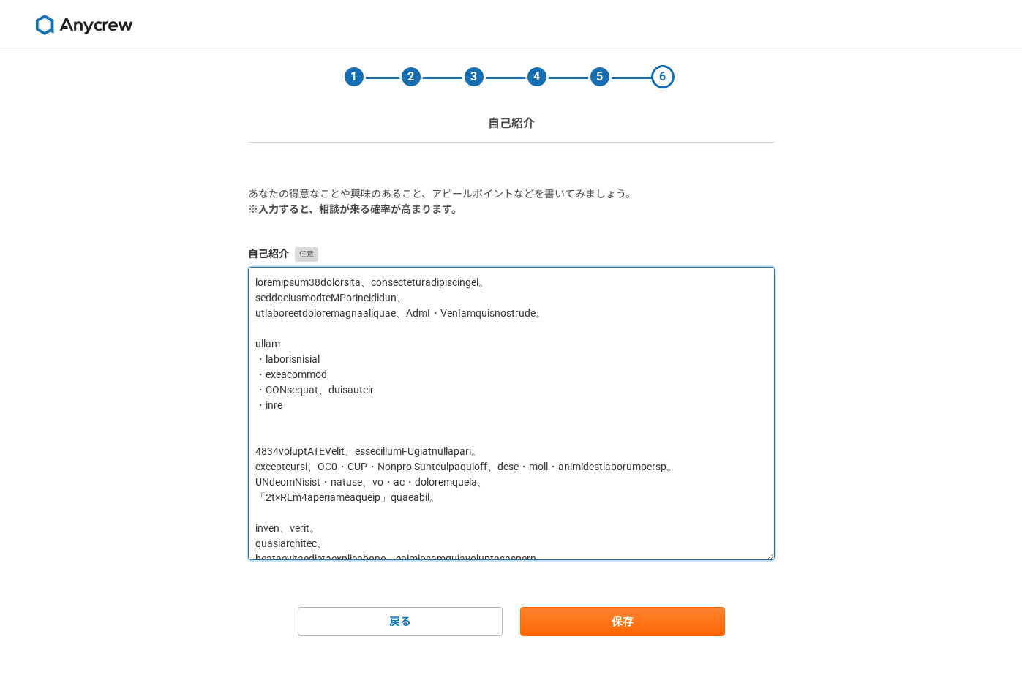
click at [499, 384] on textarea at bounding box center [511, 413] width 527 height 293
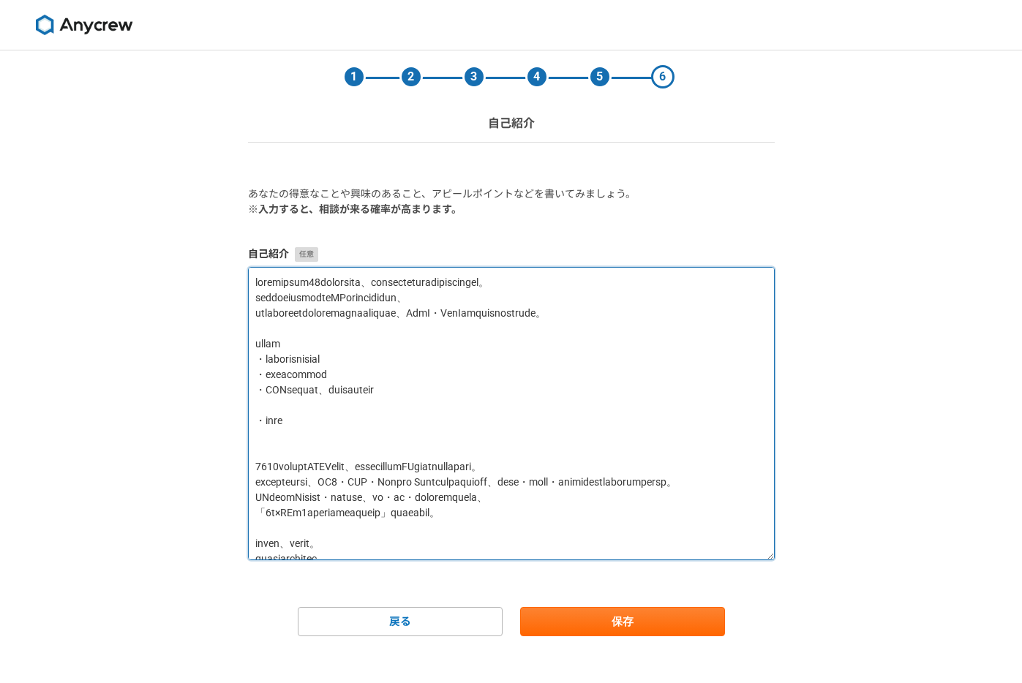
paste textarea "・WEBマーケティング"
click at [370, 407] on textarea at bounding box center [511, 413] width 527 height 293
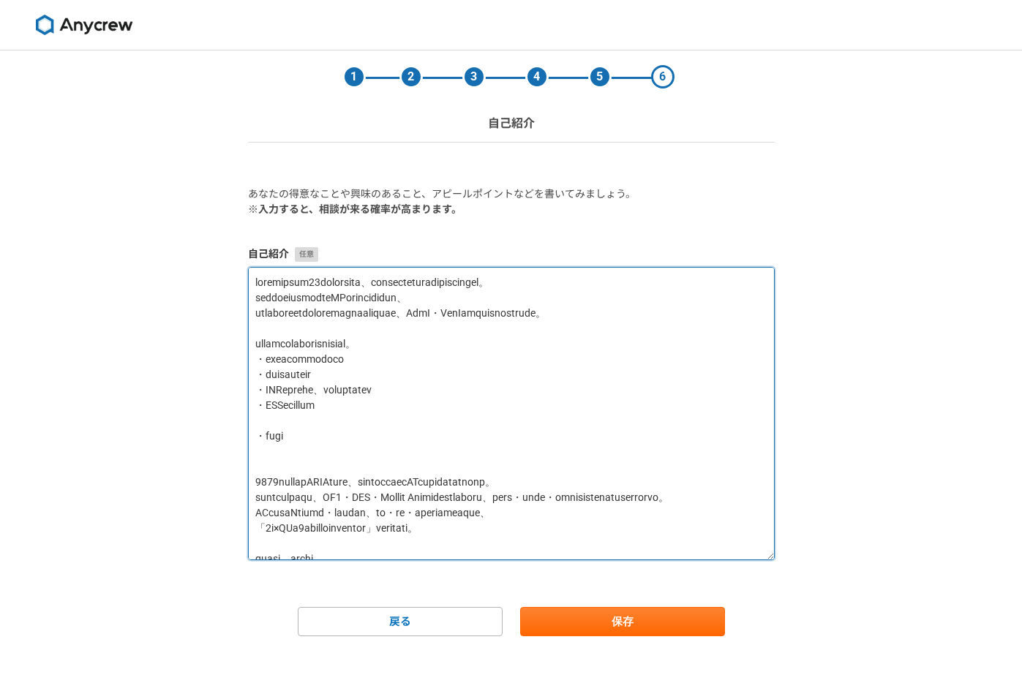
click at [495, 494] on textarea at bounding box center [511, 413] width 527 height 293
click at [361, 422] on textarea at bounding box center [511, 413] width 527 height 293
click at [476, 371] on textarea at bounding box center [511, 413] width 527 height 293
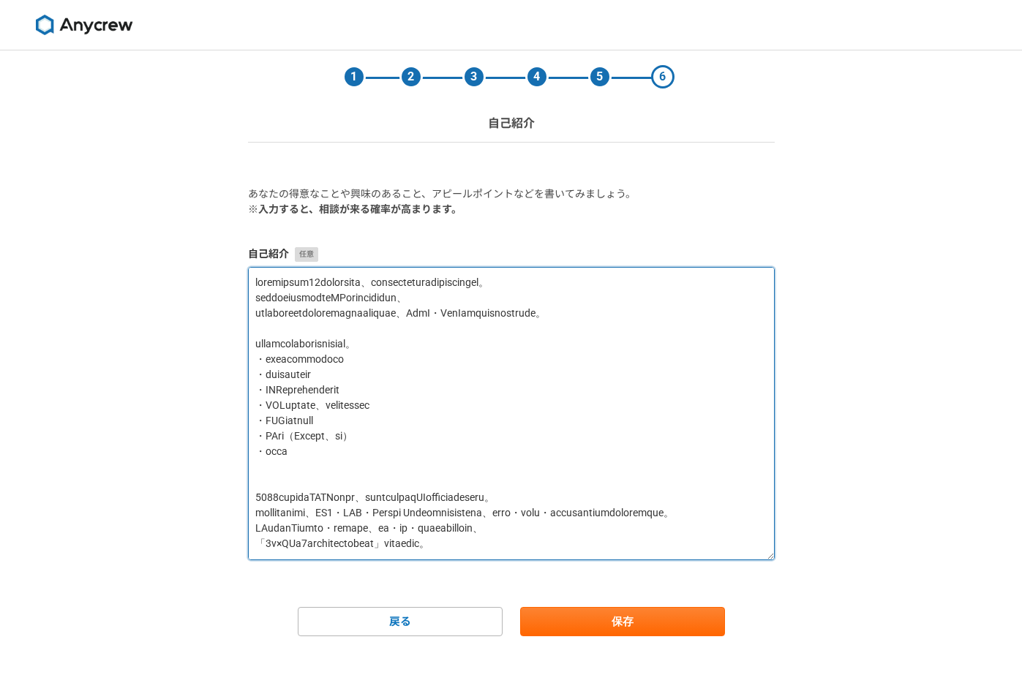
click at [550, 430] on textarea at bounding box center [511, 413] width 527 height 293
click at [439, 453] on textarea at bounding box center [511, 413] width 527 height 293
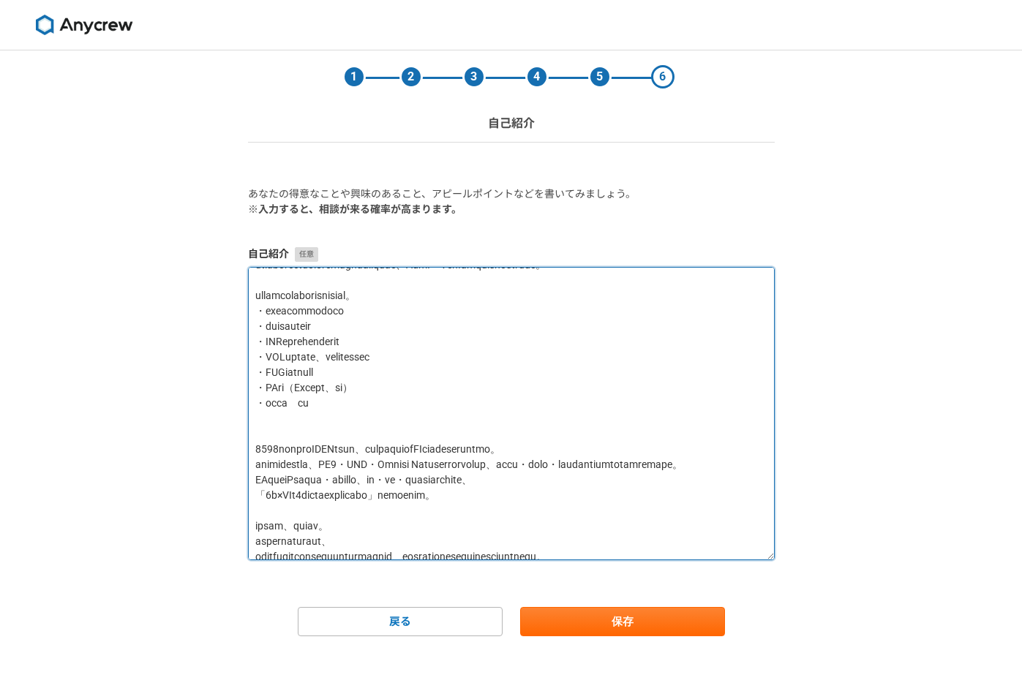
scroll to position [61, 0]
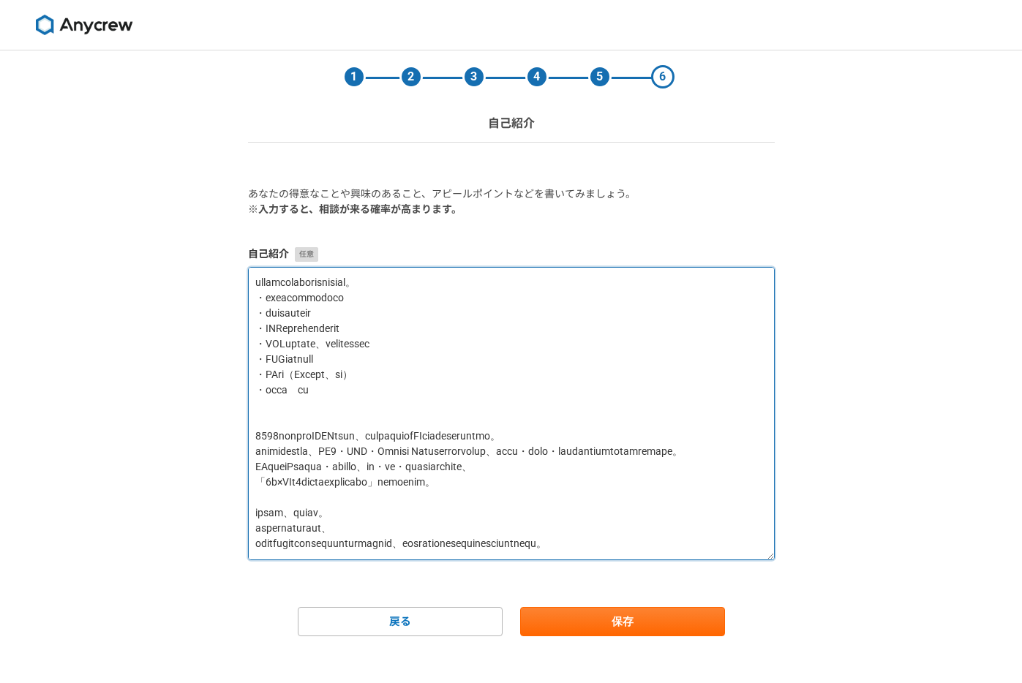
drag, startPoint x: 594, startPoint y: 502, endPoint x: 214, endPoint y: 428, distance: 387.6
click at [210, 432] on div "1 2 3 4 5 6 自己紹介 あなたの得意なことや興味のあること、アピールポイントなどを書いてみましょう。 ※入力すると、相談が来る確率が高まります。 自…" at bounding box center [511, 372] width 1022 height 645
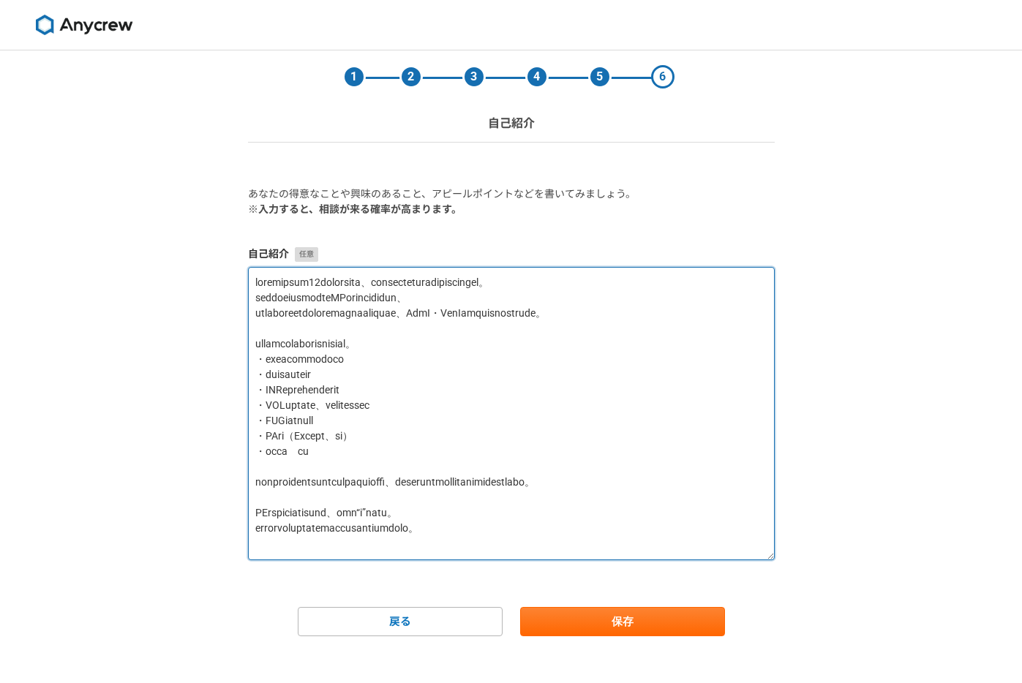
scroll to position [0, 0]
click at [548, 525] on textarea at bounding box center [511, 413] width 527 height 293
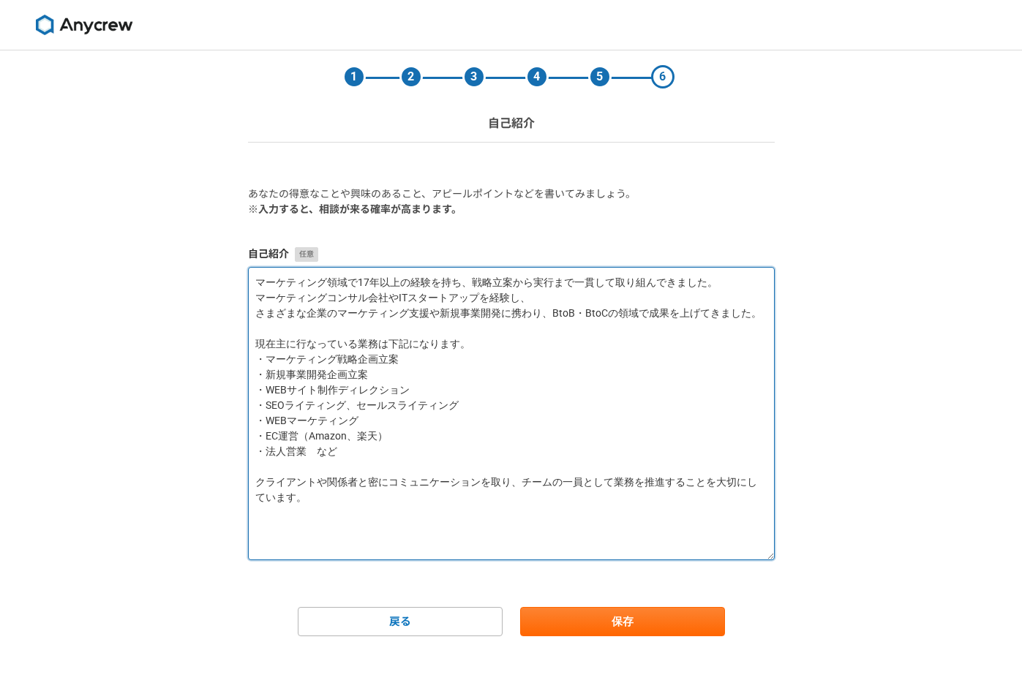
click at [523, 481] on textarea "マーケティング領域で17年以上の経験を持ち、戦略立案から実行まで一貫して取り組んできました。 マーケティングコンサル会社やITスタートアップを経験し、 さまざ…" at bounding box center [511, 413] width 527 height 293
type textarea "マーケティング領域で17年以上の経験を持ち、戦略立案から実行まで一貫して取り組んできました。 マーケティングコンサル会社やITスタートアップを経験し、 さまざ…"
click at [540, 496] on textarea "マーケティング領域で17年以上の経験を持ち、戦略立案から実行まで一貫して取り組んできました。 マーケティングコンサル会社やITスタートアップを経験し、 さまざ…" at bounding box center [511, 413] width 527 height 293
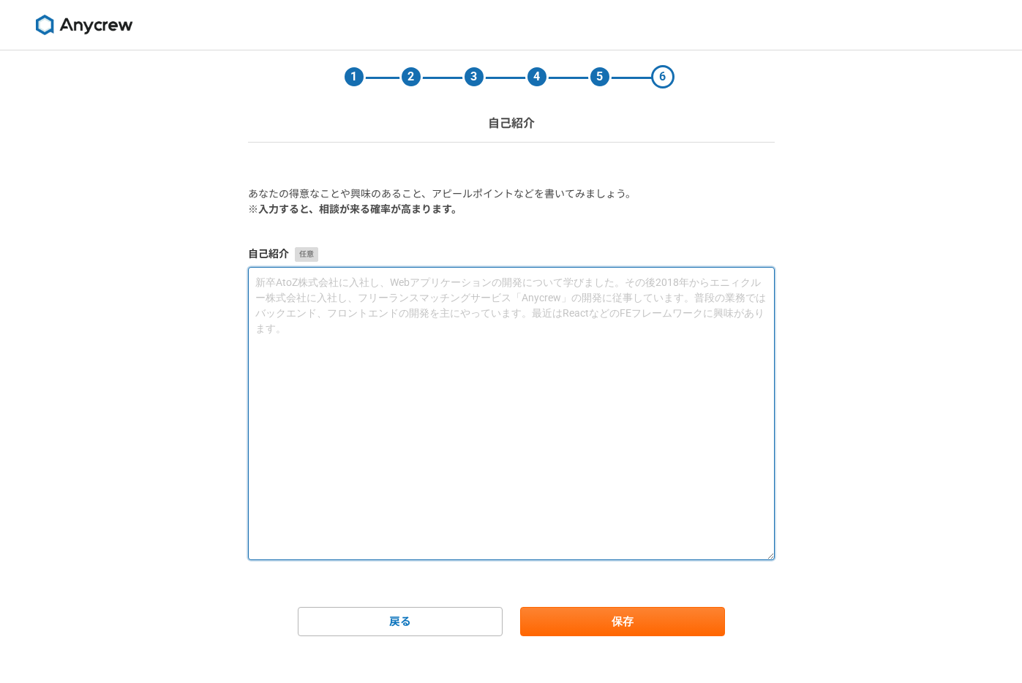
paste textarea "マーケティング領域で17年以上の経験を持ち、戦略立案から実行まで一貫して取り組んできました。 マーケティングコンサル会社やITスタートアップを経験し、 さまざ…"
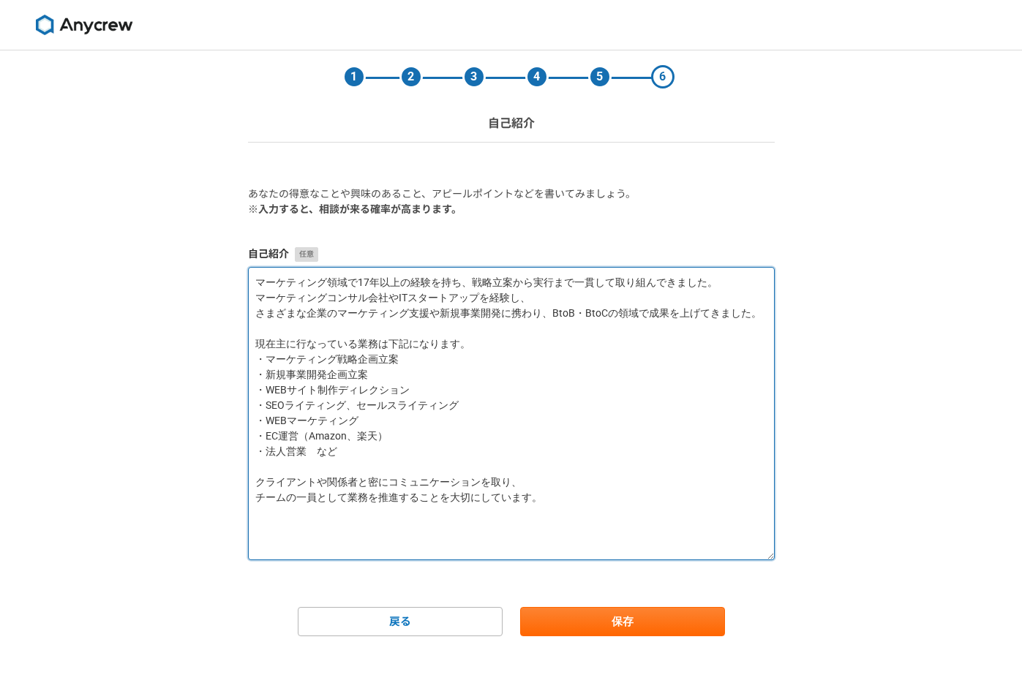
click at [621, 495] on textarea "マーケティング領域で17年以上の経験を持ち、戦略立案から実行まで一貫して取り組んできました。 マーケティングコンサル会社やITスタートアップを経験し、 さまざ…" at bounding box center [511, 413] width 527 height 293
type textarea "マーケティング領域で17年以上の経験を持ち、戦略立案から実行まで一貫して取り組んできました。 マーケティングコンサル会社やITスタートアップを経験し、 さまざ…"
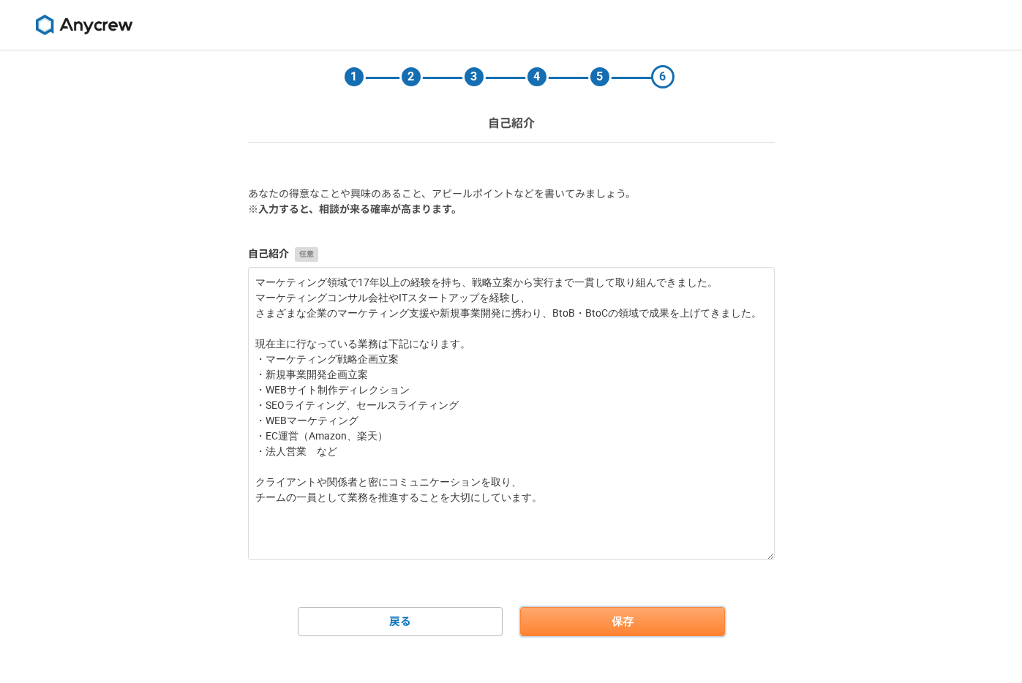
click at [639, 624] on button "保存" at bounding box center [622, 621] width 205 height 29
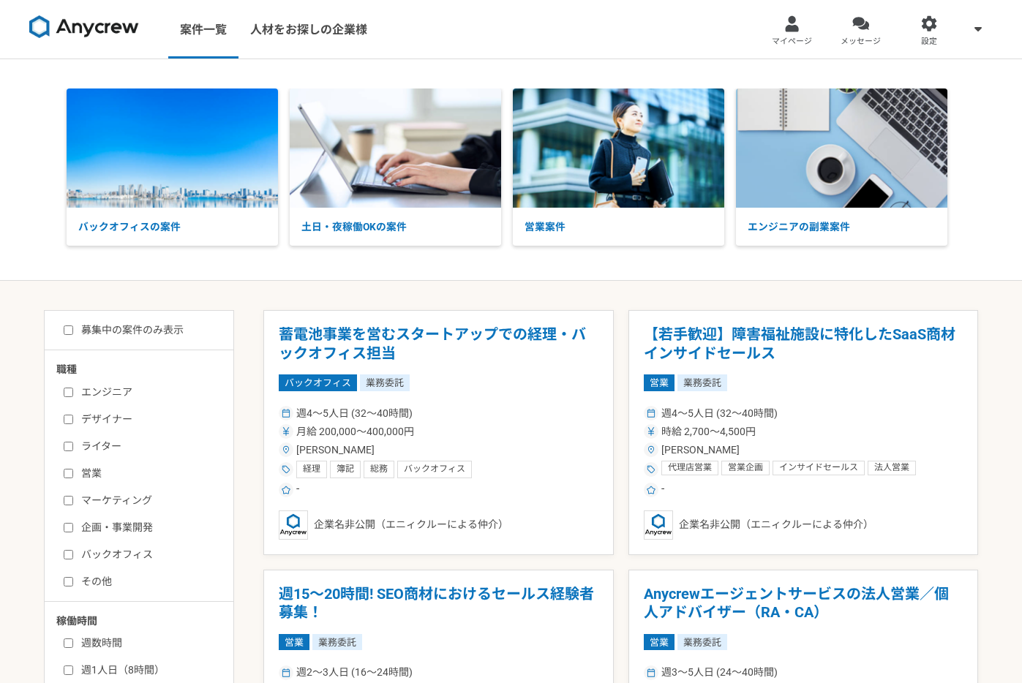
click at [66, 498] on input "マーケティング" at bounding box center [69, 501] width 10 height 10
checkbox input "true"
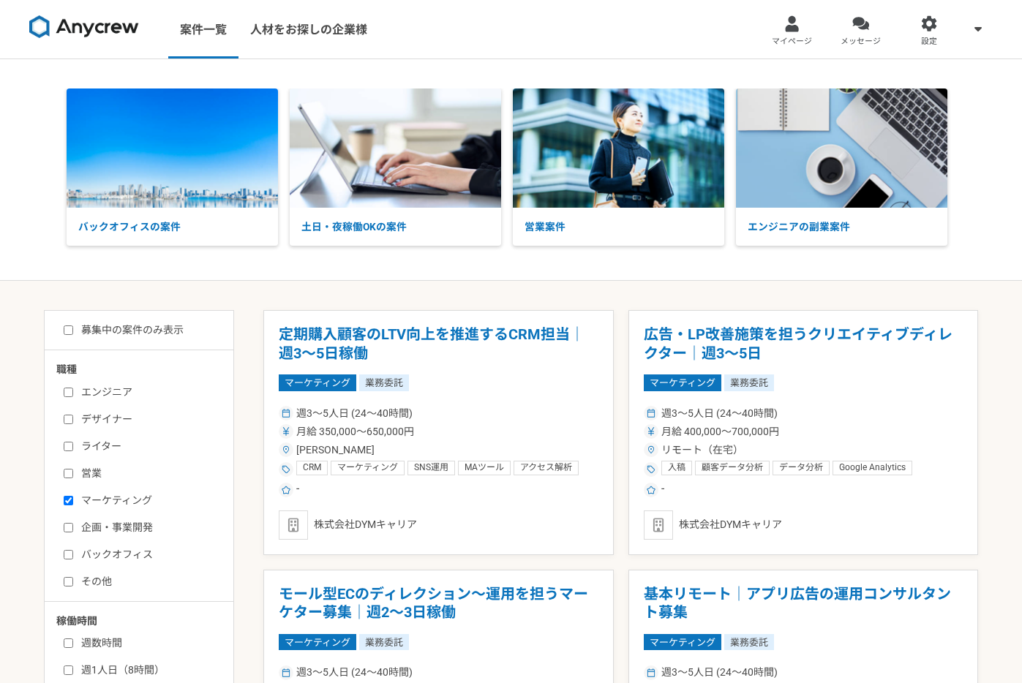
click at [66, 530] on input "企画・事業開発" at bounding box center [69, 528] width 10 height 10
checkbox input "true"
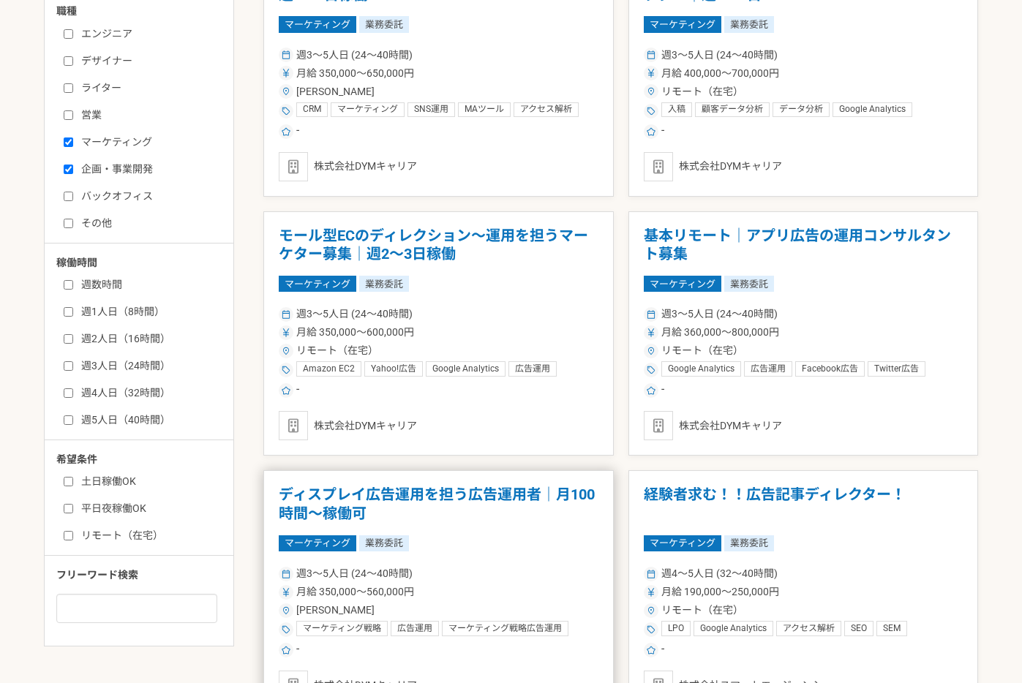
scroll to position [356, 0]
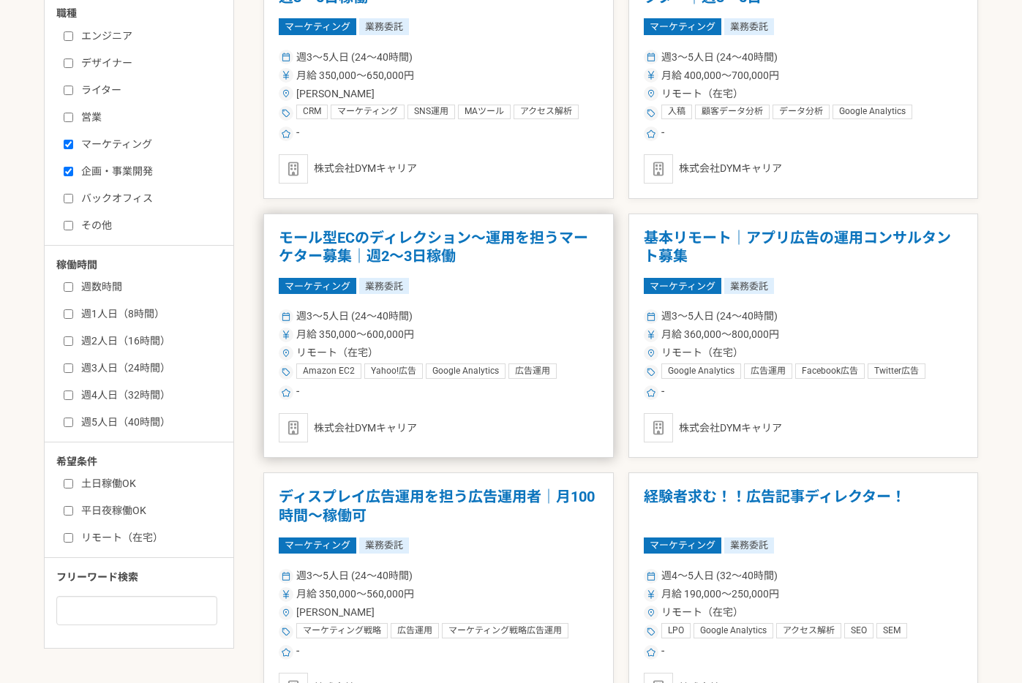
click at [451, 246] on h1 "モール型ECのディレクション～運用を担うマーケター募集｜週2〜3日稼働" at bounding box center [439, 247] width 320 height 37
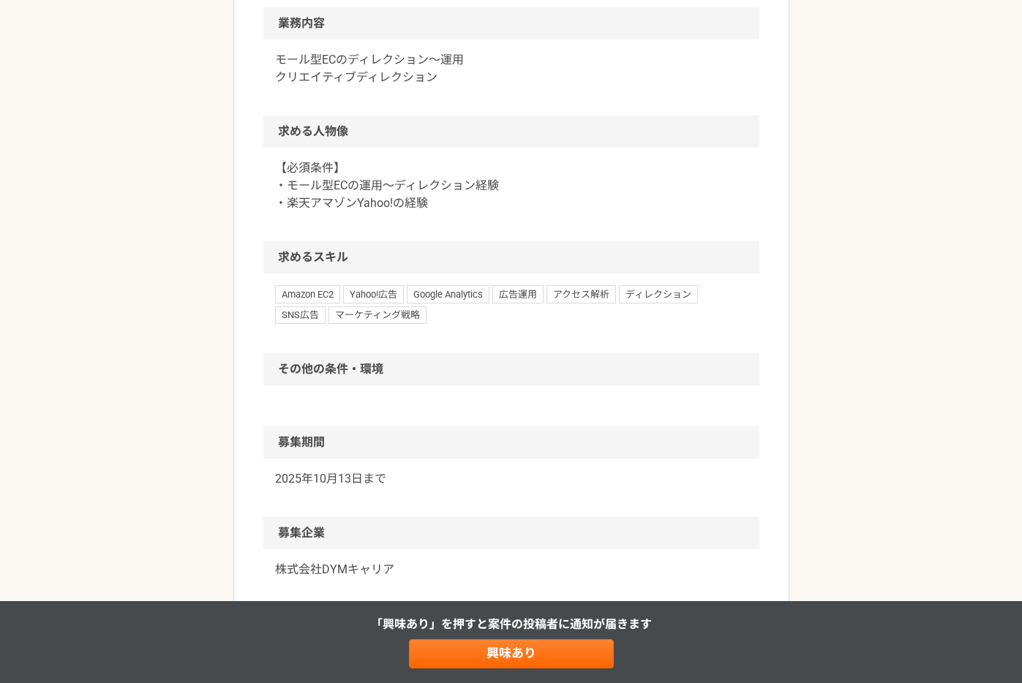
scroll to position [547, 0]
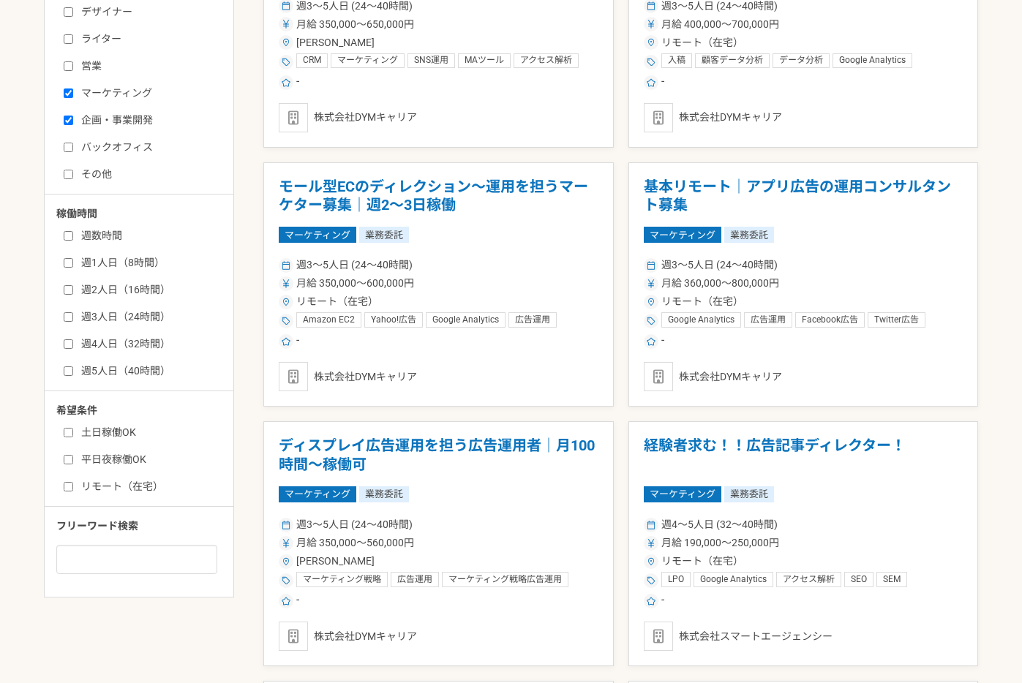
scroll to position [389, 0]
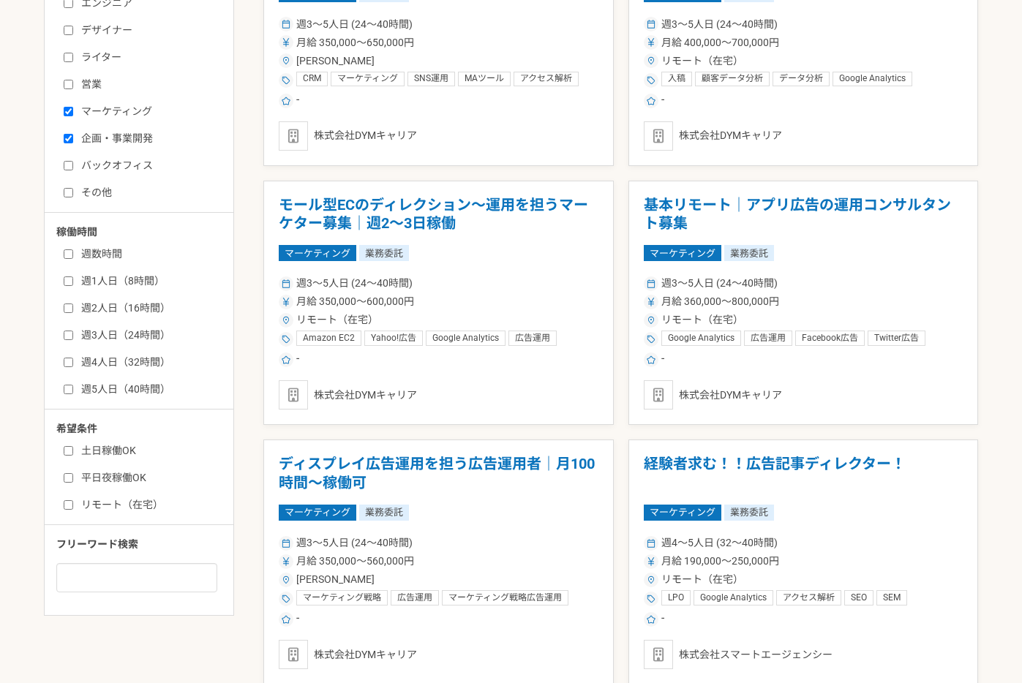
click at [67, 308] on input "週2人日（16時間）" at bounding box center [69, 309] width 10 height 10
checkbox input "true"
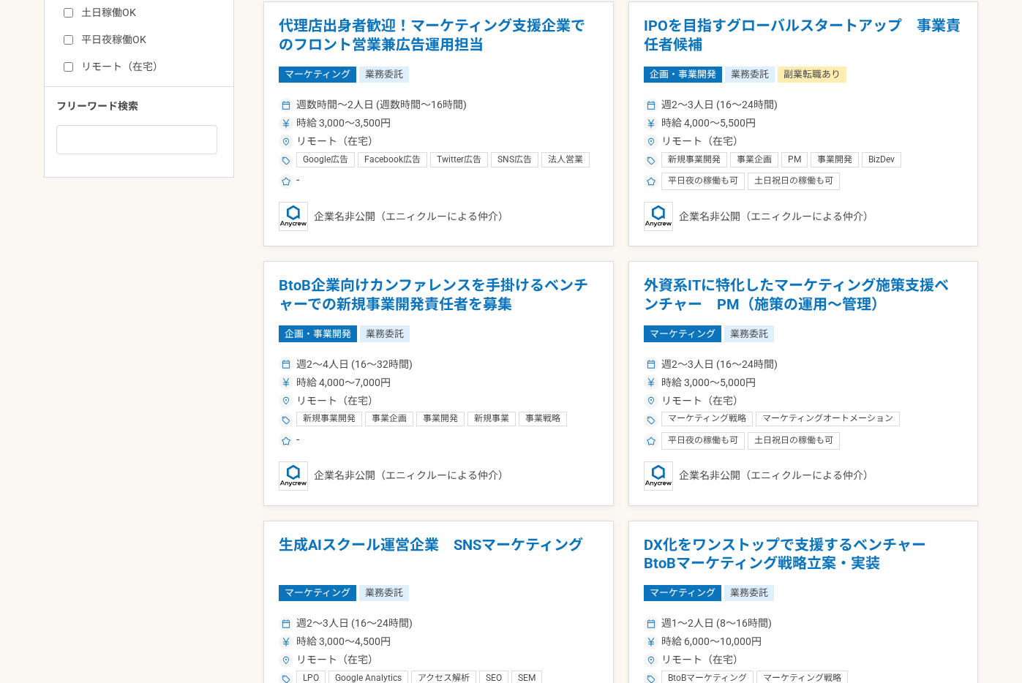
scroll to position [830, 0]
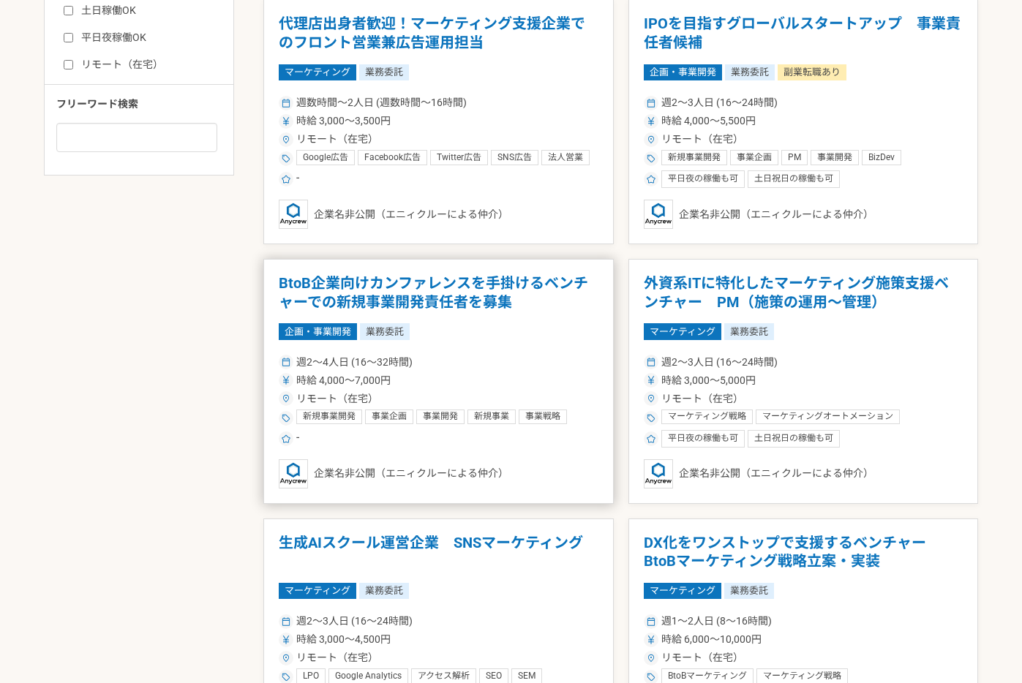
click at [467, 386] on div "時給 4,000〜7,000円" at bounding box center [439, 380] width 320 height 15
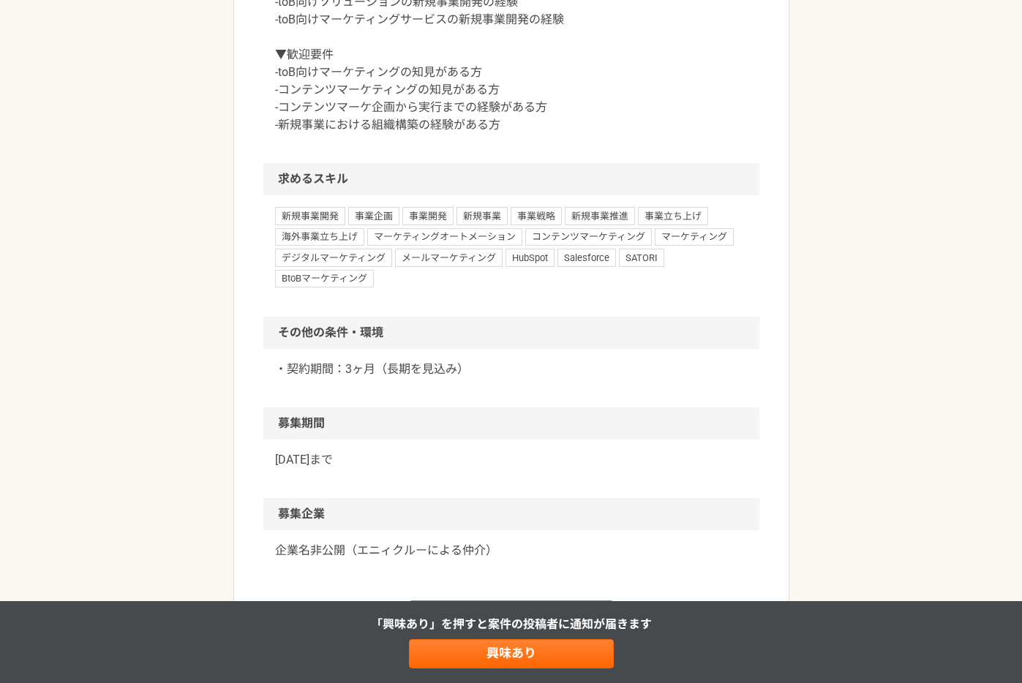
scroll to position [1007, 0]
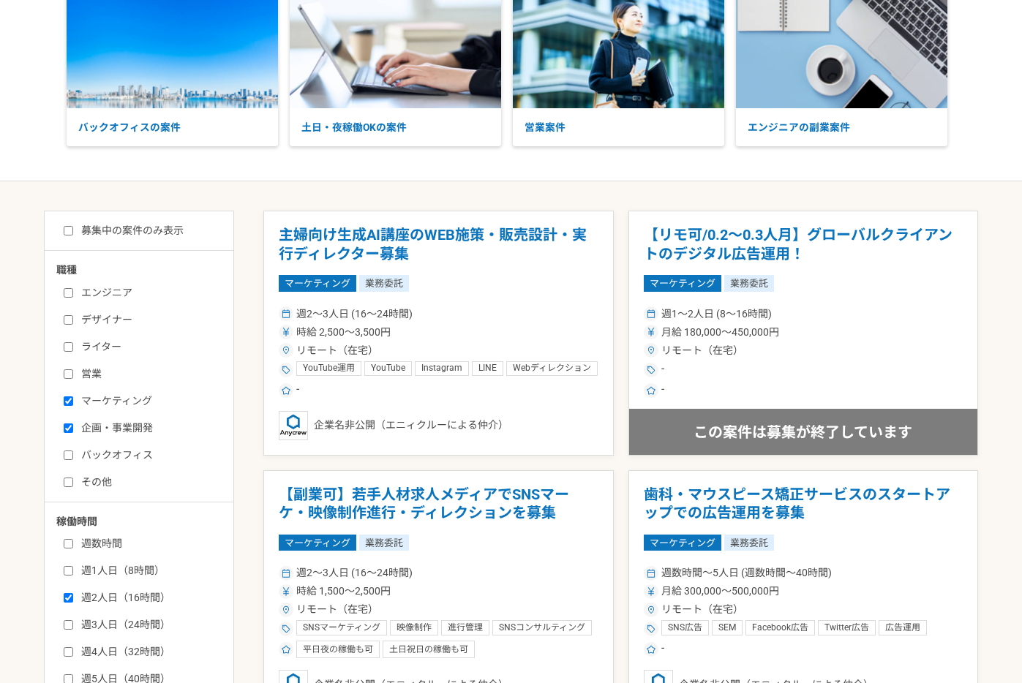
scroll to position [115, 0]
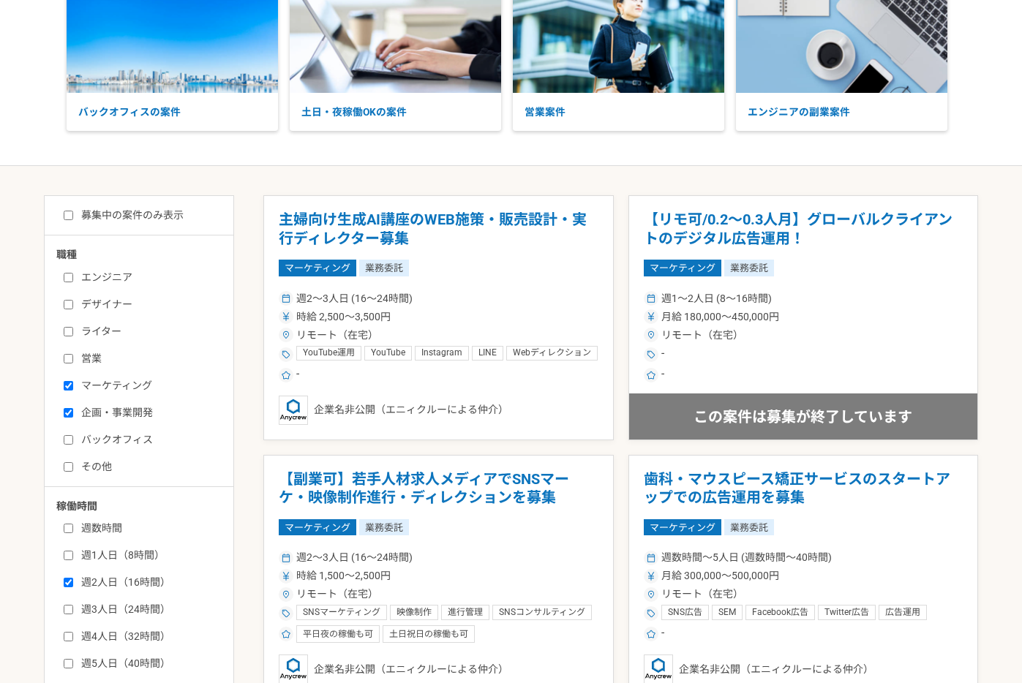
click at [71, 559] on input "週1人日（8時間）" at bounding box center [69, 556] width 10 height 10
checkbox input "true"
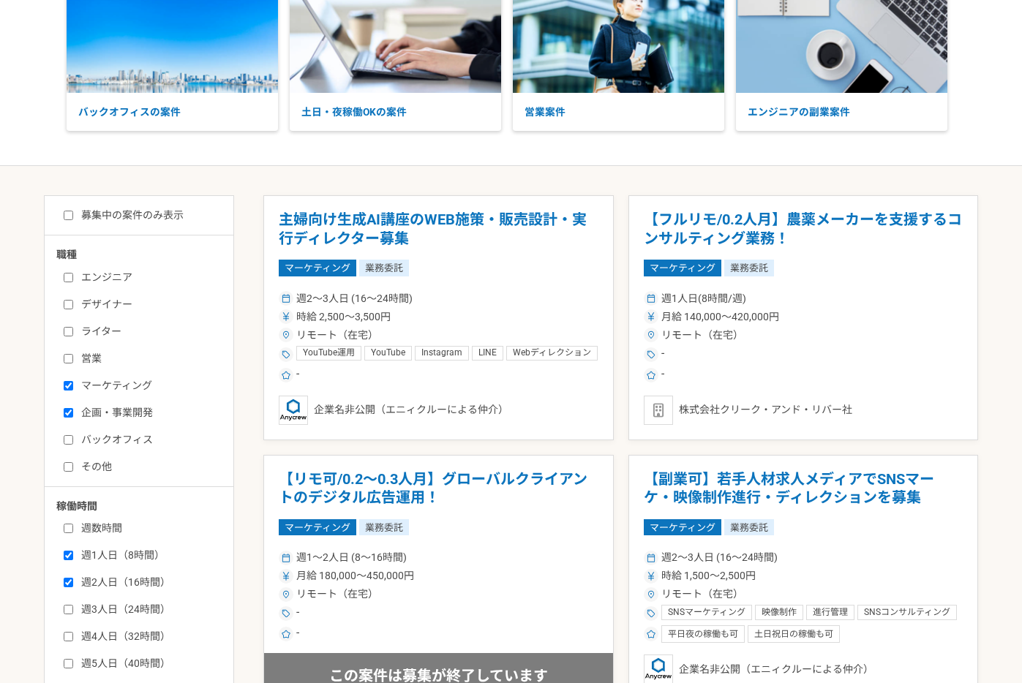
click at [70, 585] on input "週2人日（16時間）" at bounding box center [69, 583] width 10 height 10
checkbox input "false"
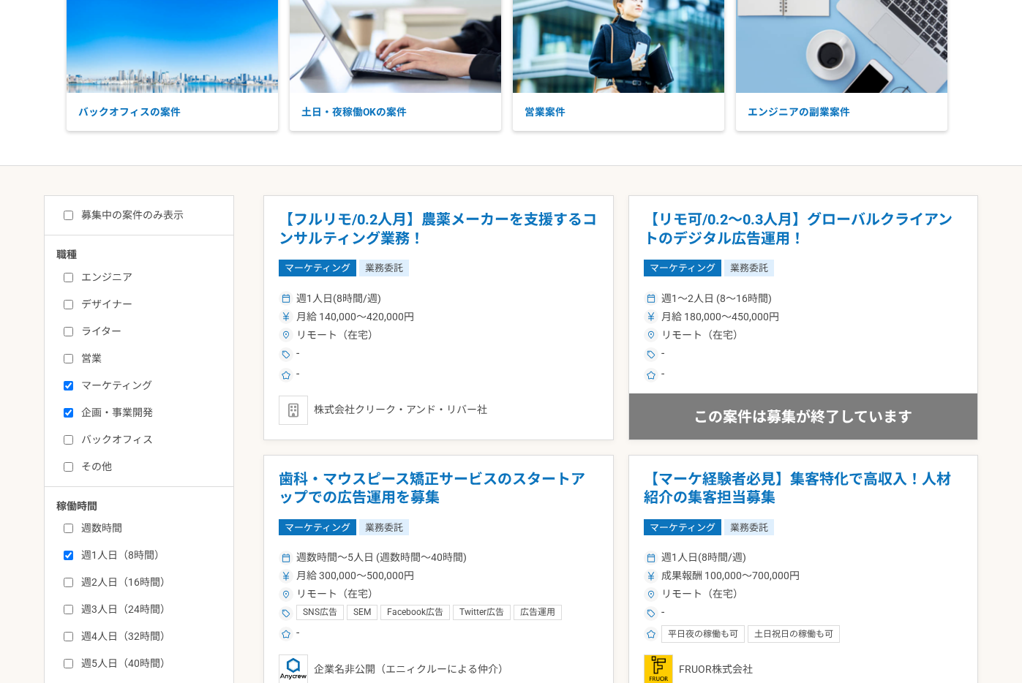
click at [69, 329] on input "ライター" at bounding box center [69, 332] width 10 height 10
checkbox input "true"
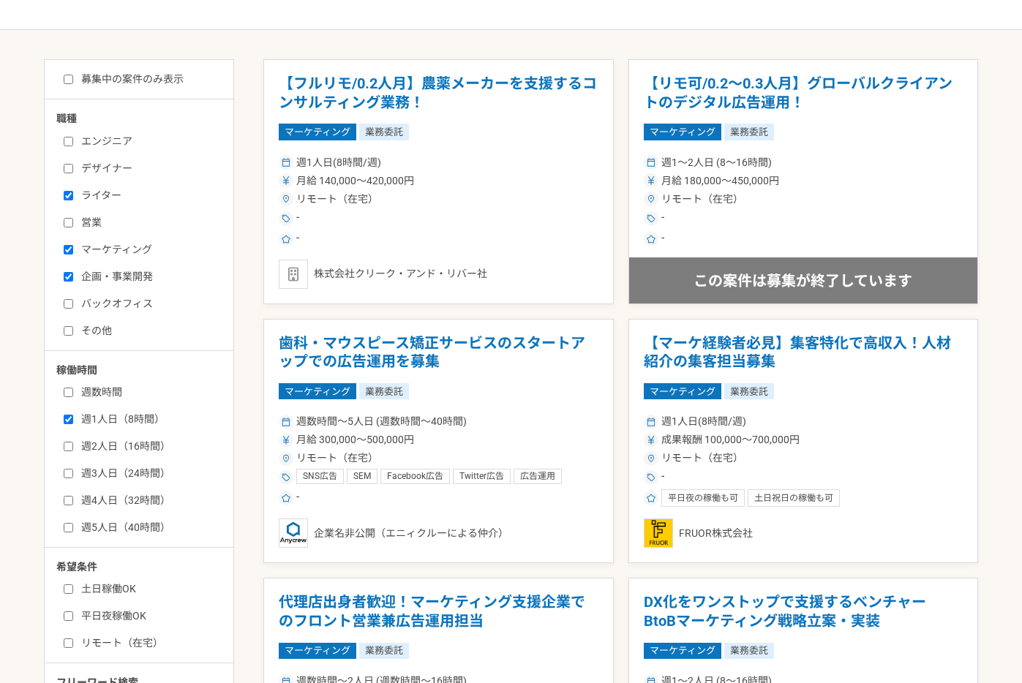
scroll to position [252, 0]
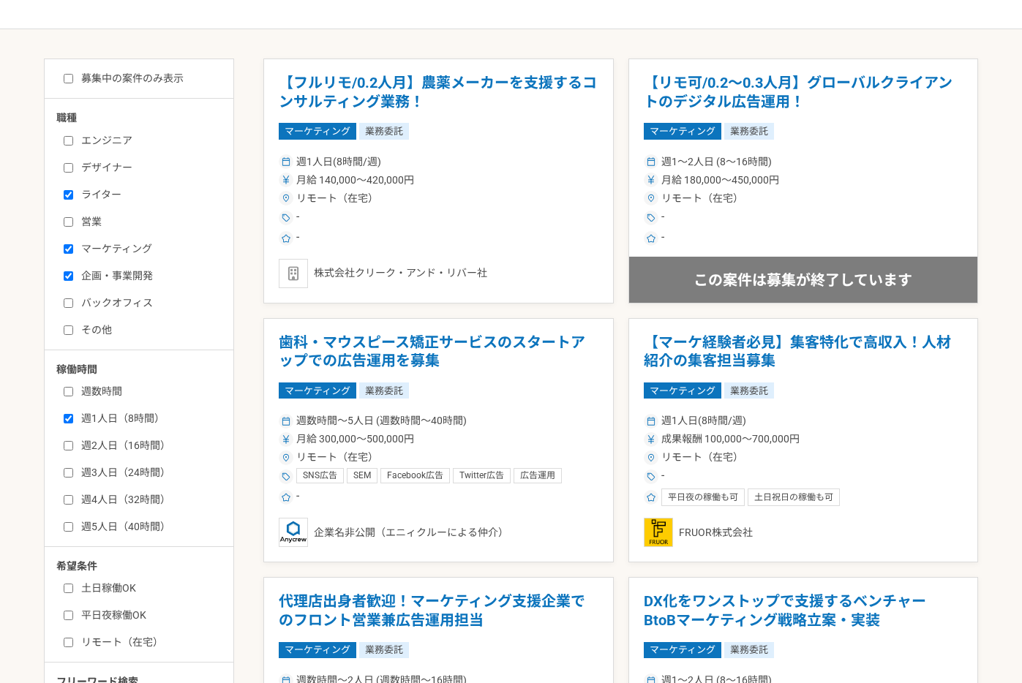
click at [64, 220] on input "営業" at bounding box center [69, 222] width 10 height 10
checkbox input "true"
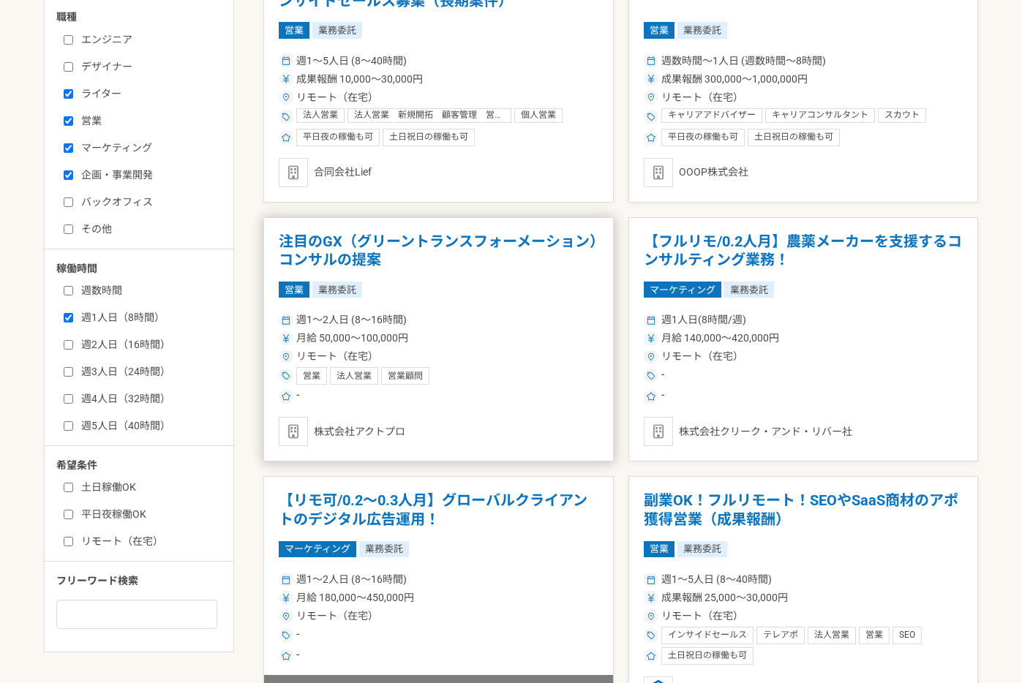
scroll to position [353, 0]
click at [488, 381] on div "営業 法人営業 営業顧問" at bounding box center [439, 376] width 320 height 18
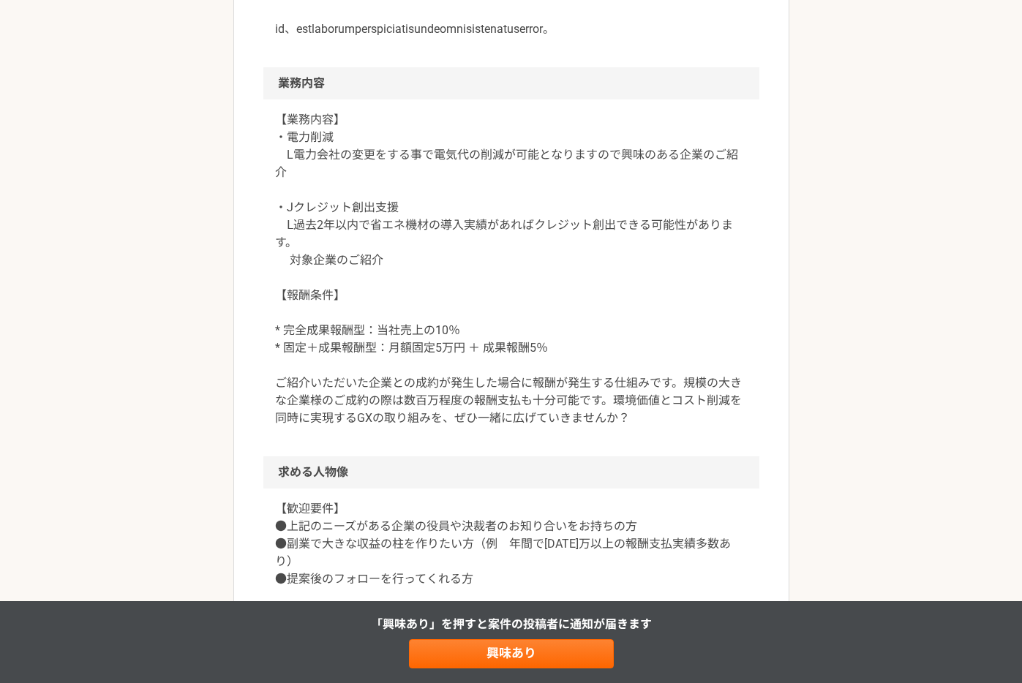
scroll to position [698, 0]
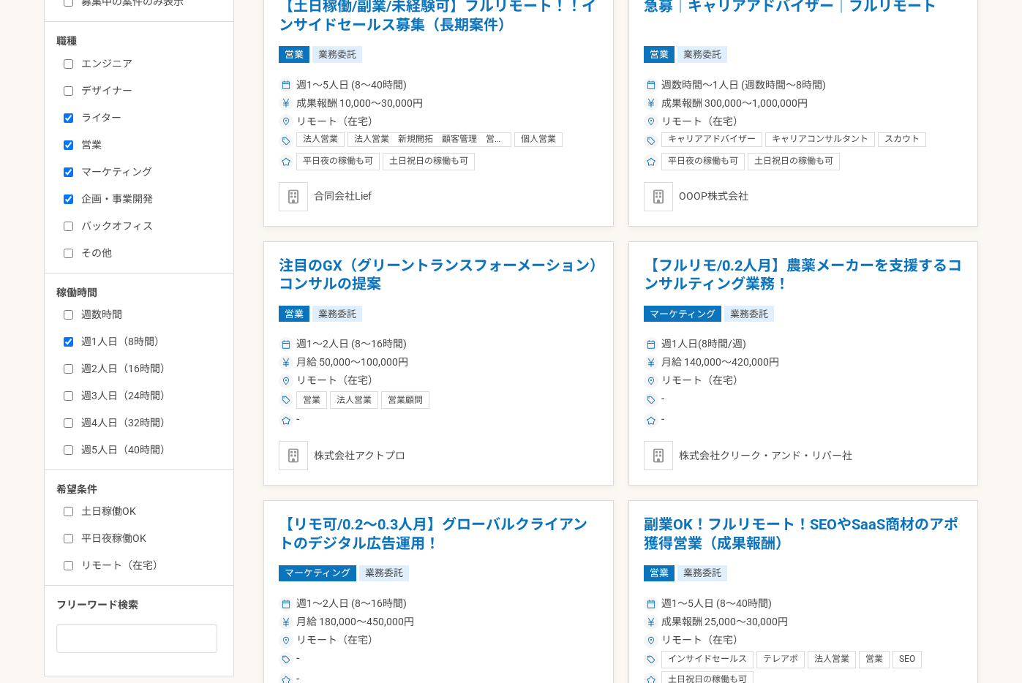
scroll to position [322, 0]
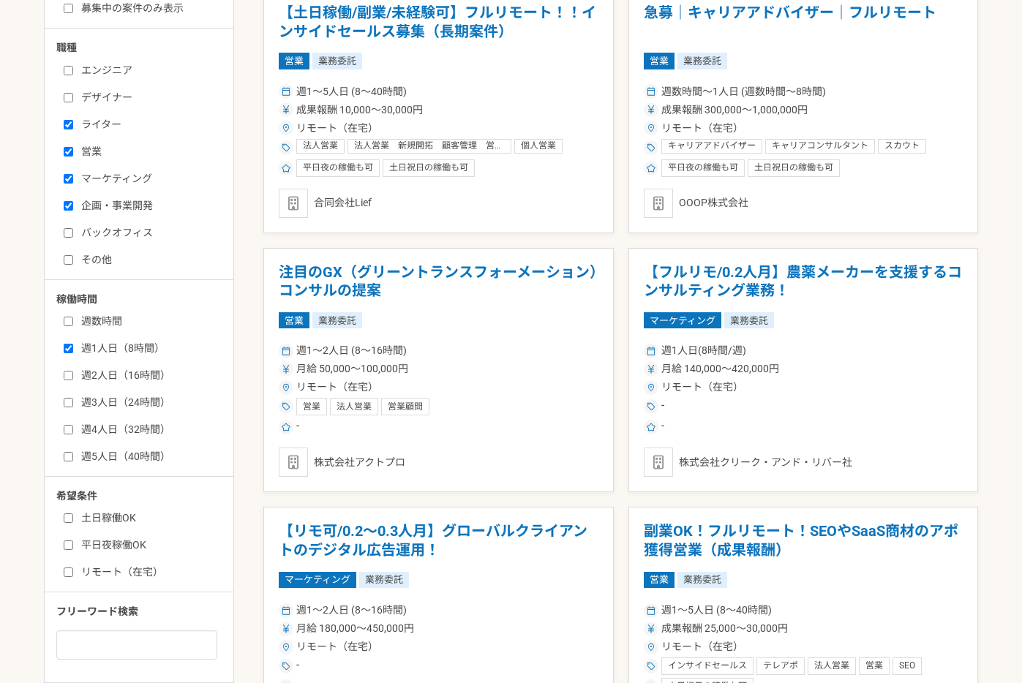
click at [70, 146] on label "営業" at bounding box center [148, 151] width 168 height 15
click at [70, 147] on input "営業" at bounding box center [69, 152] width 10 height 10
checkbox input "false"
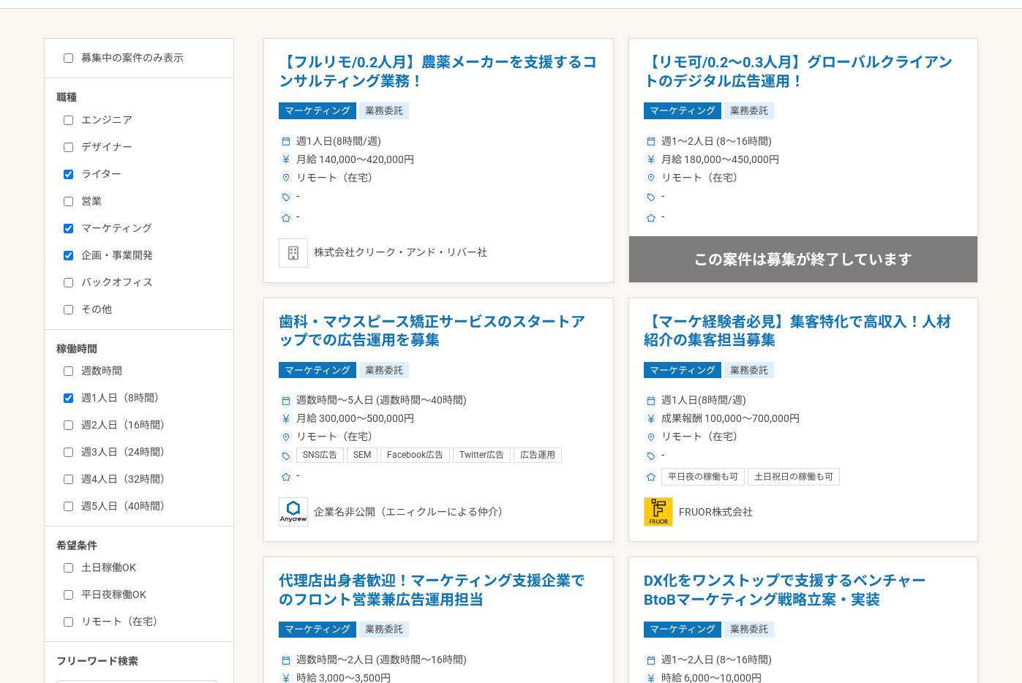
scroll to position [235, 0]
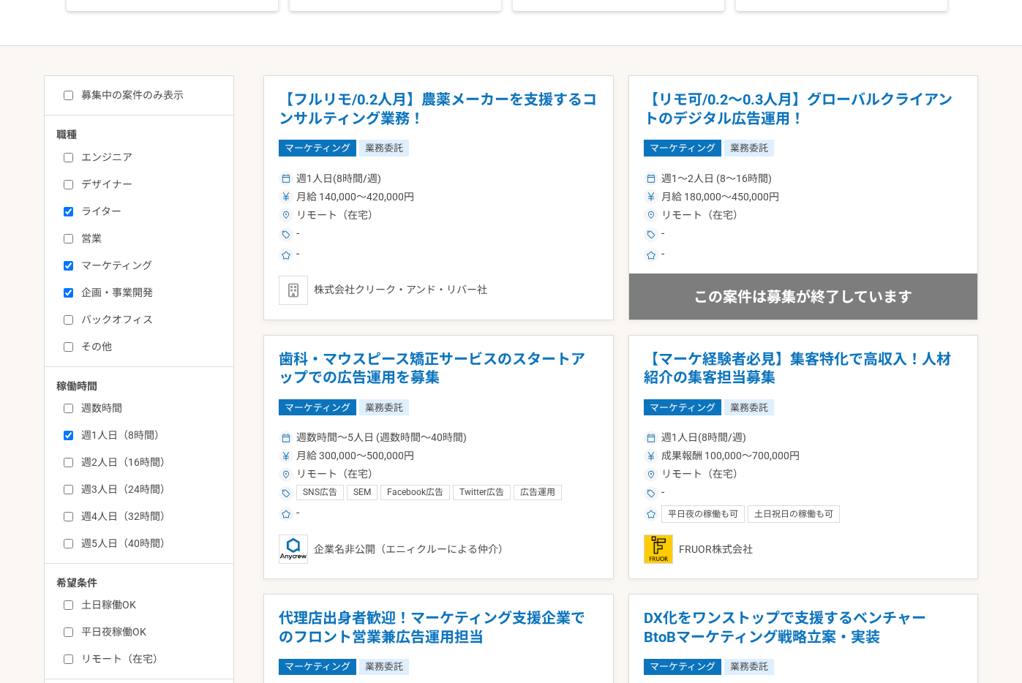
click at [134, 84] on div "募集中の案件のみ表示 職種 エンジニア デザイナー ライター 営業 マーケティング 企画・事業開発 バックオフィス その他 稼働時間 週数時間 週1人日（8時…" at bounding box center [139, 422] width 190 height 695
click at [134, 89] on label "募集中の案件のみ表示" at bounding box center [124, 95] width 120 height 15
click at [73, 91] on input "募集中の案件のみ表示" at bounding box center [69, 96] width 10 height 10
checkbox input "true"
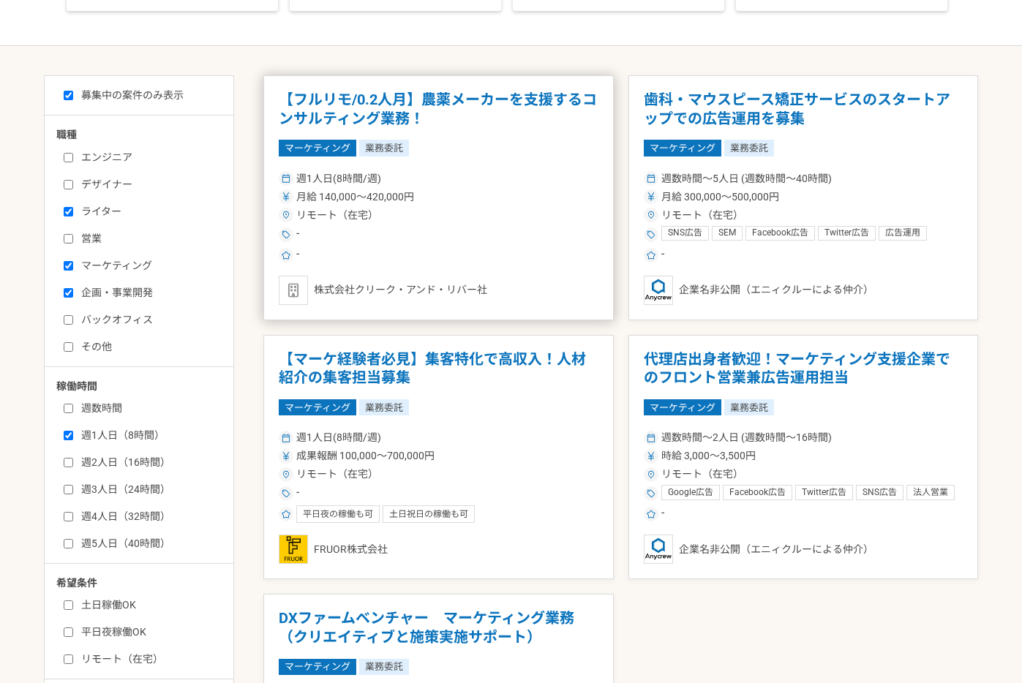
click at [425, 222] on div "リモート（在宅）" at bounding box center [439, 215] width 320 height 15
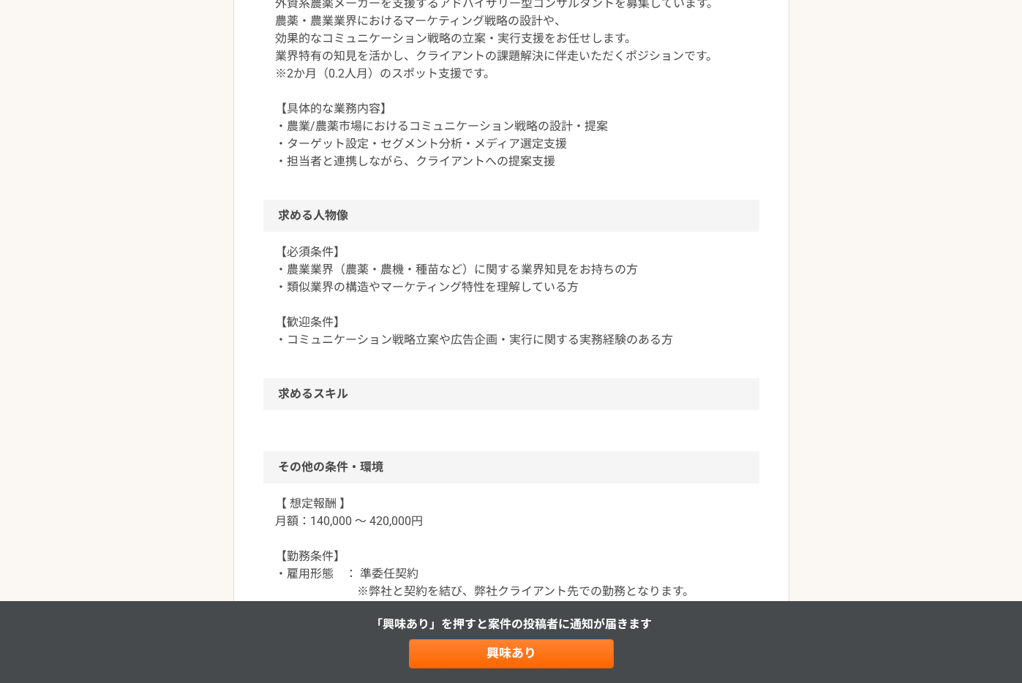
scroll to position [671, 0]
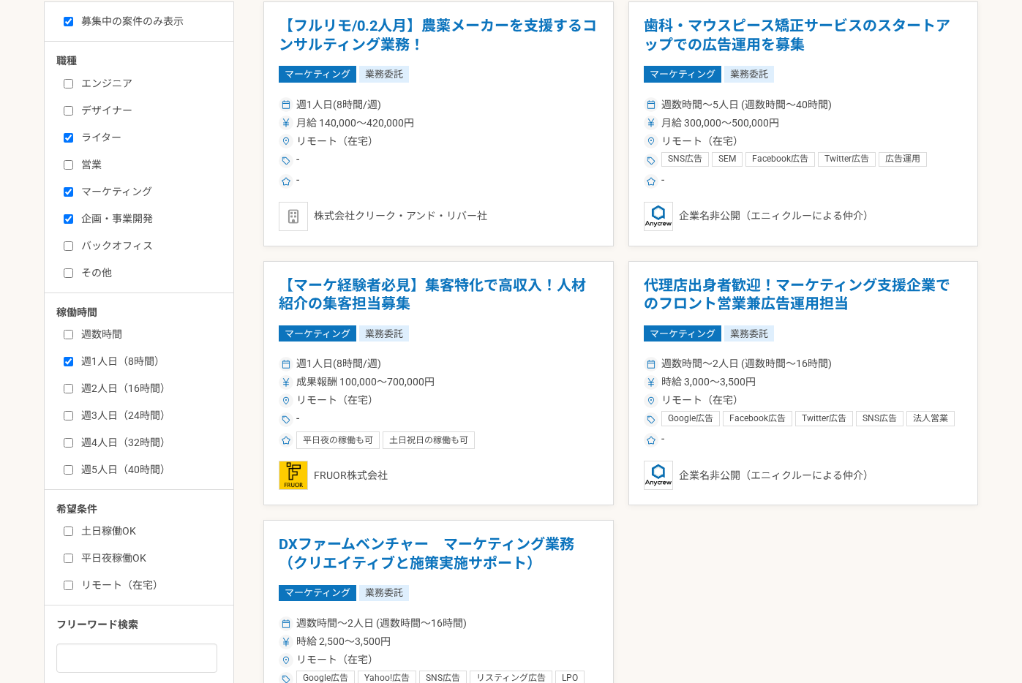
scroll to position [348, 0]
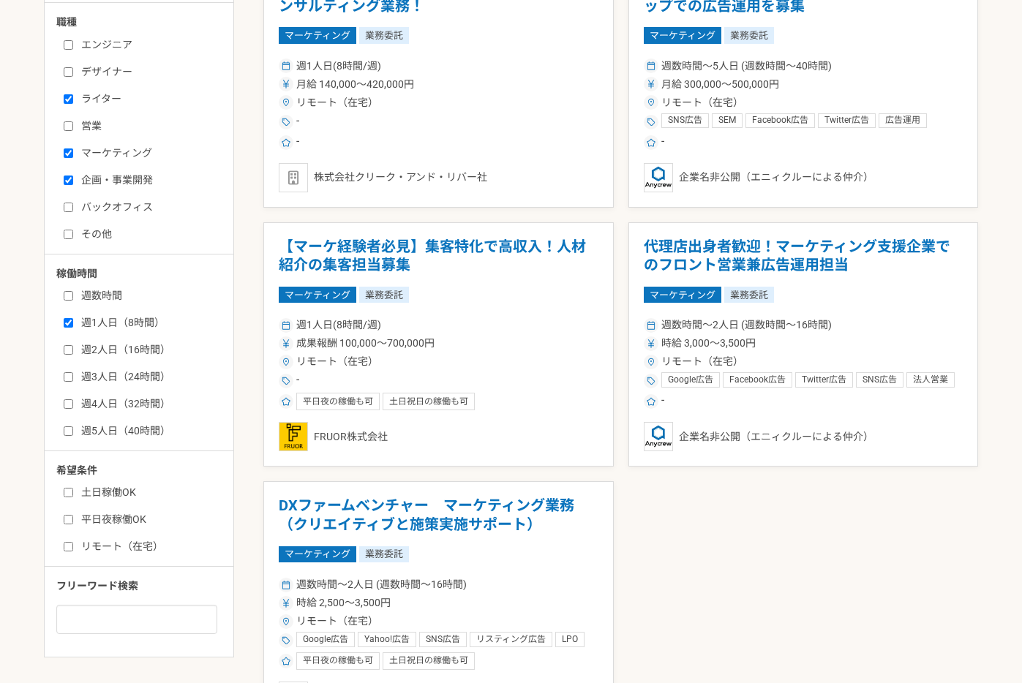
click at [116, 324] on label "週1人日（8時間）" at bounding box center [148, 322] width 168 height 15
click at [73, 324] on input "週1人日（8時間）" at bounding box center [69, 323] width 10 height 10
checkbox input "false"
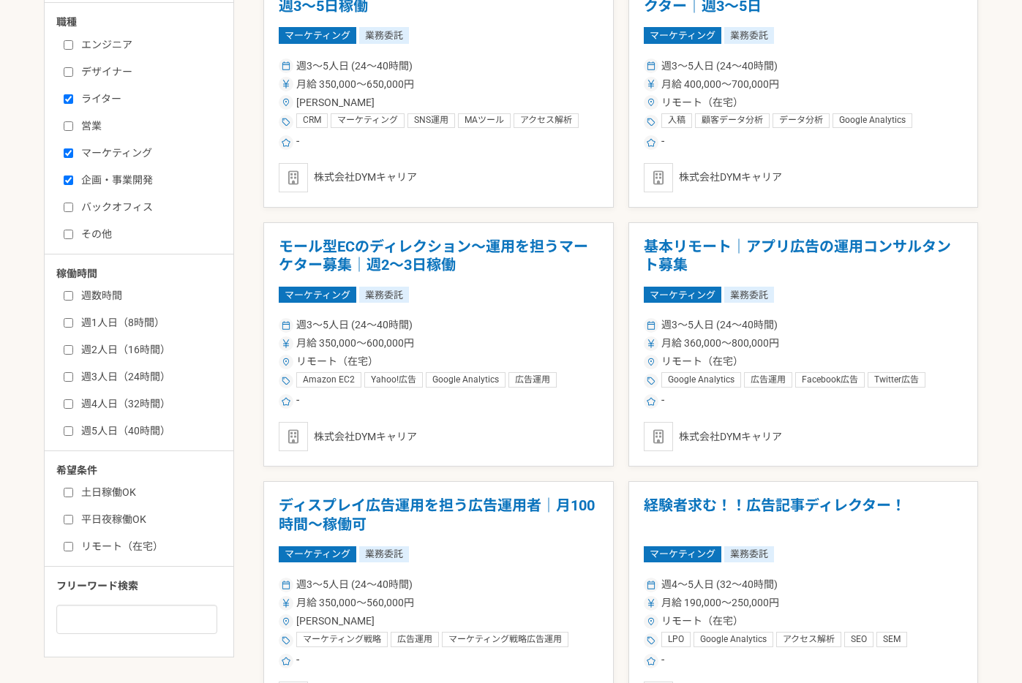
click at [114, 345] on label "週2人日（16時間）" at bounding box center [148, 349] width 168 height 15
click at [73, 345] on input "週2人日（16時間）" at bounding box center [69, 350] width 10 height 10
checkbox input "true"
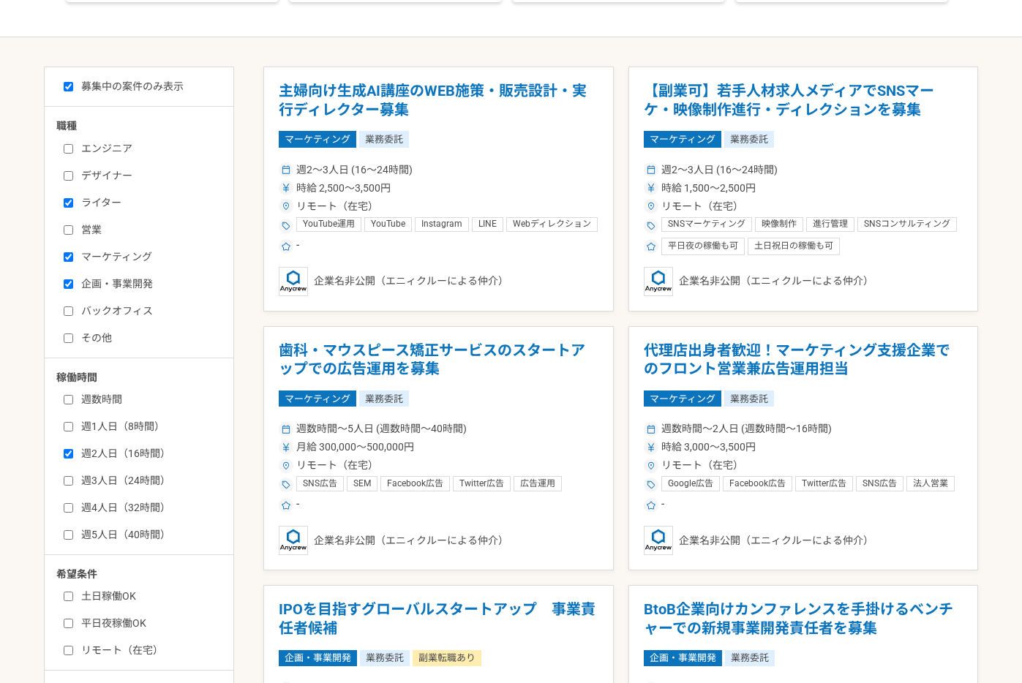
scroll to position [241, 0]
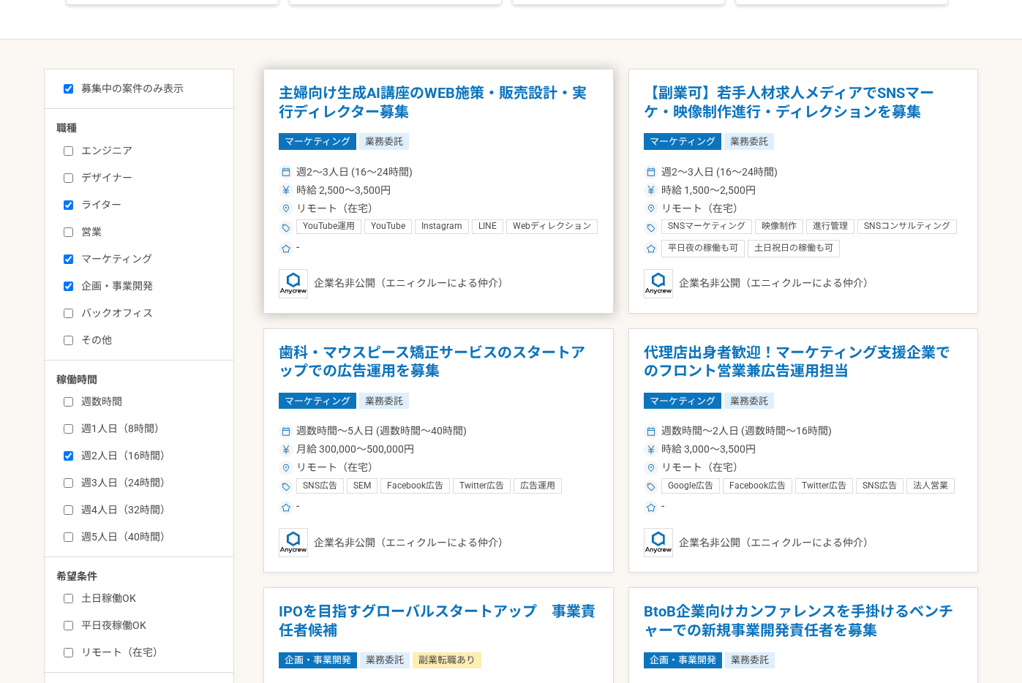
click at [479, 187] on div "時給 2,500〜3,500円" at bounding box center [439, 190] width 320 height 15
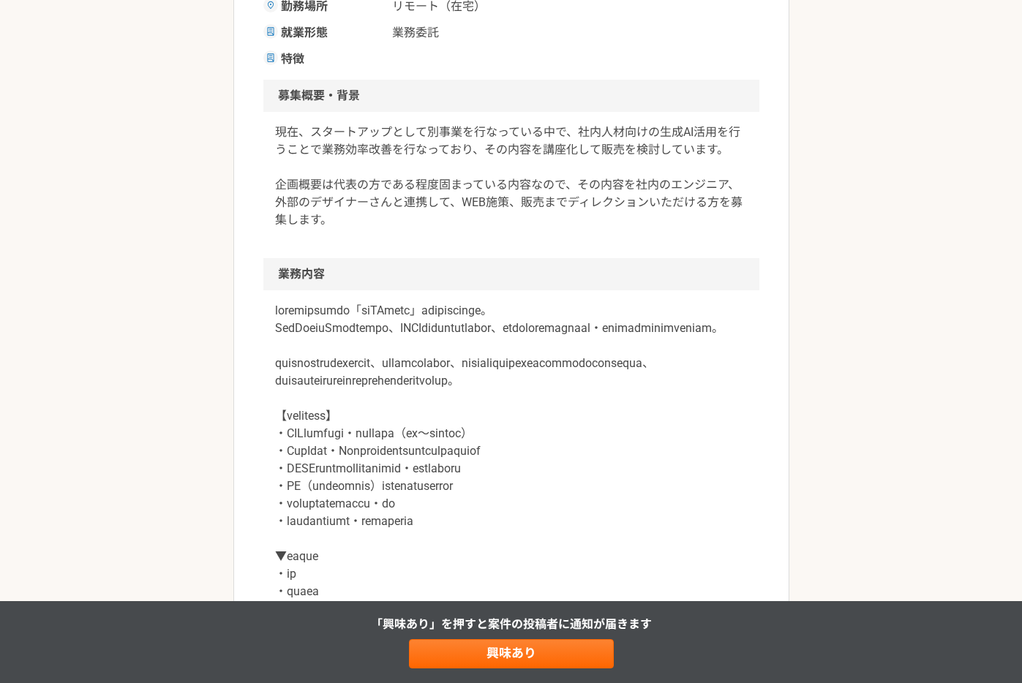
scroll to position [391, 0]
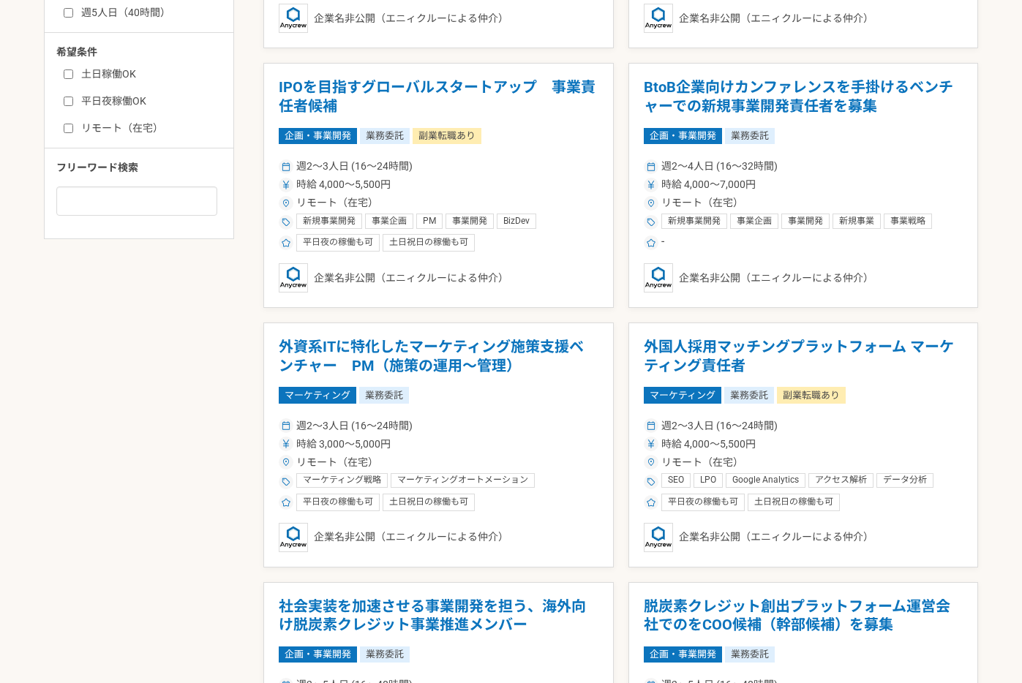
scroll to position [771, 0]
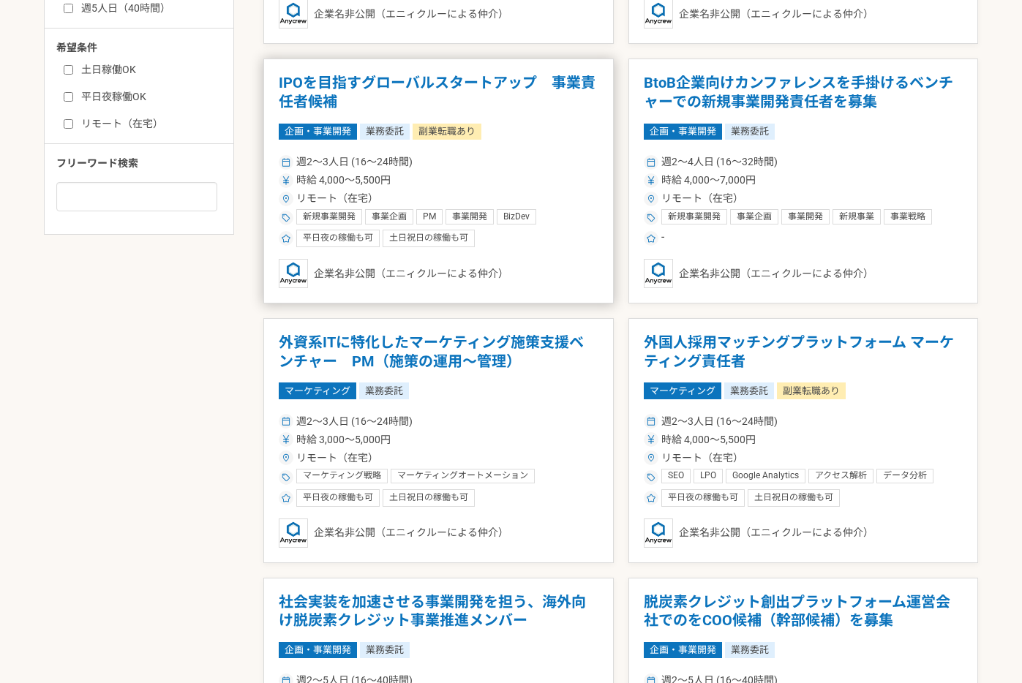
click at [544, 191] on div "リモート（在宅）" at bounding box center [439, 198] width 320 height 15
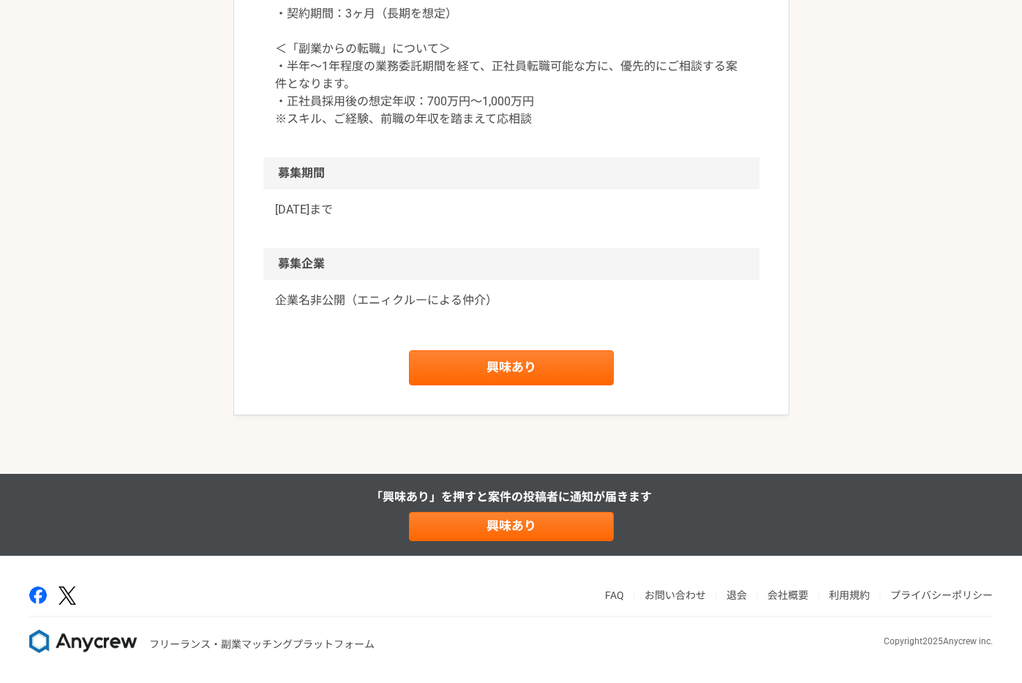
scroll to position [2021, 0]
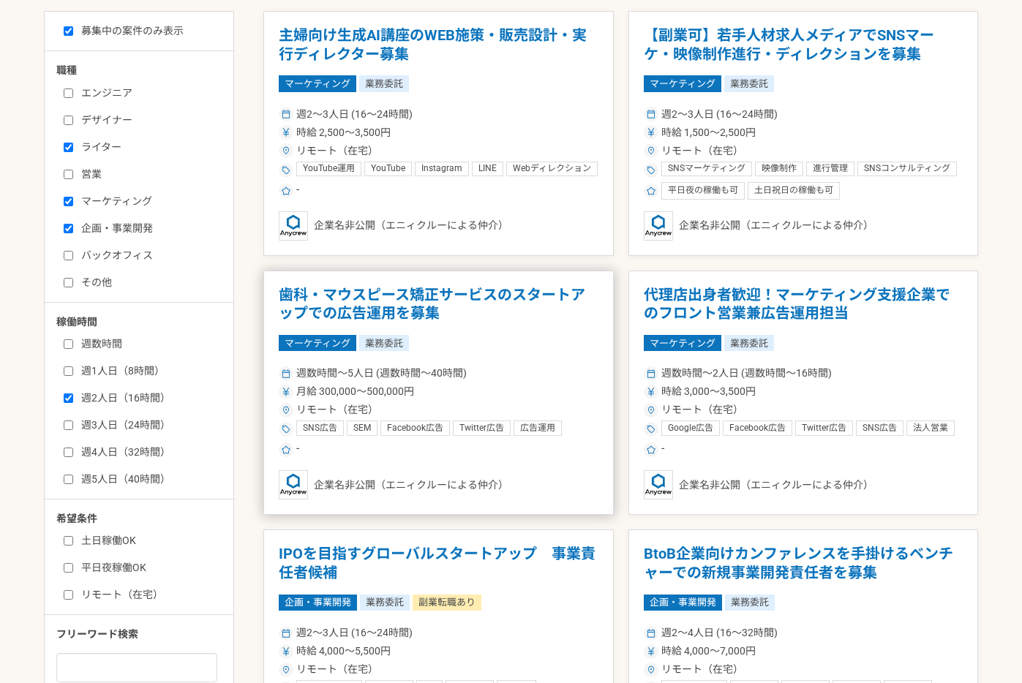
scroll to position [263, 0]
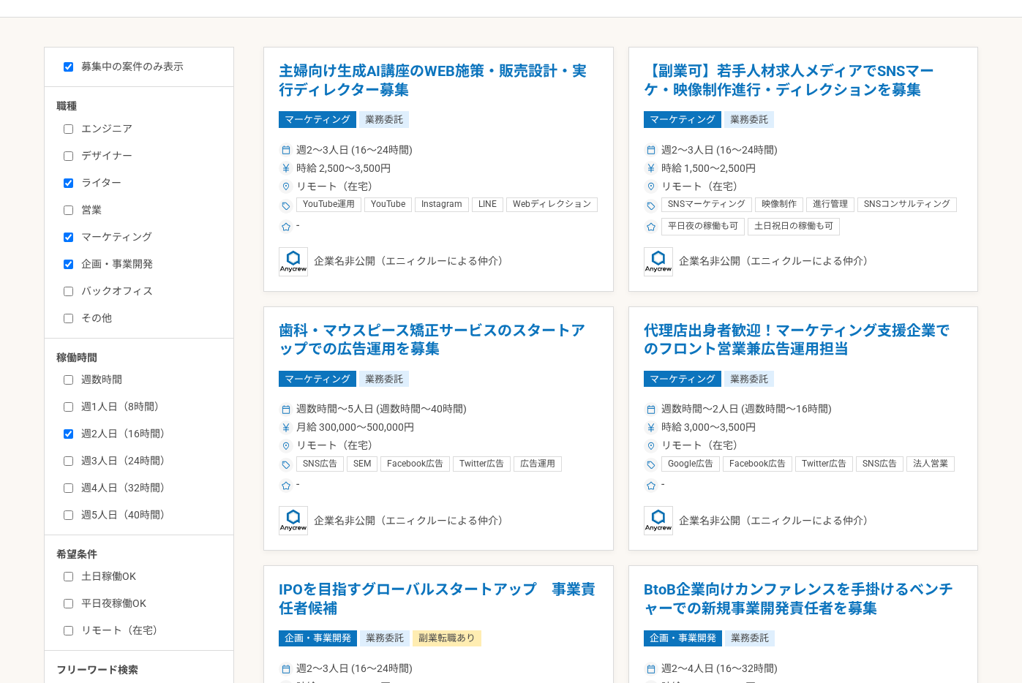
click at [91, 178] on label "ライター" at bounding box center [148, 183] width 168 height 15
click at [73, 179] on input "ライター" at bounding box center [69, 184] width 10 height 10
checkbox input "false"
click at [98, 239] on label "マーケティング" at bounding box center [148, 237] width 168 height 15
click at [73, 239] on input "マーケティング" at bounding box center [69, 238] width 10 height 10
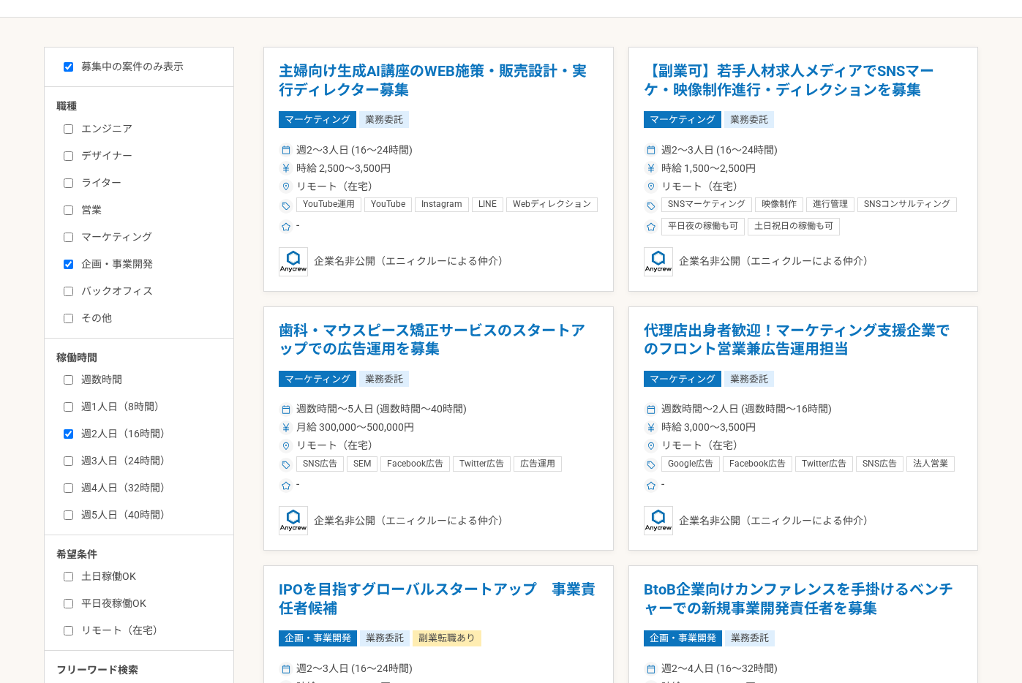
checkbox input "false"
